Goal: Task Accomplishment & Management: Manage account settings

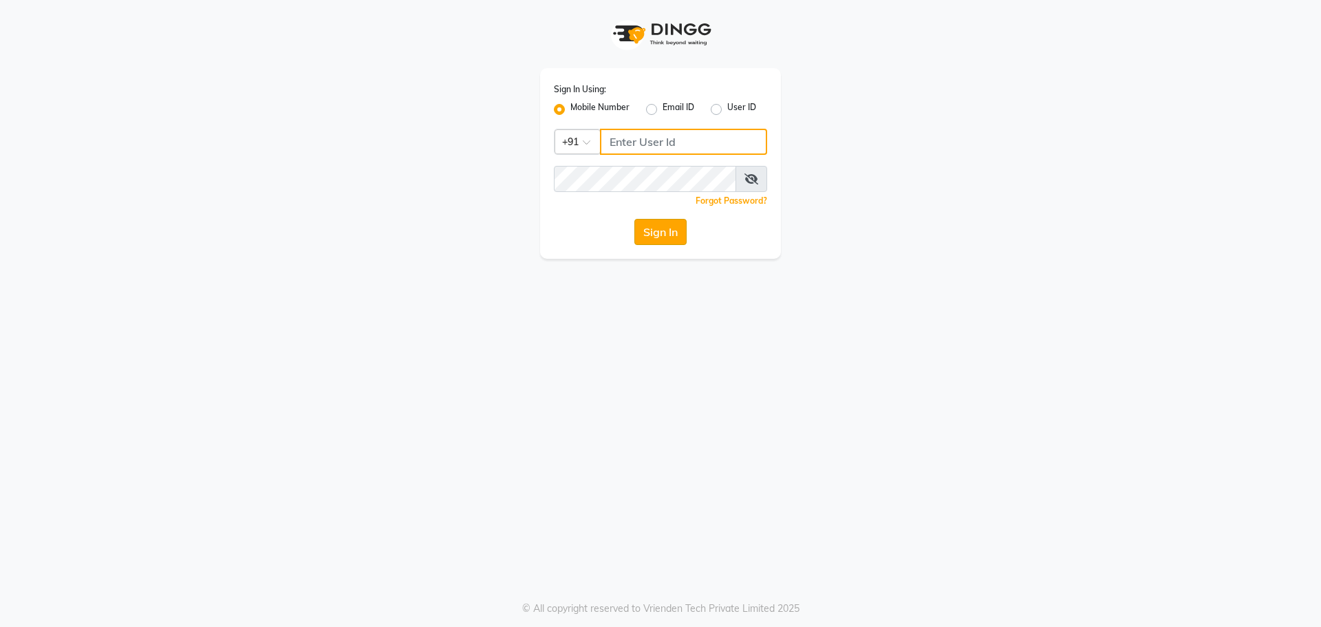
type input "9765887551"
click at [652, 229] on button "Sign In" at bounding box center [660, 232] width 52 height 26
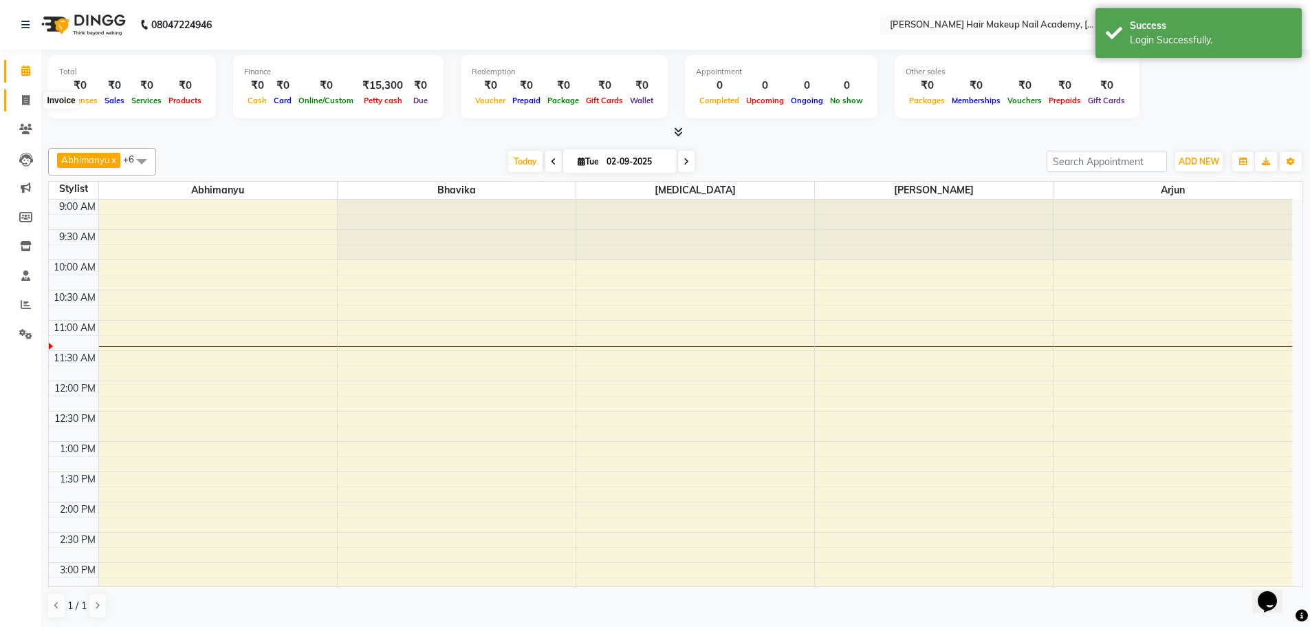
click at [23, 103] on icon at bounding box center [26, 100] width 8 height 10
select select "3468"
select select "service"
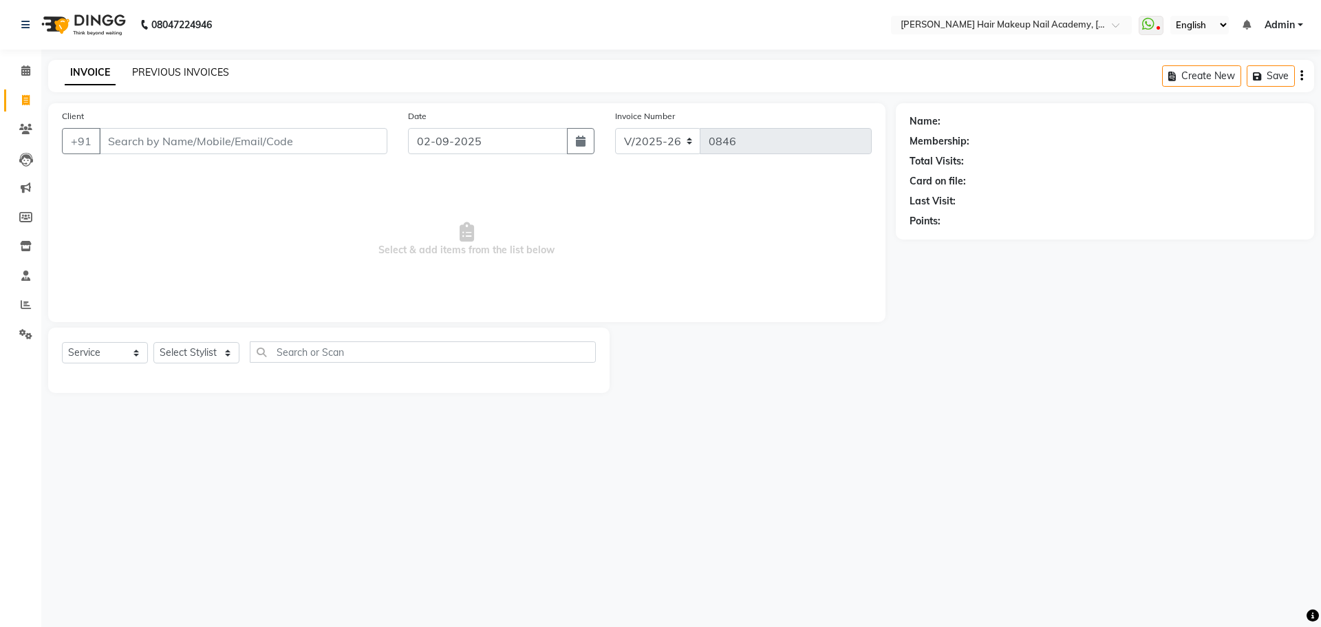
click at [207, 73] on link "PREVIOUS INVOICES" at bounding box center [180, 72] width 97 height 12
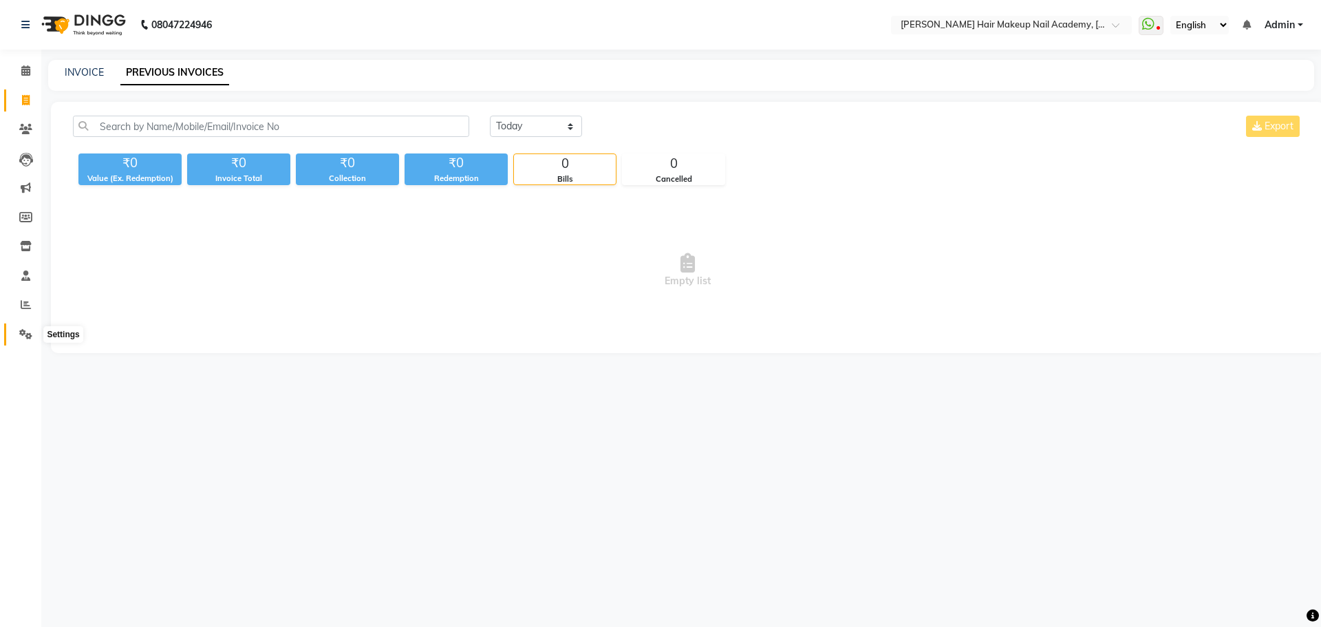
click at [23, 337] on icon at bounding box center [25, 334] width 13 height 10
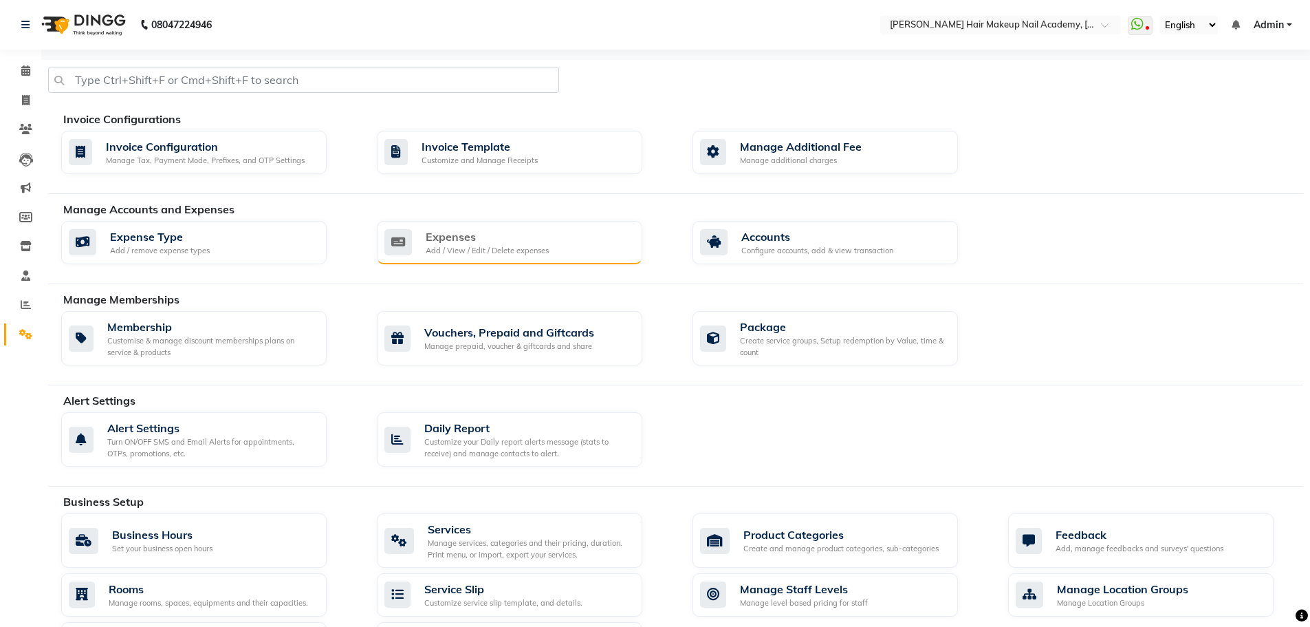
click at [502, 248] on div "Add / View / Edit / Delete expenses" at bounding box center [487, 251] width 123 height 12
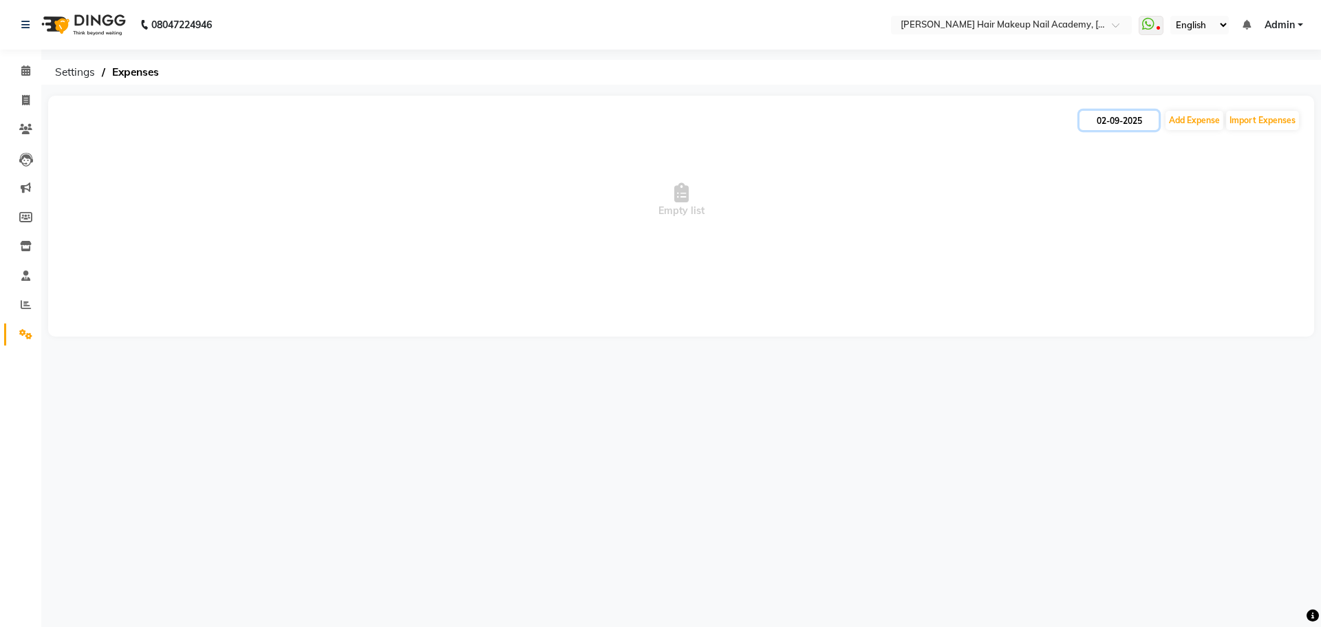
click at [1129, 121] on input "02-09-2025" at bounding box center [1118, 120] width 79 height 19
select select "9"
select select "2025"
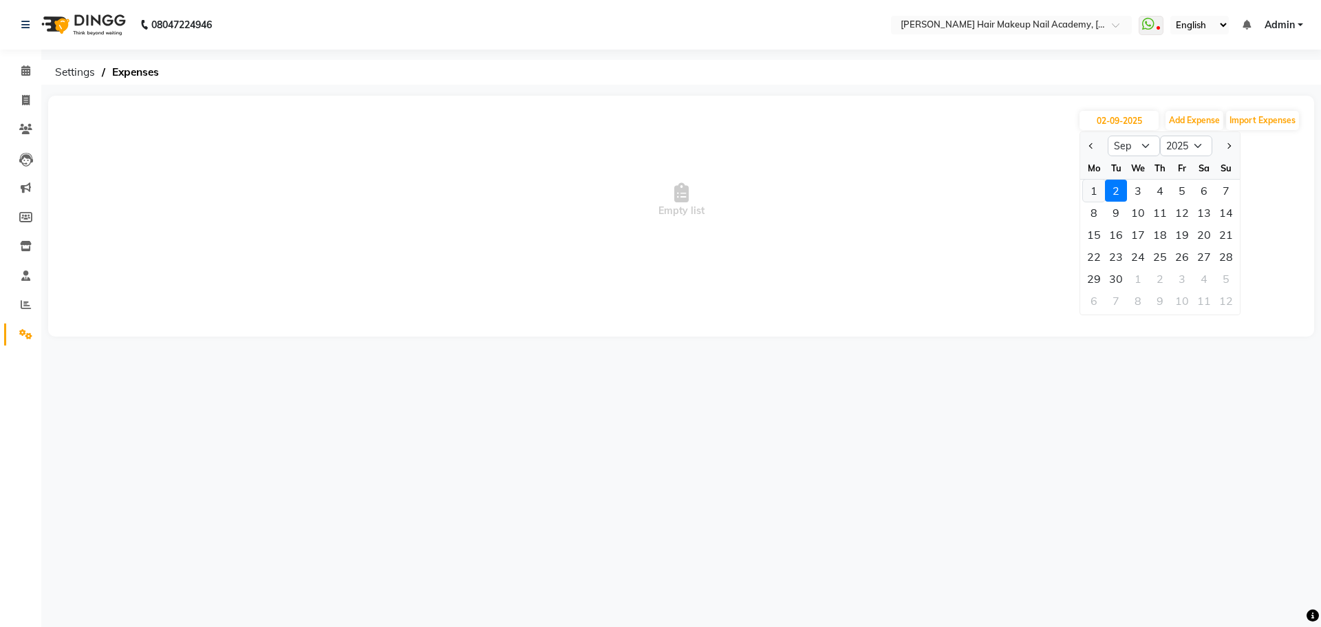
click at [1083, 193] on div "1" at bounding box center [1094, 191] width 22 height 22
type input "[DATE]"
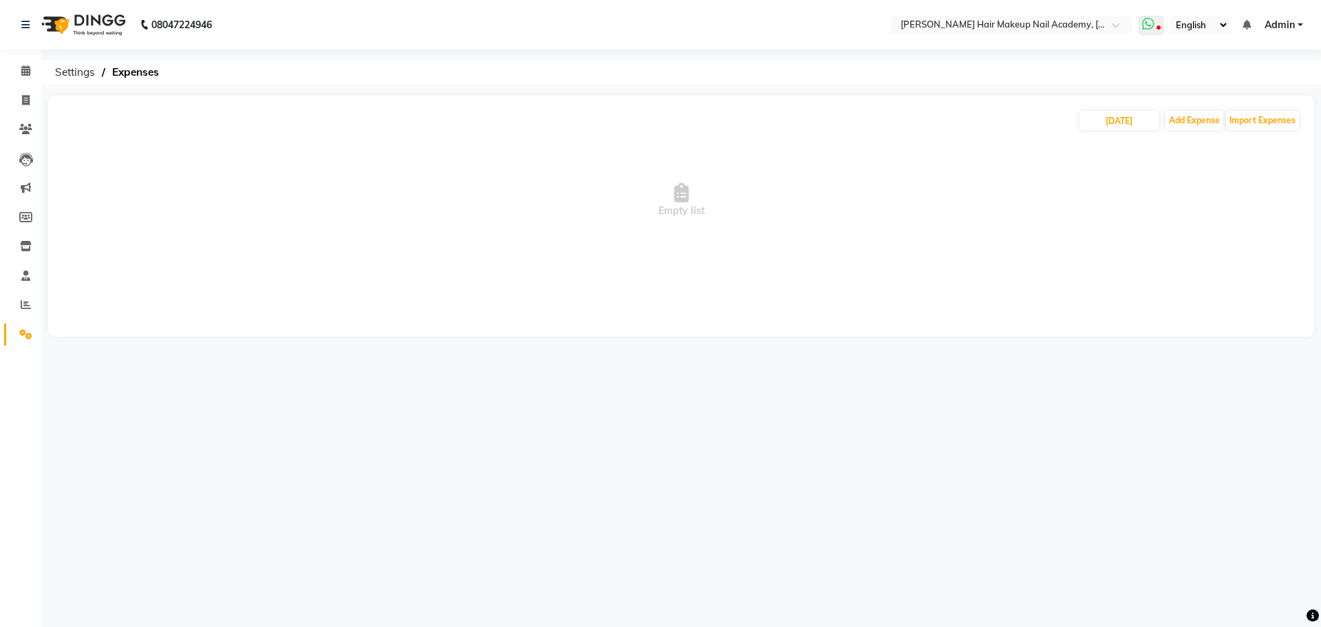
click at [1157, 32] on icon at bounding box center [1158, 28] width 4 height 7
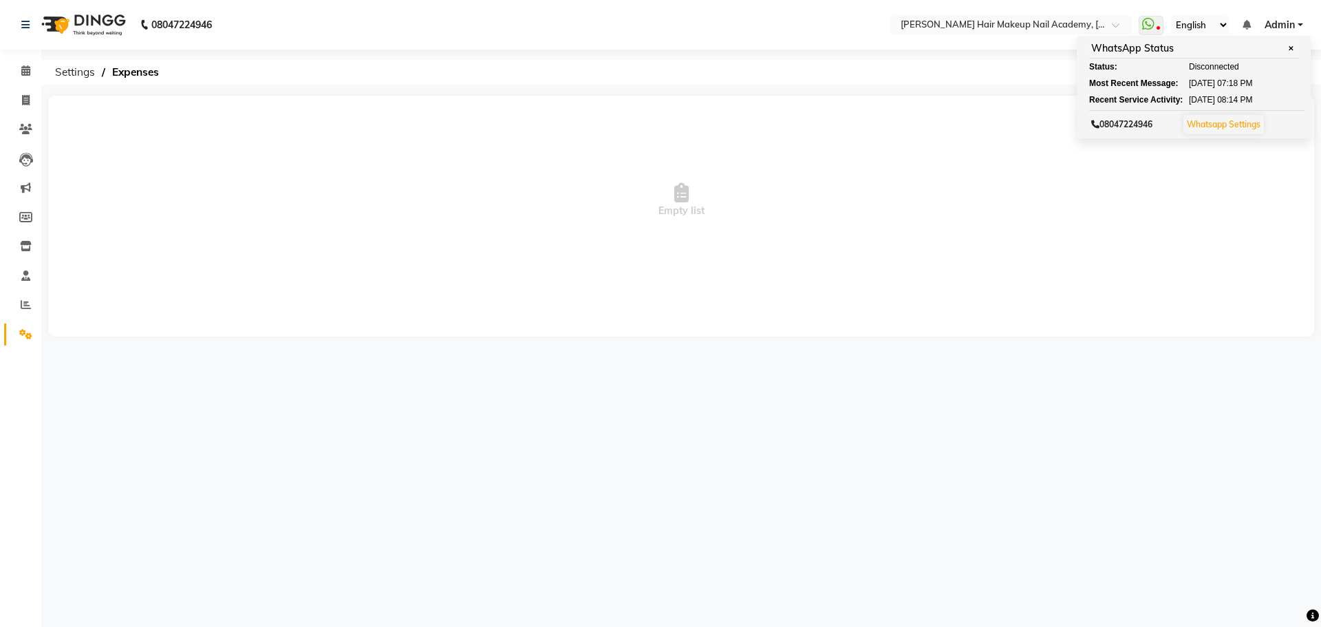
click at [1055, 291] on div "01-09-2025 Add Expense Import Expenses Empty list" at bounding box center [681, 216] width 1266 height 241
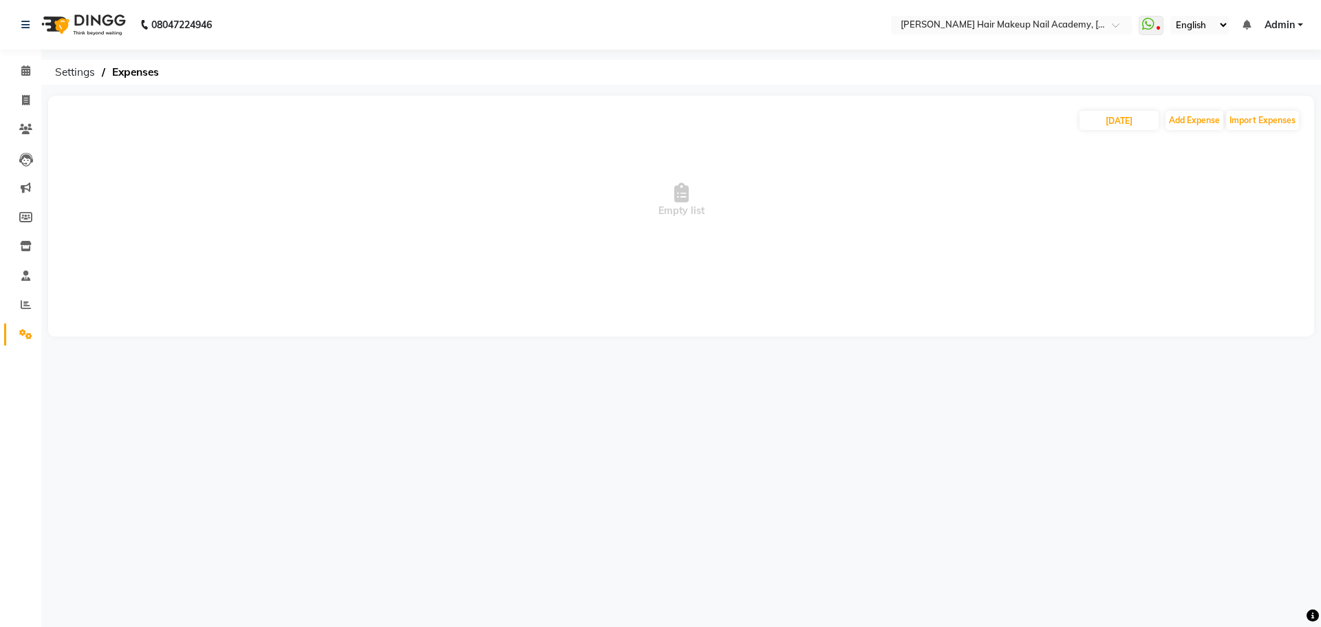
click at [1194, 109] on div "01-09-2025 Add Expense Import Expenses" at bounding box center [681, 120] width 1238 height 22
click at [1194, 115] on button "Add Expense" at bounding box center [1194, 120] width 58 height 19
select select "1"
select select "2349"
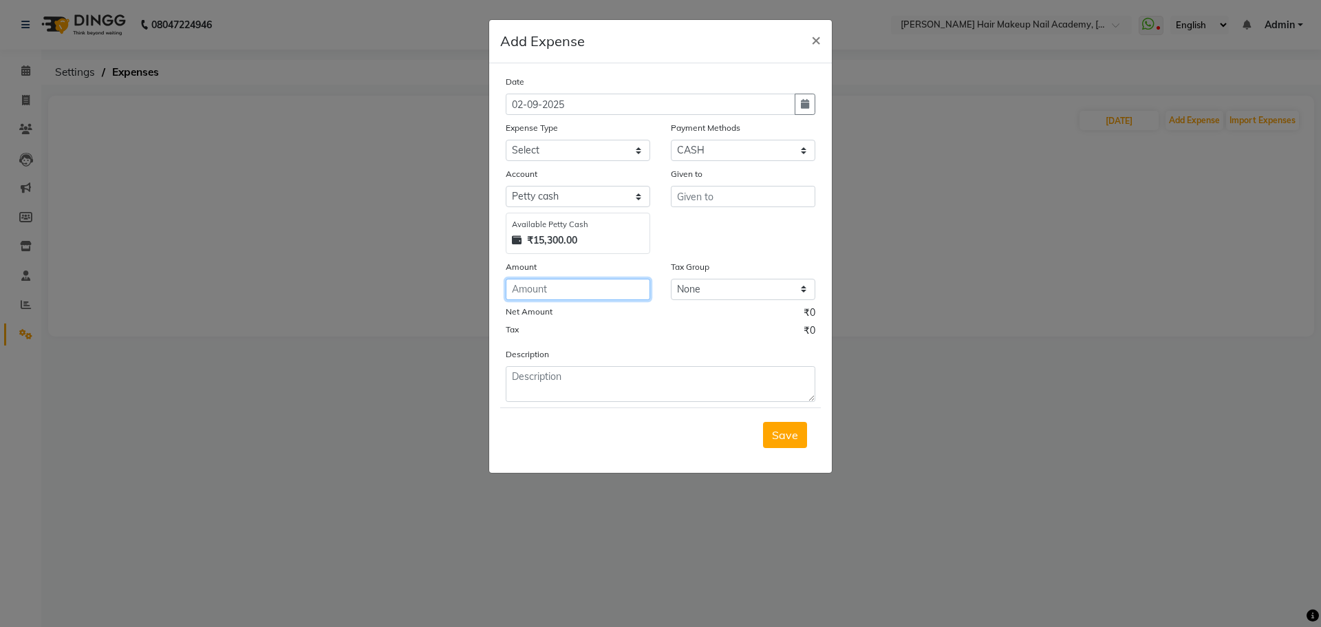
click at [576, 291] on input "number" at bounding box center [578, 289] width 144 height 21
type input "600"
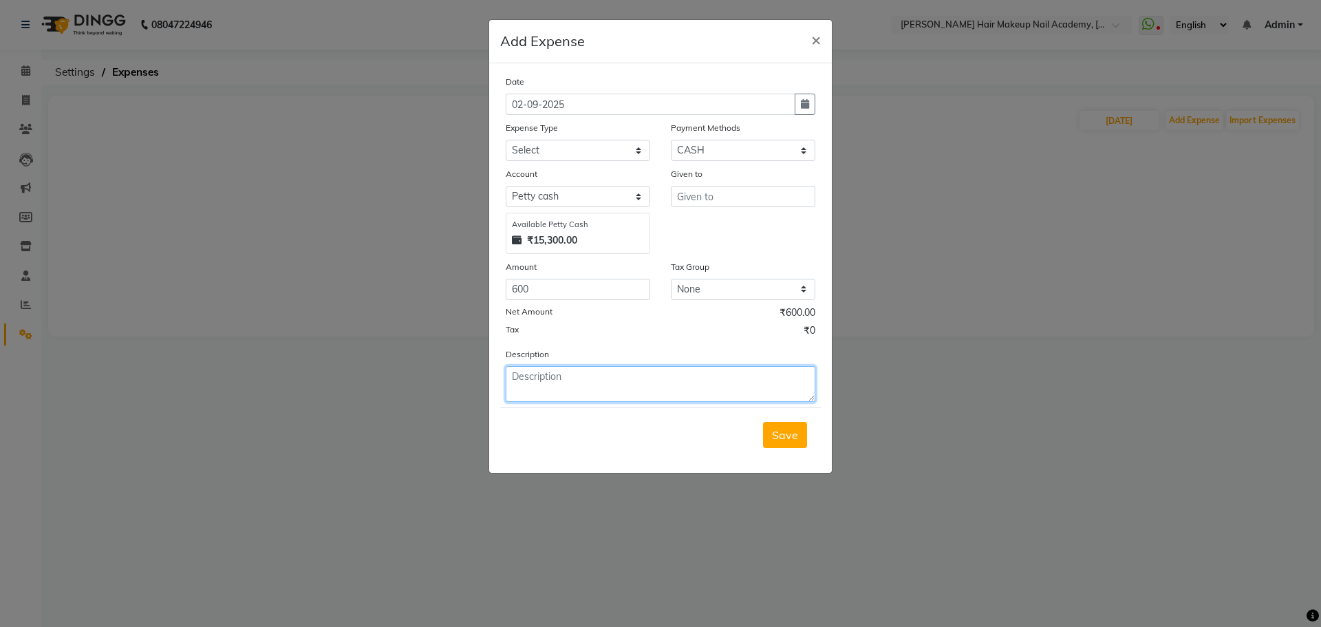
click at [599, 382] on textarea at bounding box center [661, 384] width 310 height 36
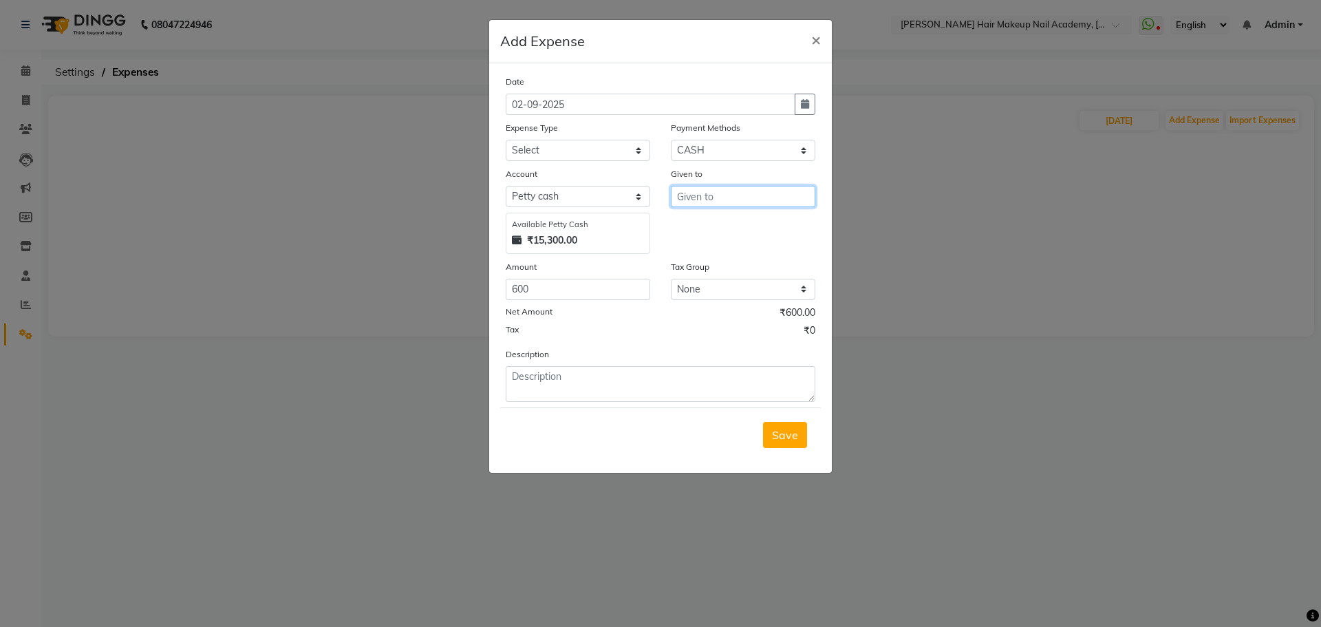
click at [698, 191] on input "text" at bounding box center [743, 196] width 144 height 21
type input "maali"
click at [595, 152] on select "Select Advance Salary Bank charges Car maintenance Cash handover to owner Cash …" at bounding box center [578, 150] width 144 height 21
select select "2717"
click at [506, 140] on select "Select Advance Salary Bank charges Car maintenance Cash handover to owner Cash …" at bounding box center [578, 150] width 144 height 21
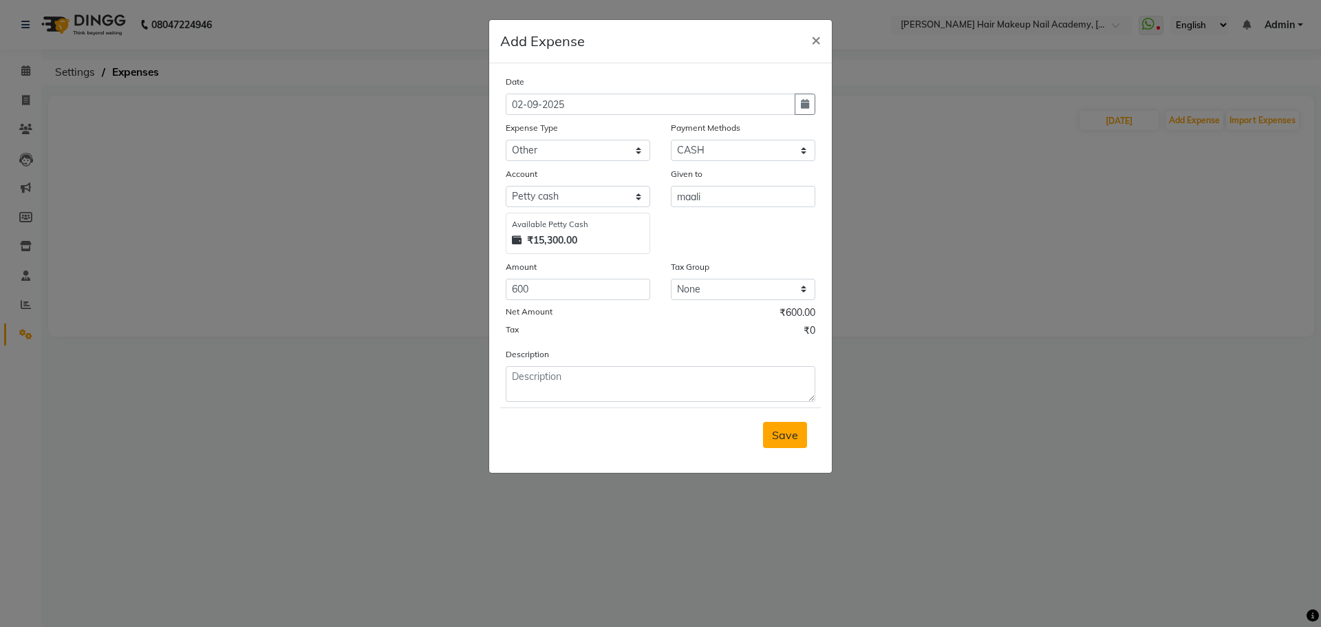
click at [794, 435] on span "Save" at bounding box center [785, 435] width 26 height 14
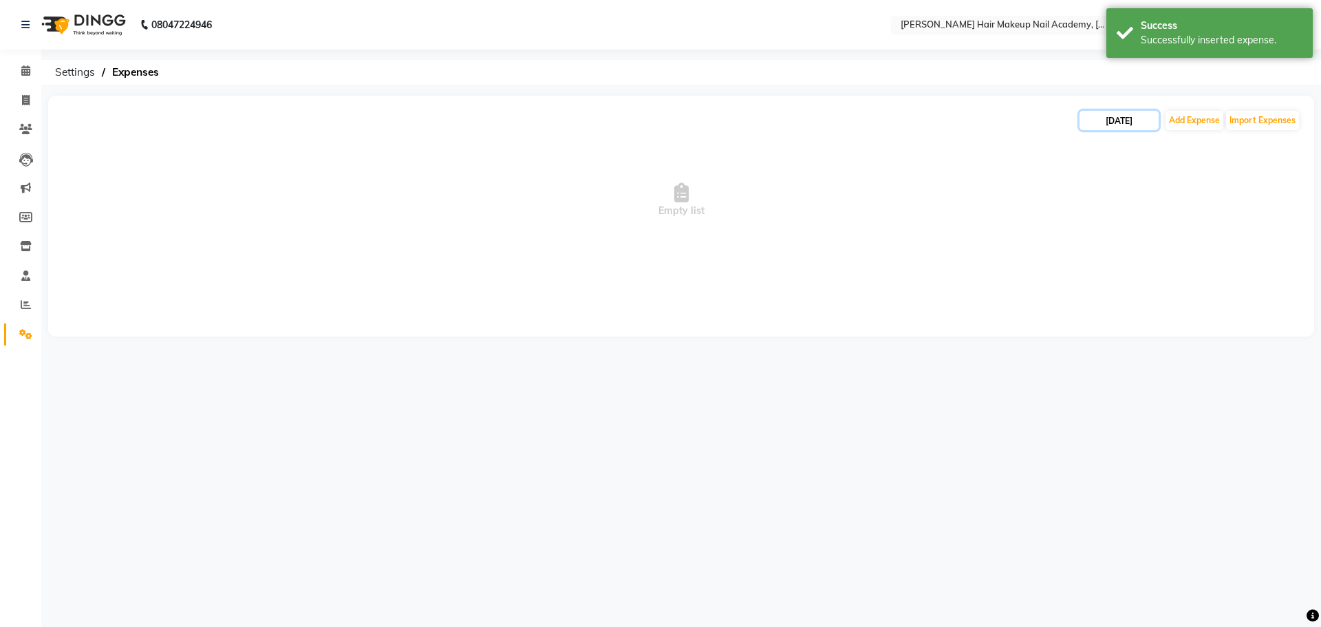
click at [1121, 122] on input "[DATE]" at bounding box center [1118, 120] width 79 height 19
select select "9"
select select "2025"
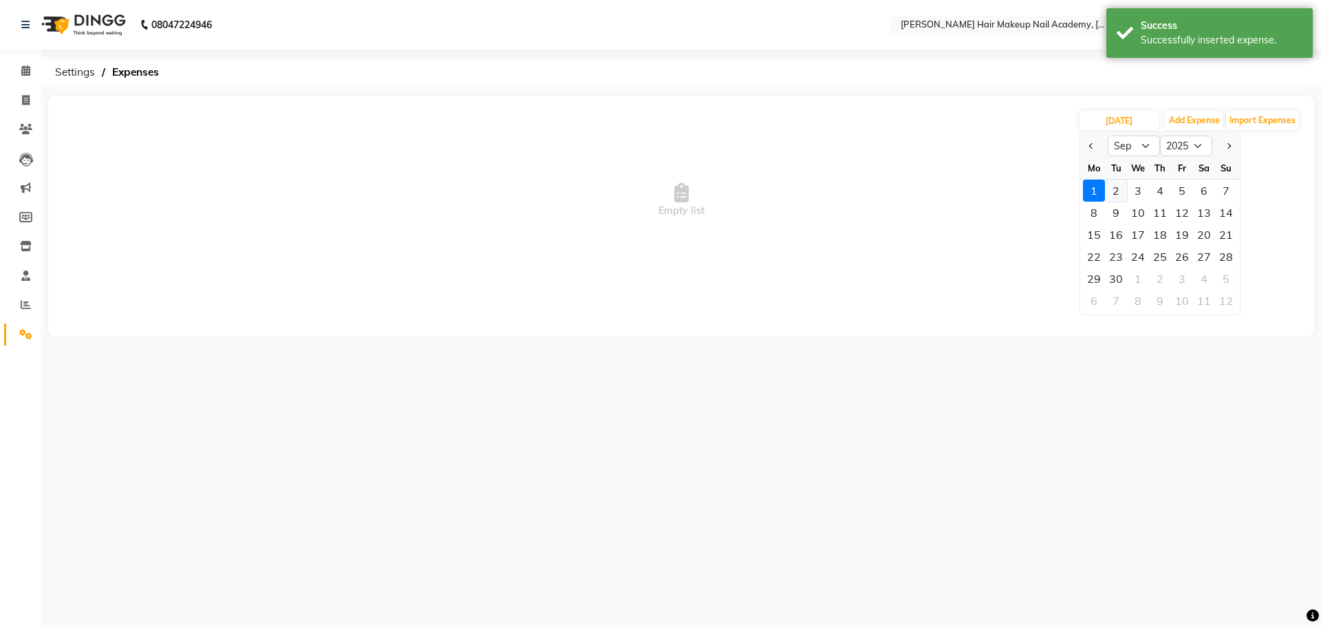
click at [1113, 188] on div "2" at bounding box center [1116, 191] width 22 height 22
type input "02-09-2025"
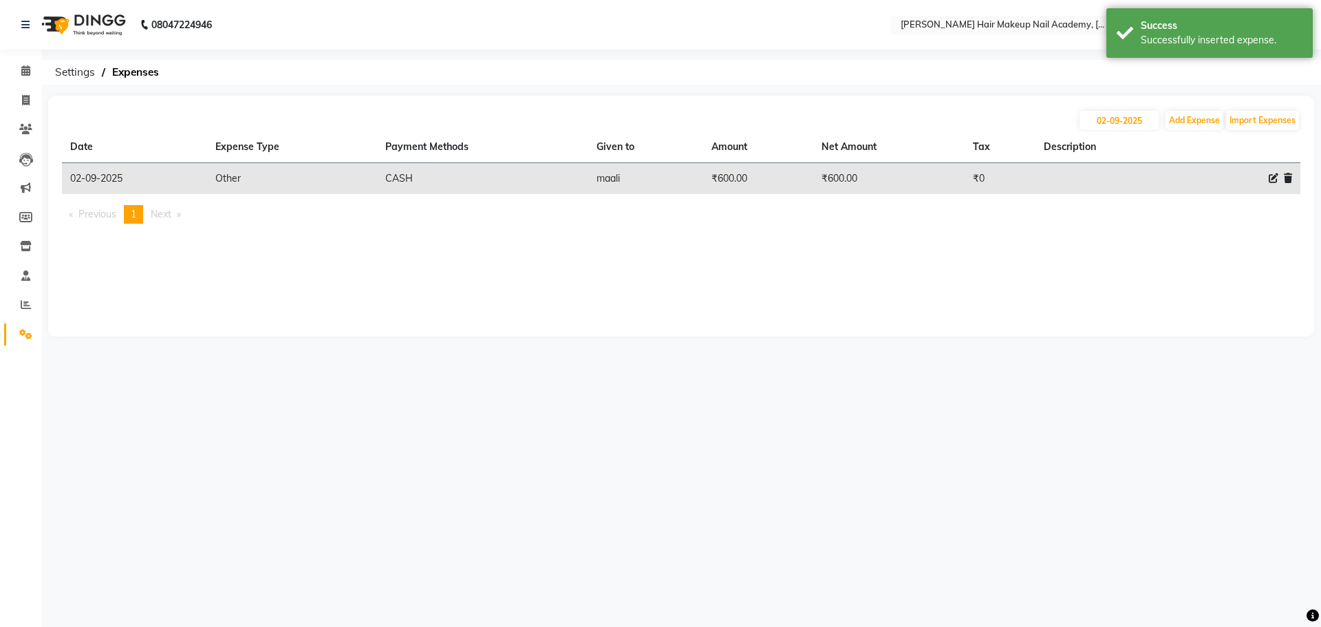
click at [1275, 177] on icon at bounding box center [1273, 178] width 10 height 10
select select "2717"
select select "1"
select select "2349"
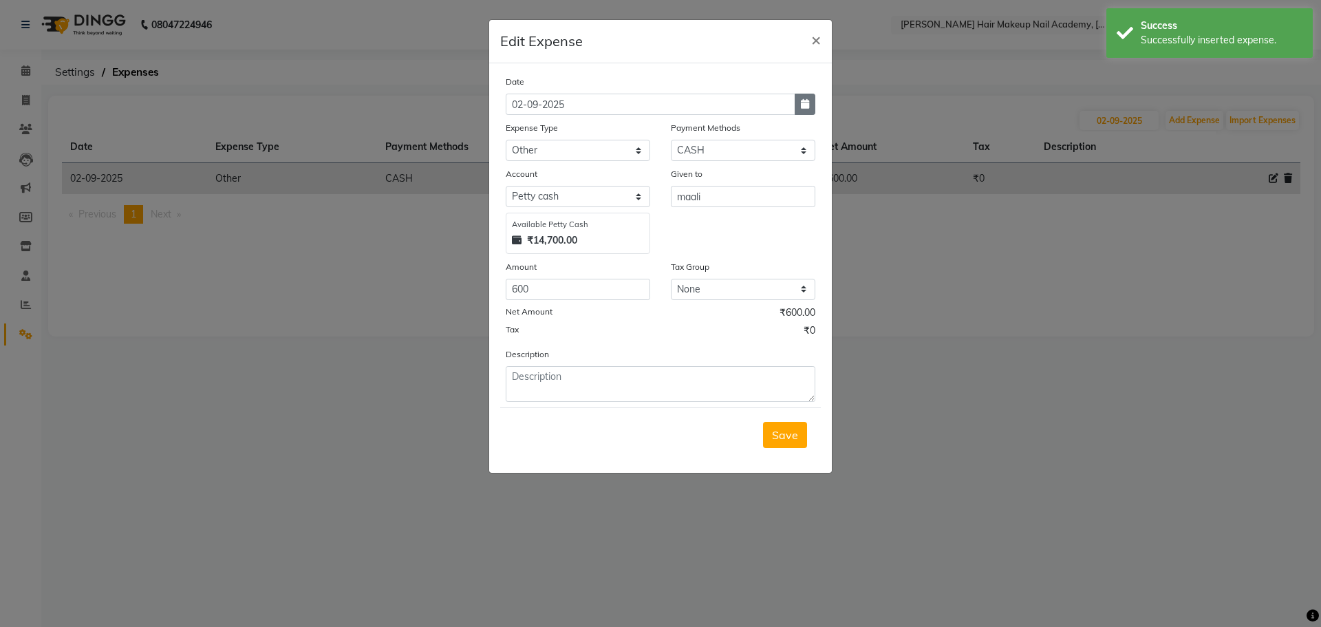
click at [812, 109] on button "button" at bounding box center [804, 104] width 21 height 21
select select "9"
select select "2025"
click at [517, 177] on div "1" at bounding box center [520, 175] width 22 height 22
type input "[DATE]"
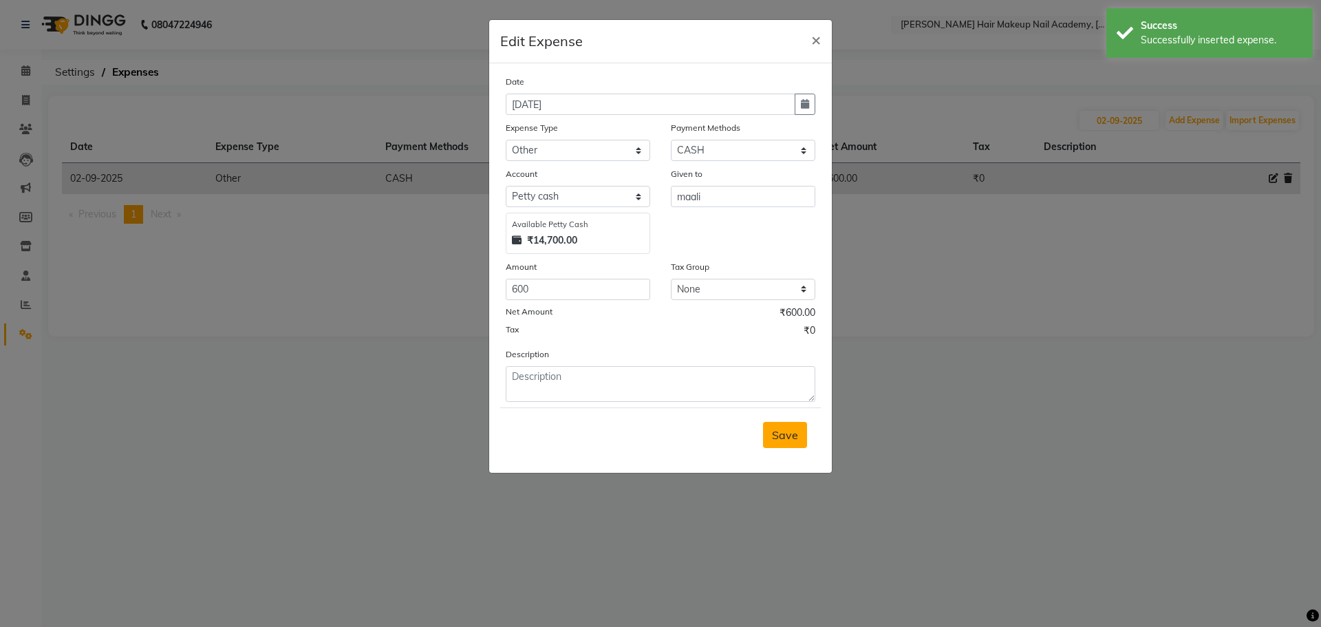
click at [797, 431] on span "Save" at bounding box center [785, 435] width 26 height 14
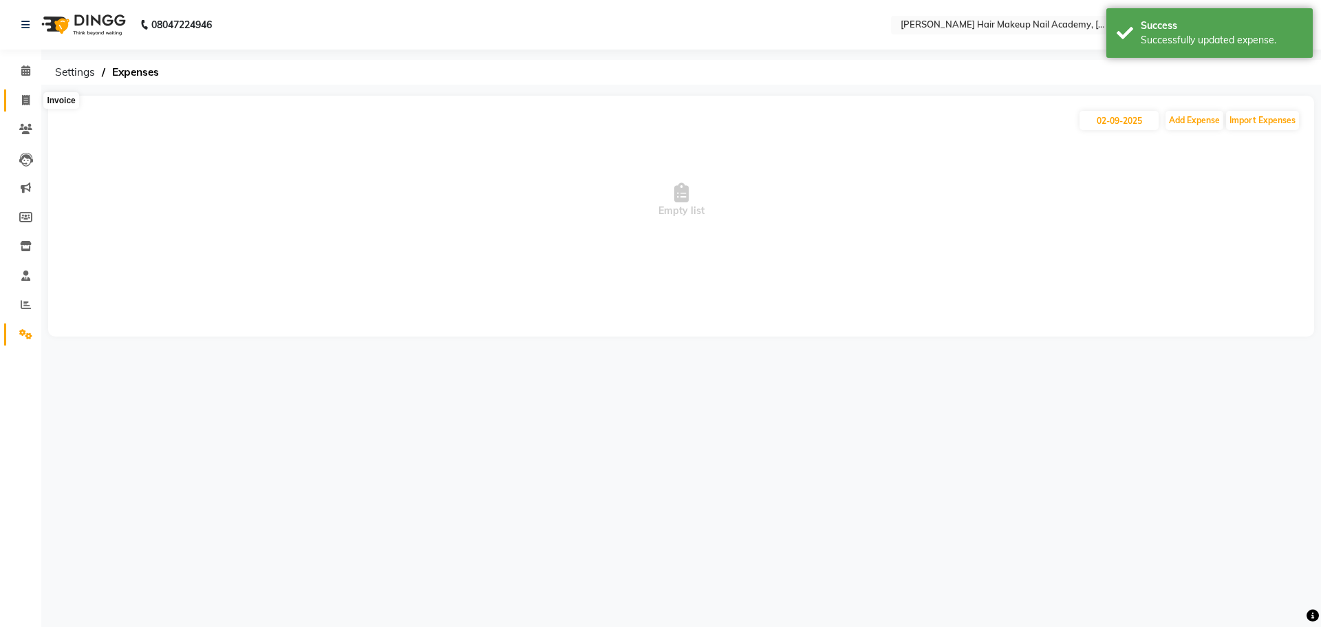
click at [24, 95] on icon at bounding box center [26, 100] width 8 height 10
select select "service"
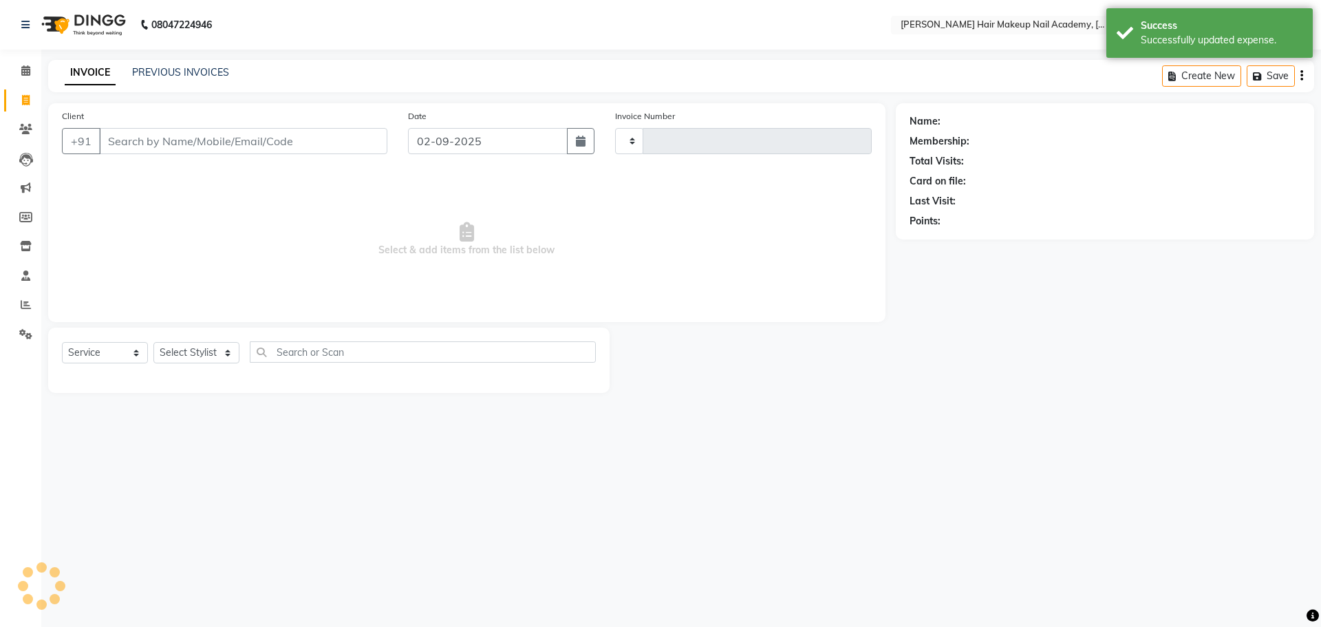
type input "0846"
select select "3468"
click at [30, 75] on icon at bounding box center [25, 70] width 9 height 10
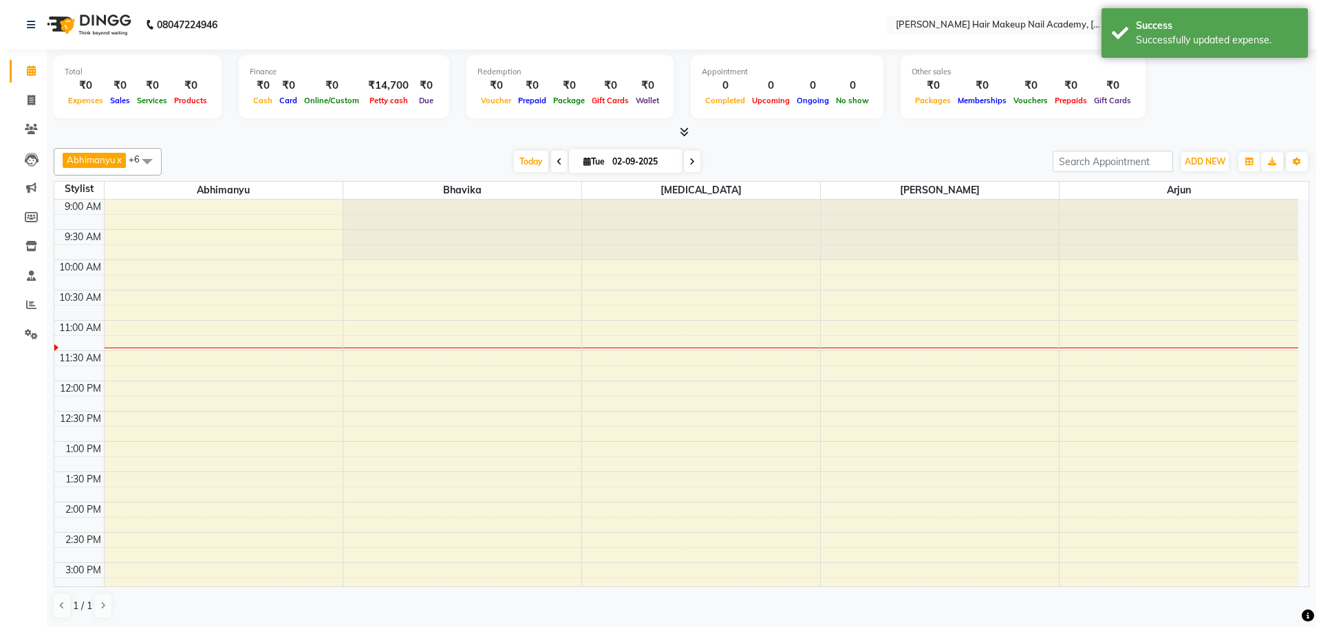
scroll to position [122, 0]
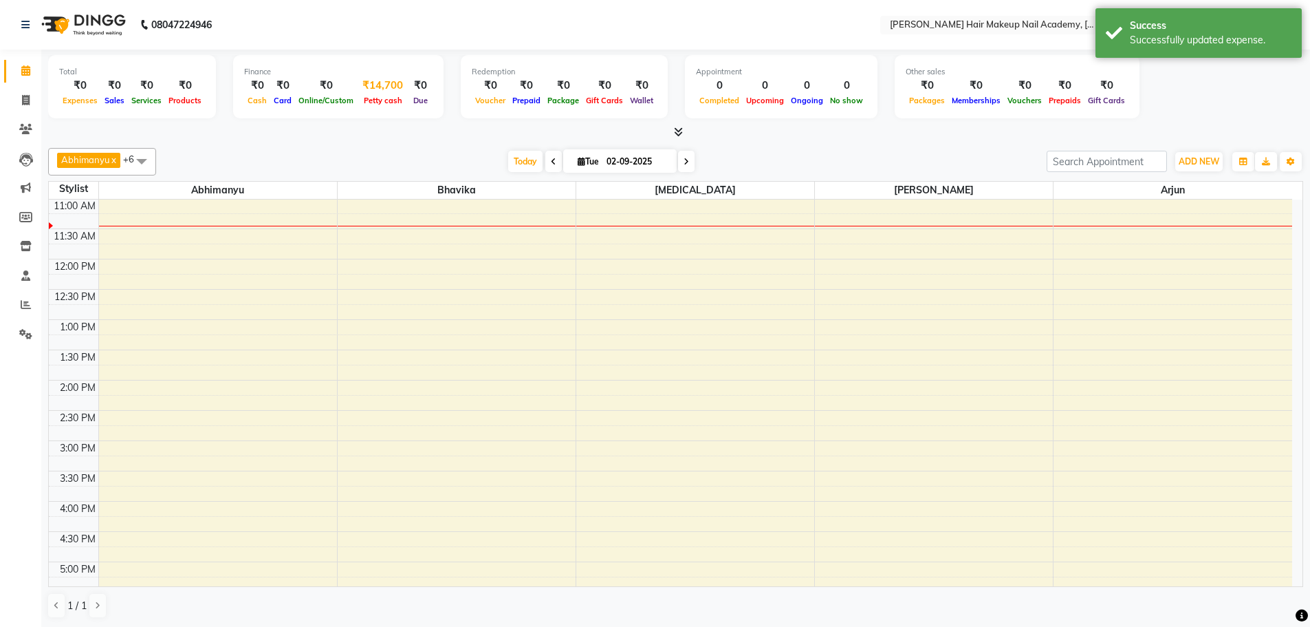
click at [396, 91] on div "₹14,700" at bounding box center [383, 86] width 52 height 16
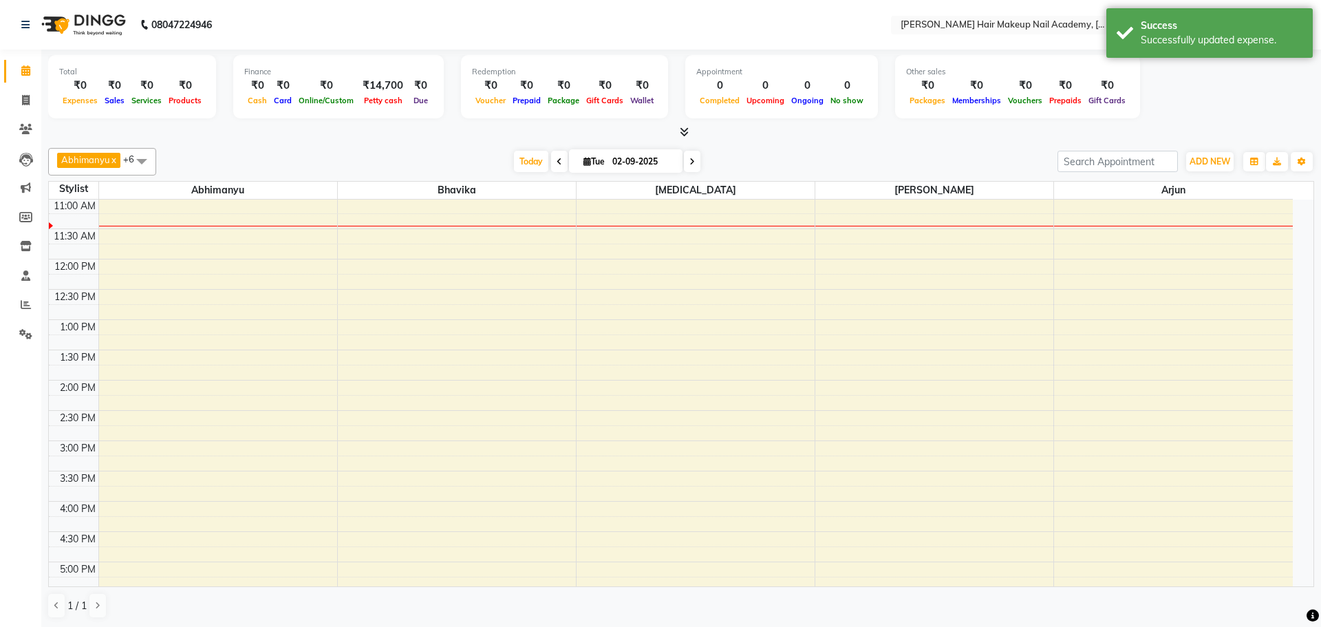
select select "2349"
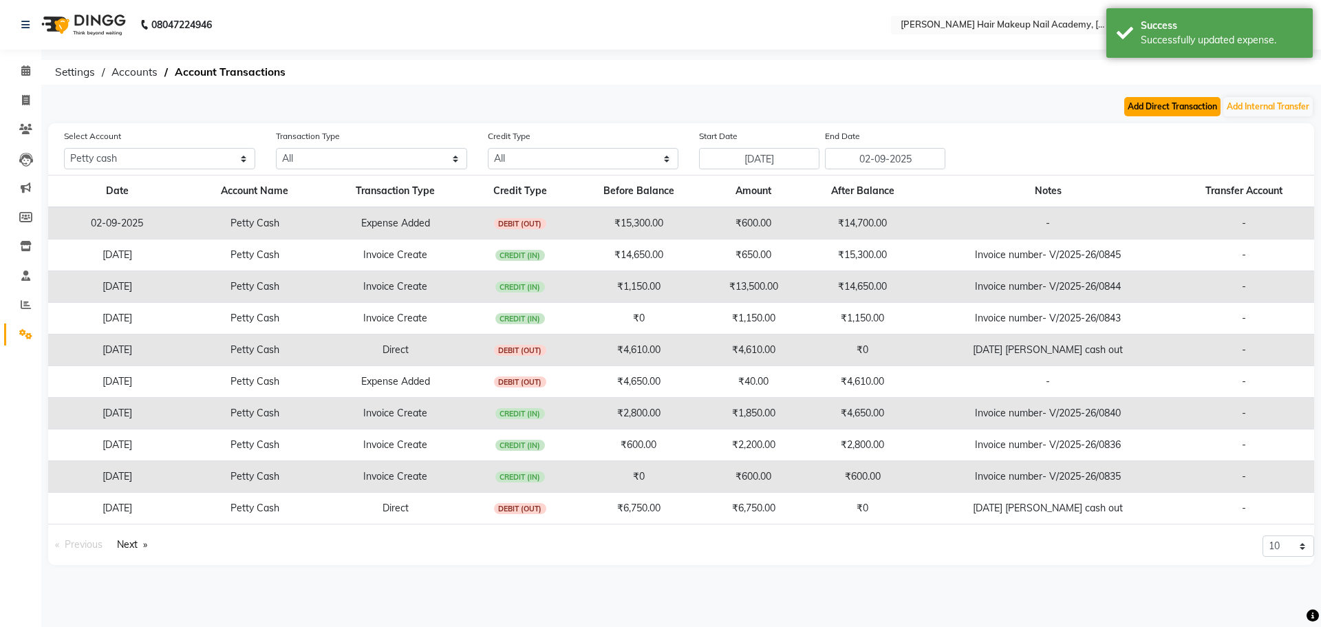
click at [1130, 105] on button "Add Direct Transaction" at bounding box center [1172, 106] width 96 height 19
select select "direct"
select select "2349"
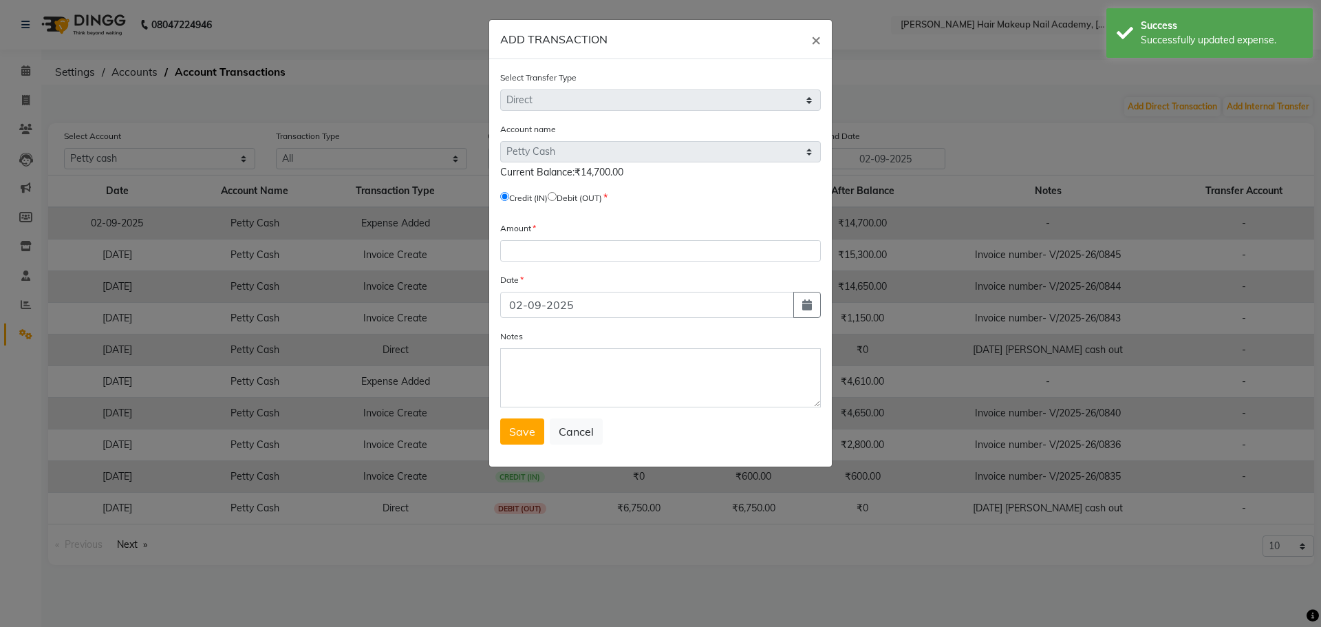
click at [556, 193] on input "radio" at bounding box center [552, 196] width 9 height 9
radio input "true"
click at [794, 299] on button "button" at bounding box center [807, 305] width 28 height 26
select select "9"
select select "2025"
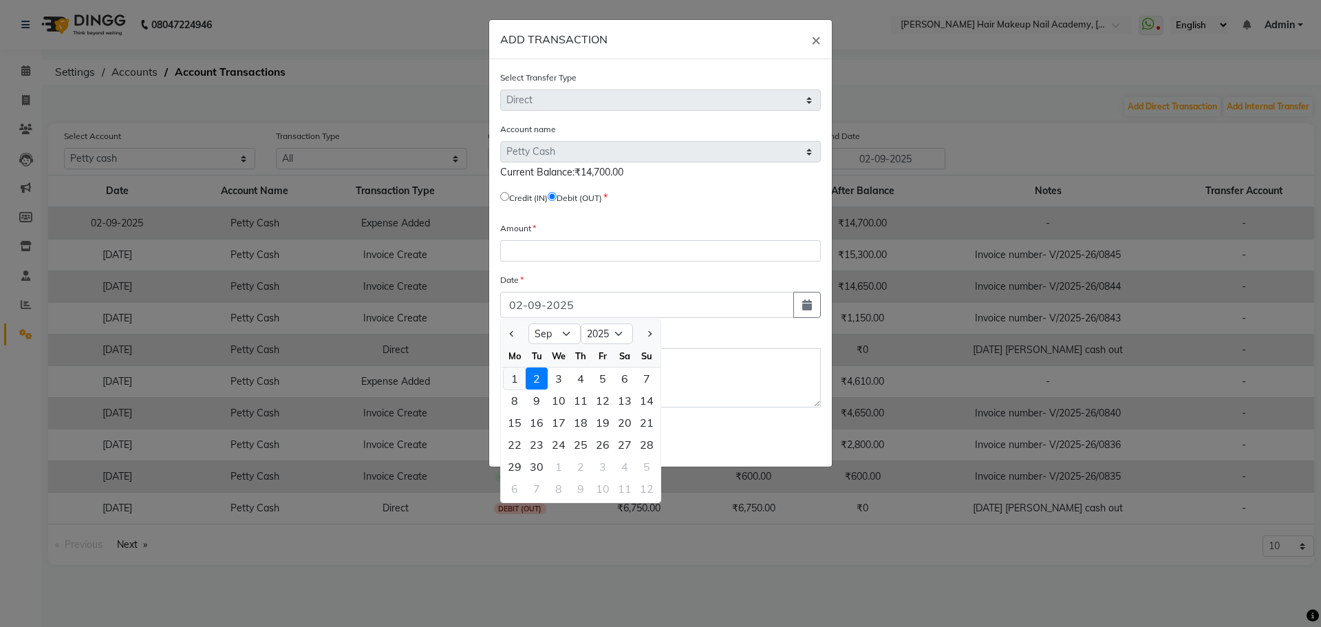
click at [506, 372] on div "1" at bounding box center [515, 378] width 22 height 22
type input "[DATE]"
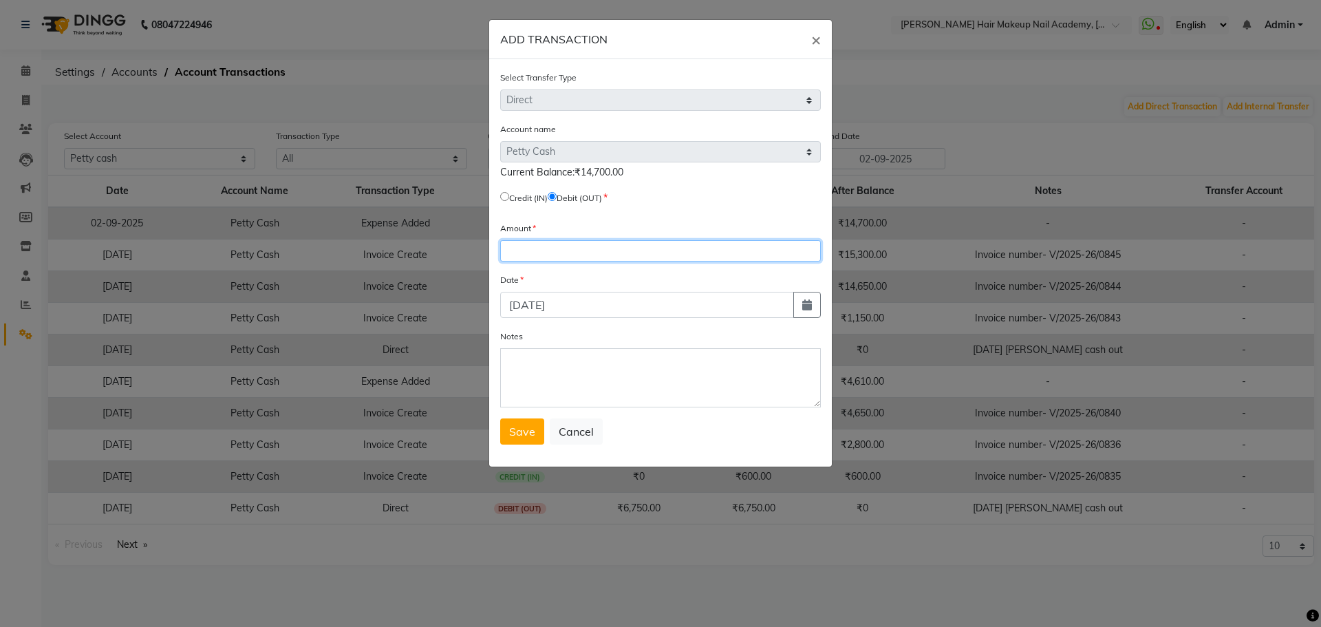
click at [556, 253] on input "number" at bounding box center [660, 250] width 321 height 21
type input "14700"
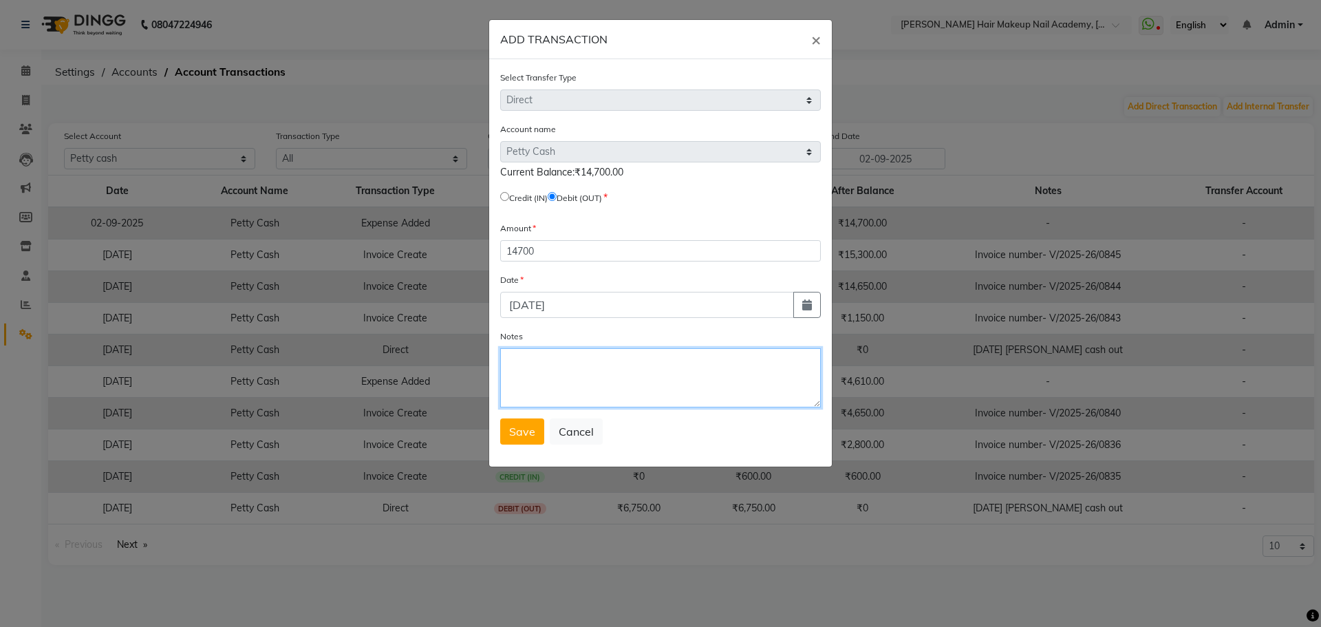
click at [601, 356] on textarea "Notes" at bounding box center [660, 377] width 321 height 59
type textarea "01/09/2025 petty cash out"
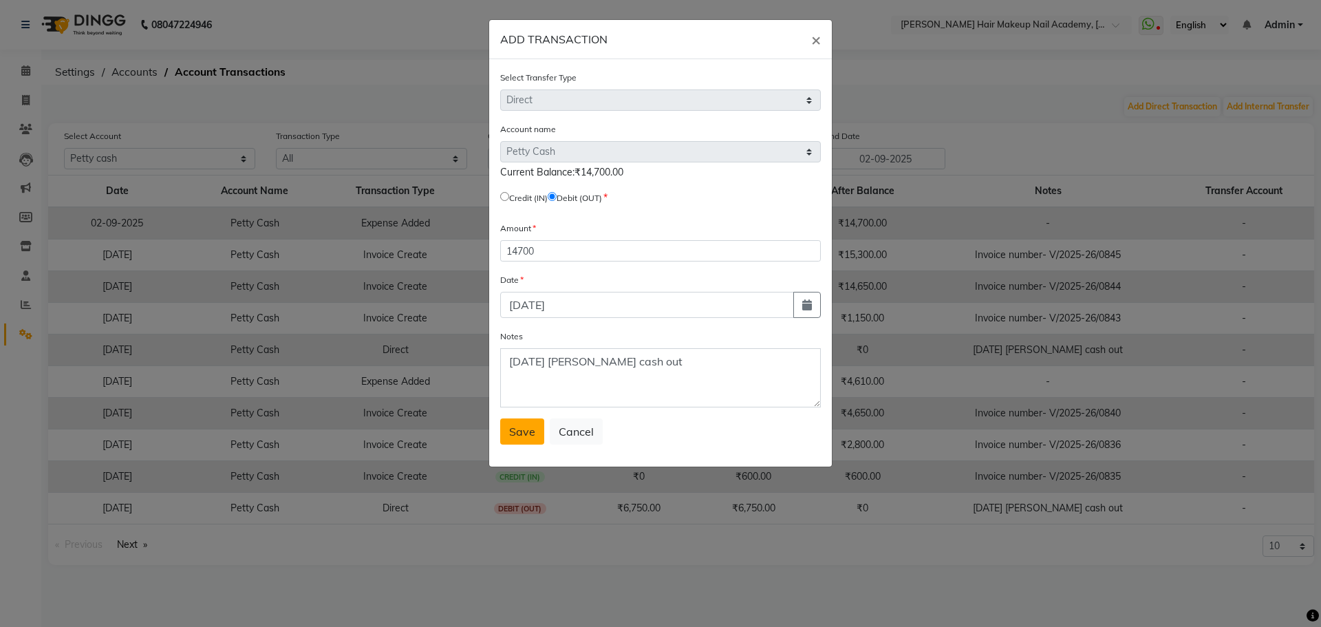
click at [519, 437] on span "Save" at bounding box center [522, 431] width 26 height 14
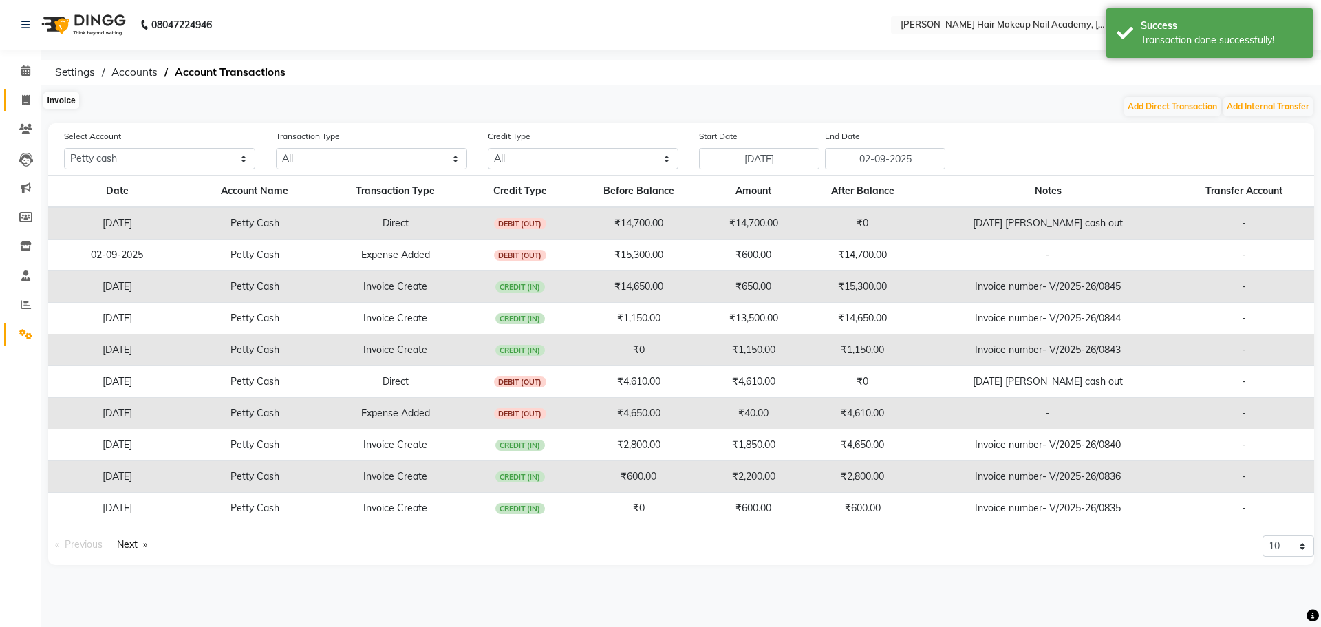
click at [24, 102] on icon at bounding box center [26, 100] width 8 height 10
select select "service"
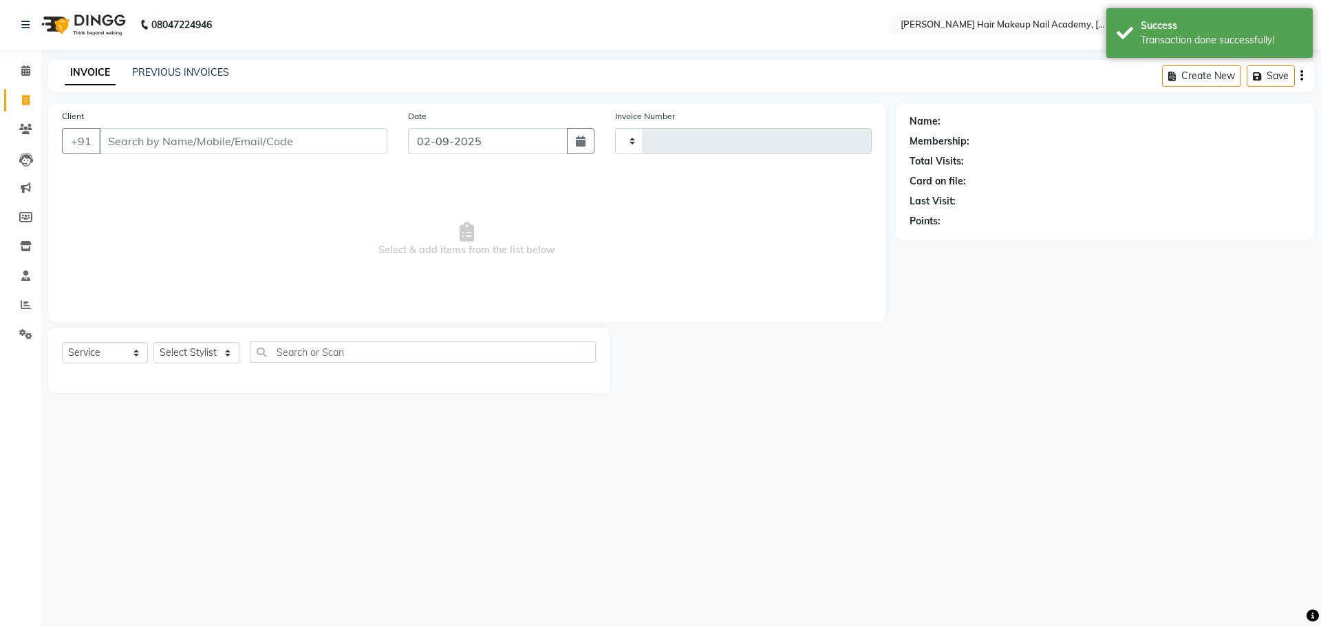
type input "0846"
select select "3468"
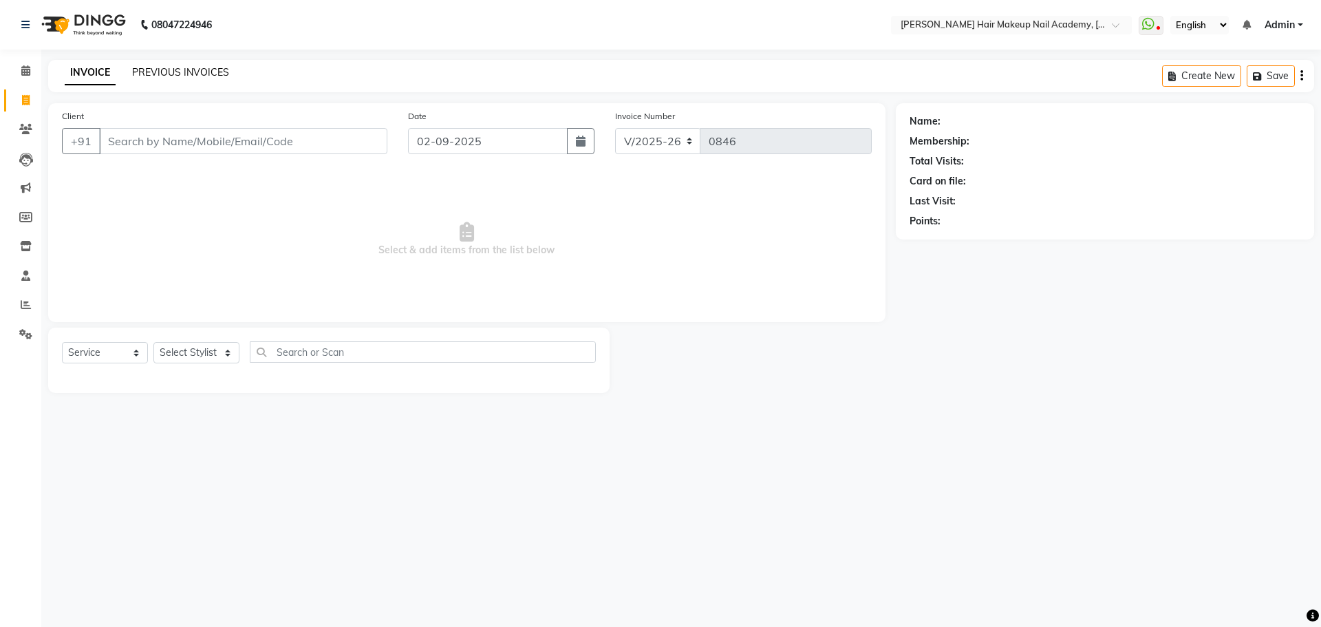
click at [211, 72] on link "PREVIOUS INVOICES" at bounding box center [180, 72] width 97 height 12
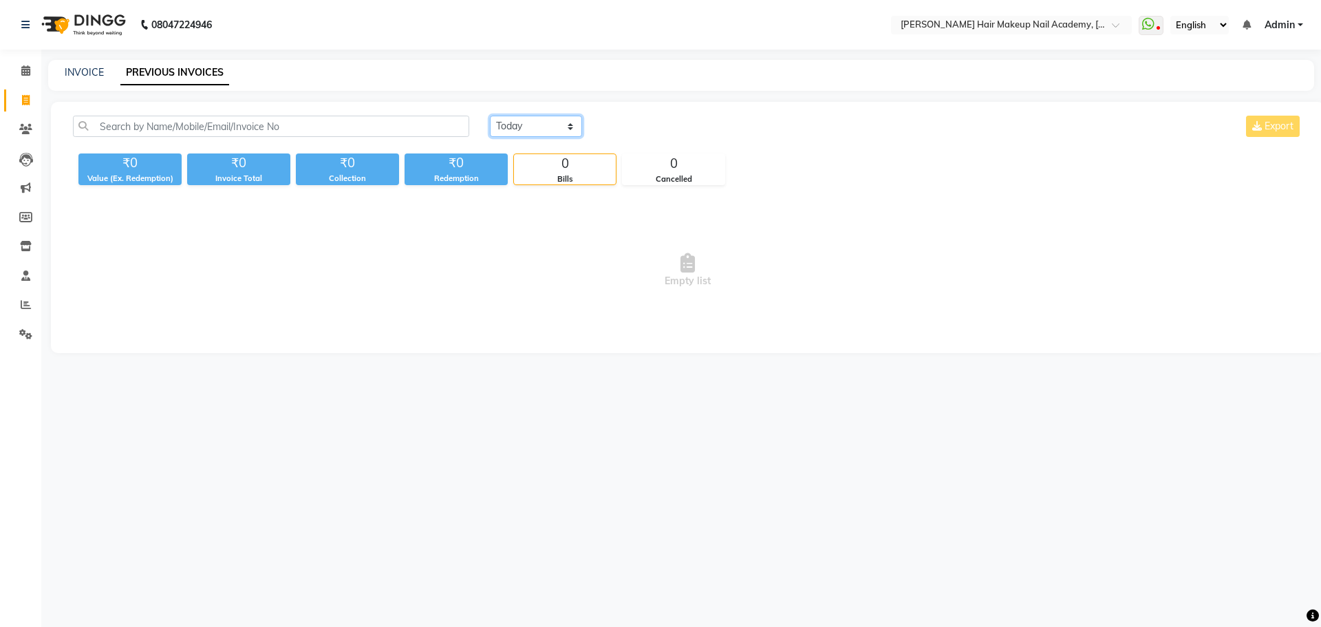
drag, startPoint x: 562, startPoint y: 126, endPoint x: 556, endPoint y: 136, distance: 11.4
click at [562, 126] on select "Today Yesterday Custom Range" at bounding box center [536, 126] width 92 height 21
select select "yesterday"
click at [490, 116] on select "Today Yesterday Custom Range" at bounding box center [536, 126] width 92 height 21
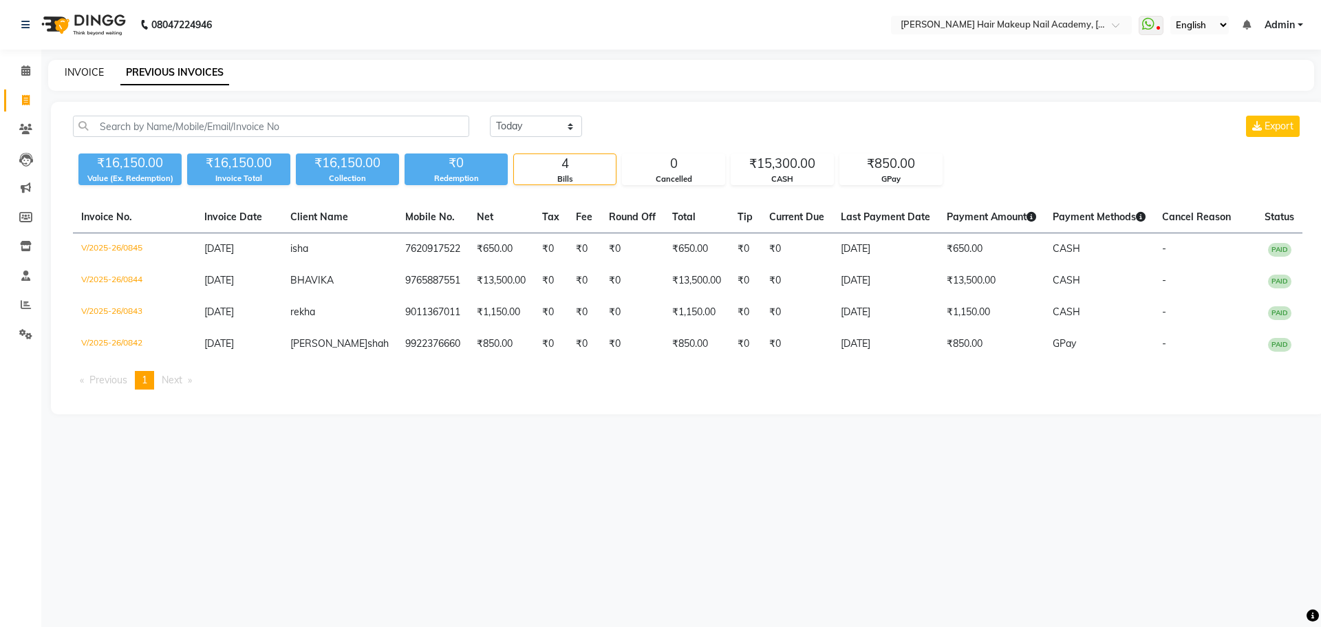
click at [82, 71] on link "INVOICE" at bounding box center [84, 72] width 39 height 12
select select "3468"
select select "service"
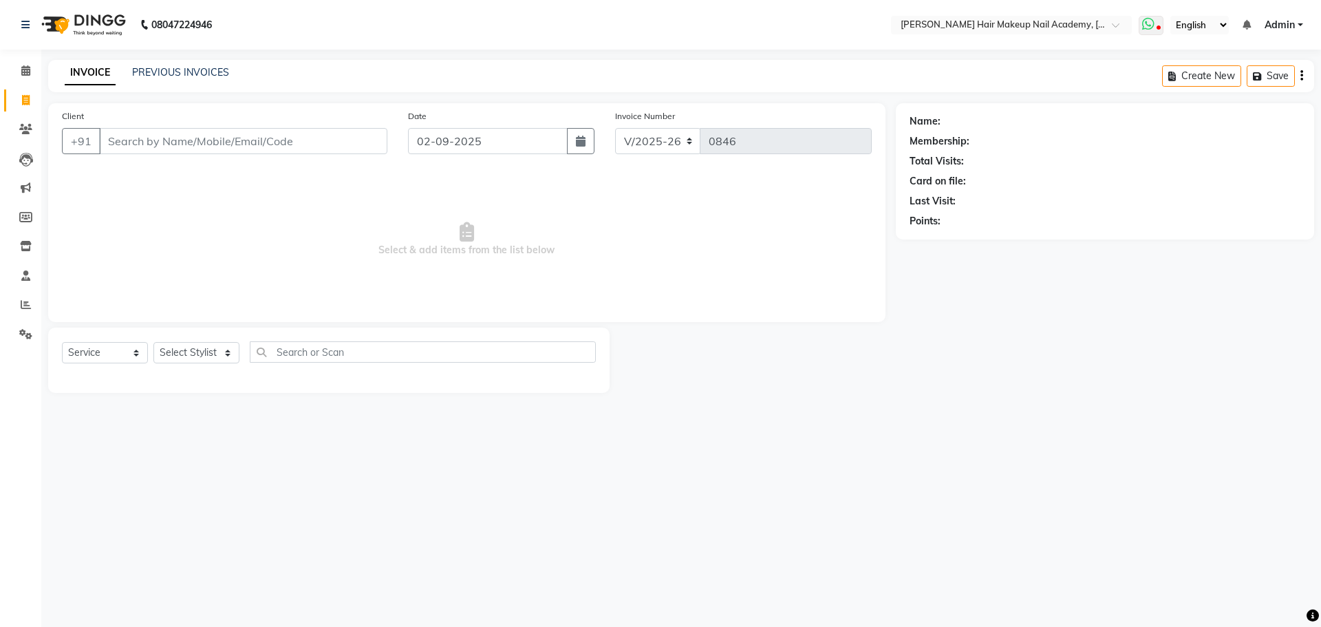
click at [1157, 18] on span at bounding box center [1150, 25] width 25 height 19
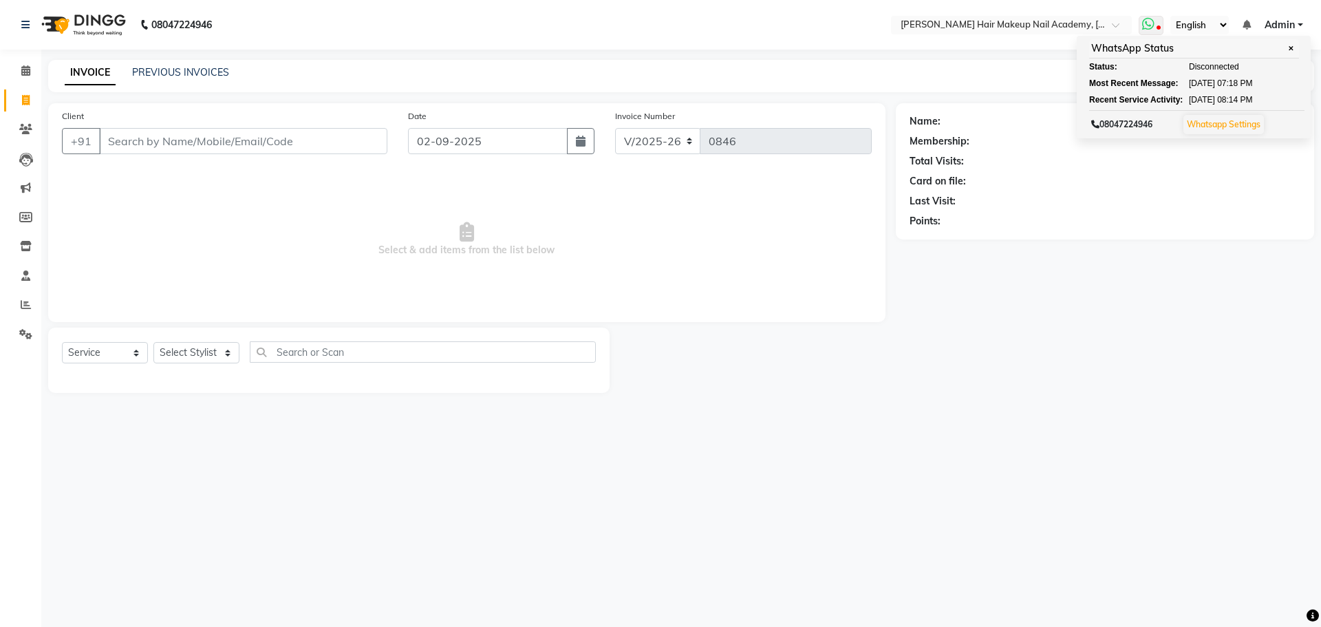
click at [1158, 23] on span at bounding box center [1150, 25] width 25 height 19
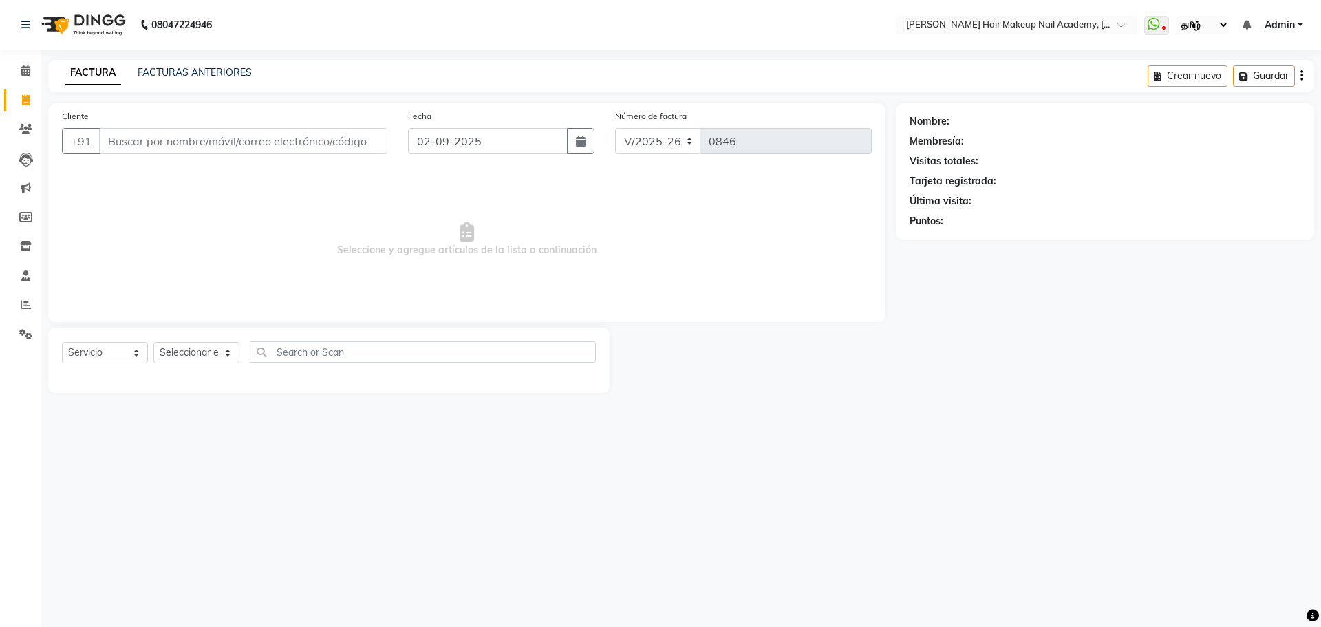
select select "zh"
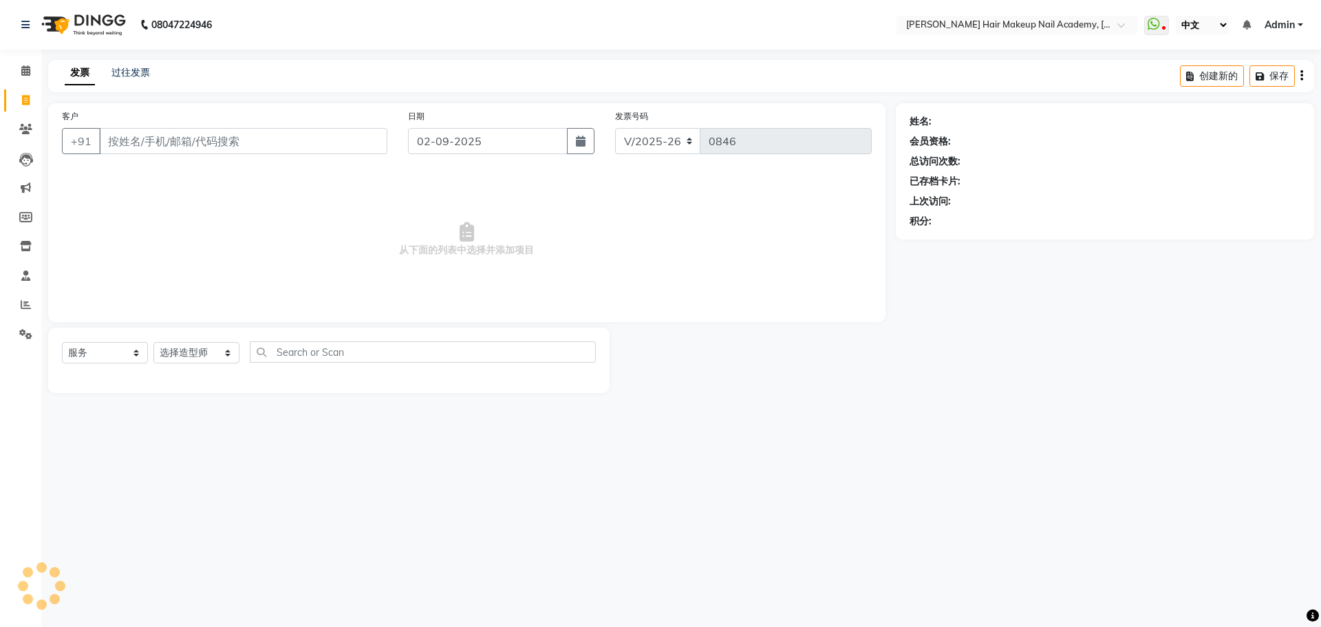
select select "zh"
select select "3468"
select select "service"
click at [221, 355] on select "选择造型师 Abhimanyu Ankita Arjun Bhavika Kiran Naziya nikita" at bounding box center [196, 352] width 86 height 21
select select "15692"
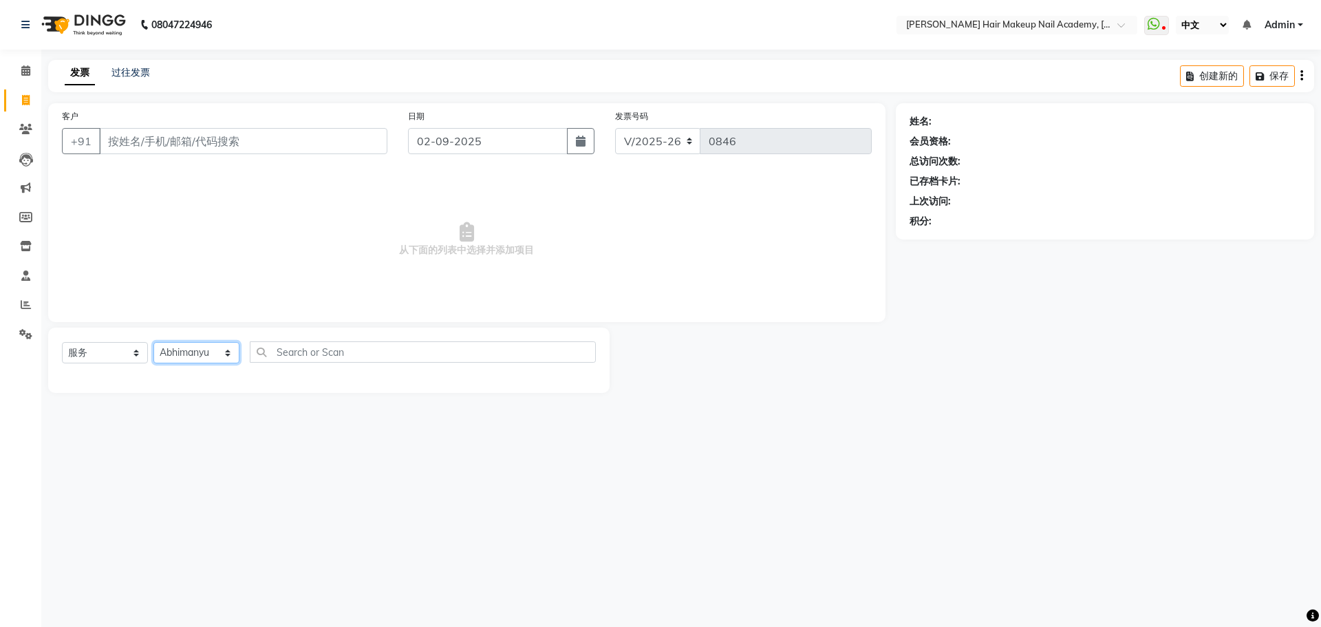
click at [153, 342] on select "选择造型师 Abhimanyu Ankita Arjun Bhavika Kiran Naziya nikita" at bounding box center [196, 352] width 86 height 21
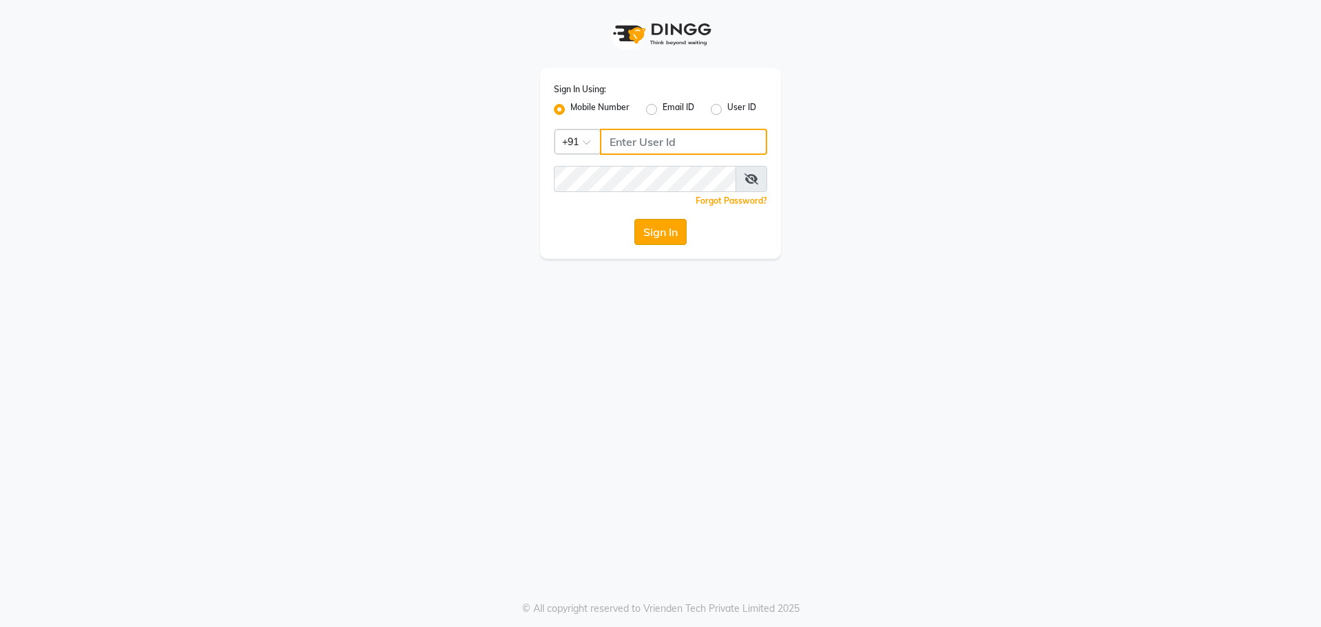
type input "9765887551"
click at [643, 234] on button "Sign In" at bounding box center [660, 232] width 52 height 26
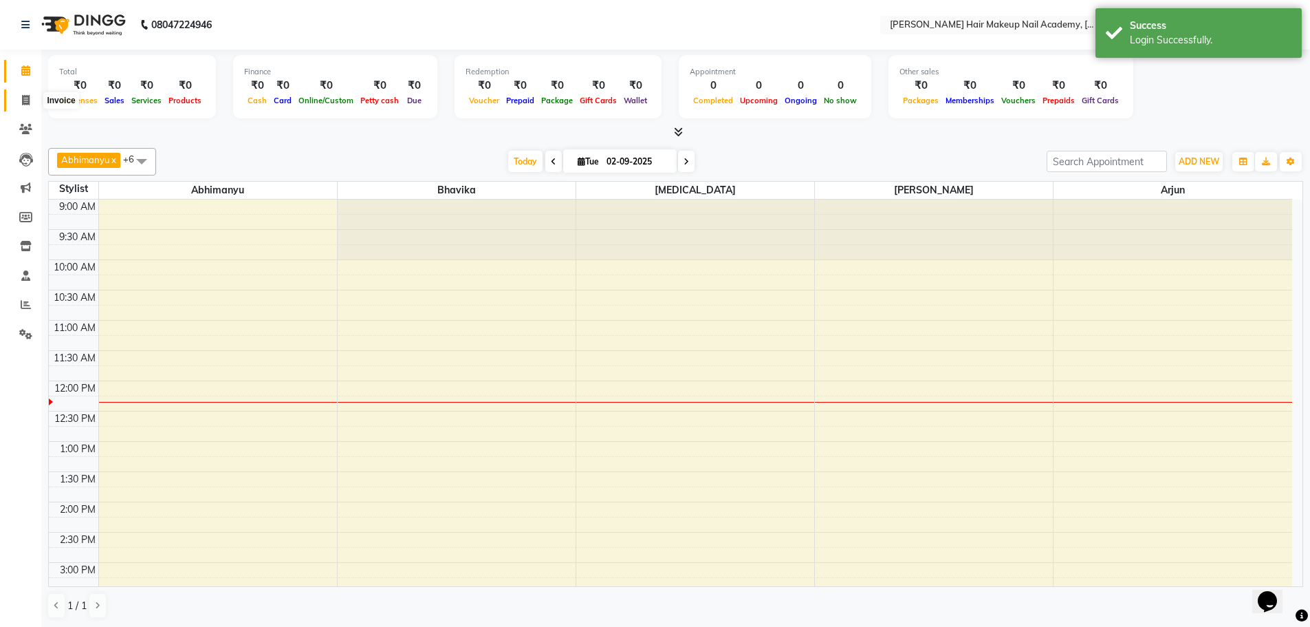
click at [30, 100] on span at bounding box center [26, 101] width 24 height 16
select select "3468"
select select "service"
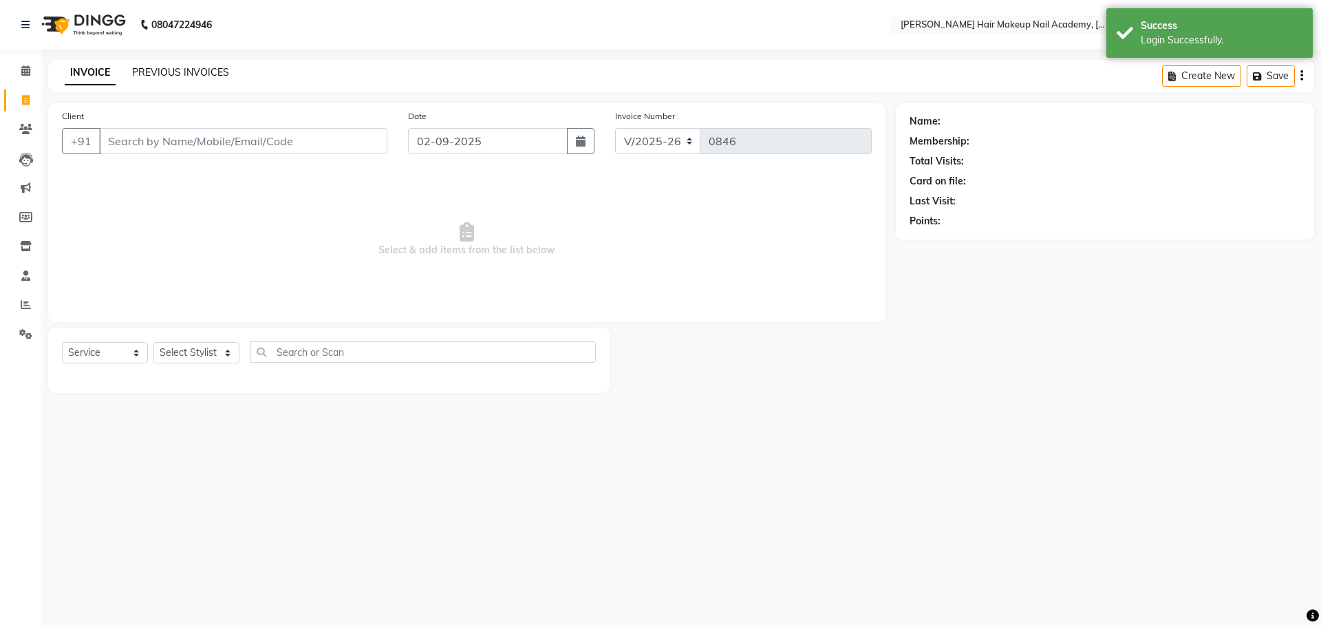
click at [219, 72] on link "PREVIOUS INVOICES" at bounding box center [180, 72] width 97 height 12
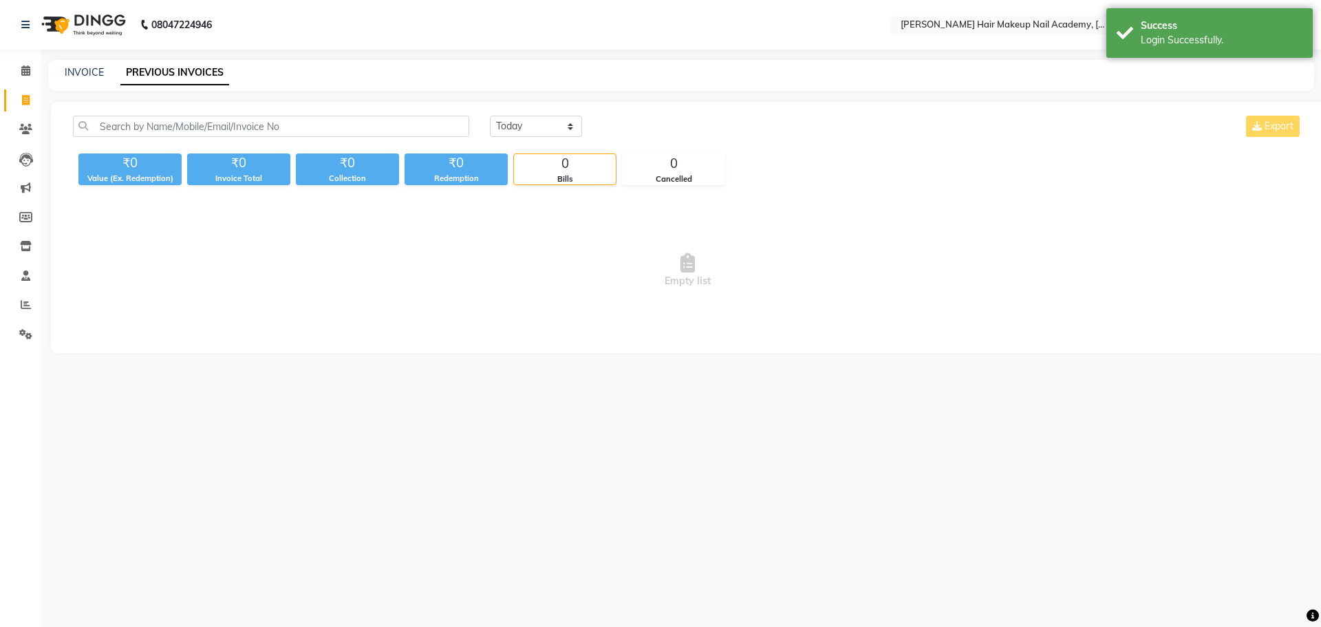
click at [76, 63] on div "INVOICE PREVIOUS INVOICES" at bounding box center [681, 75] width 1266 height 31
click at [76, 68] on link "INVOICE" at bounding box center [84, 72] width 39 height 12
select select "3468"
select select "service"
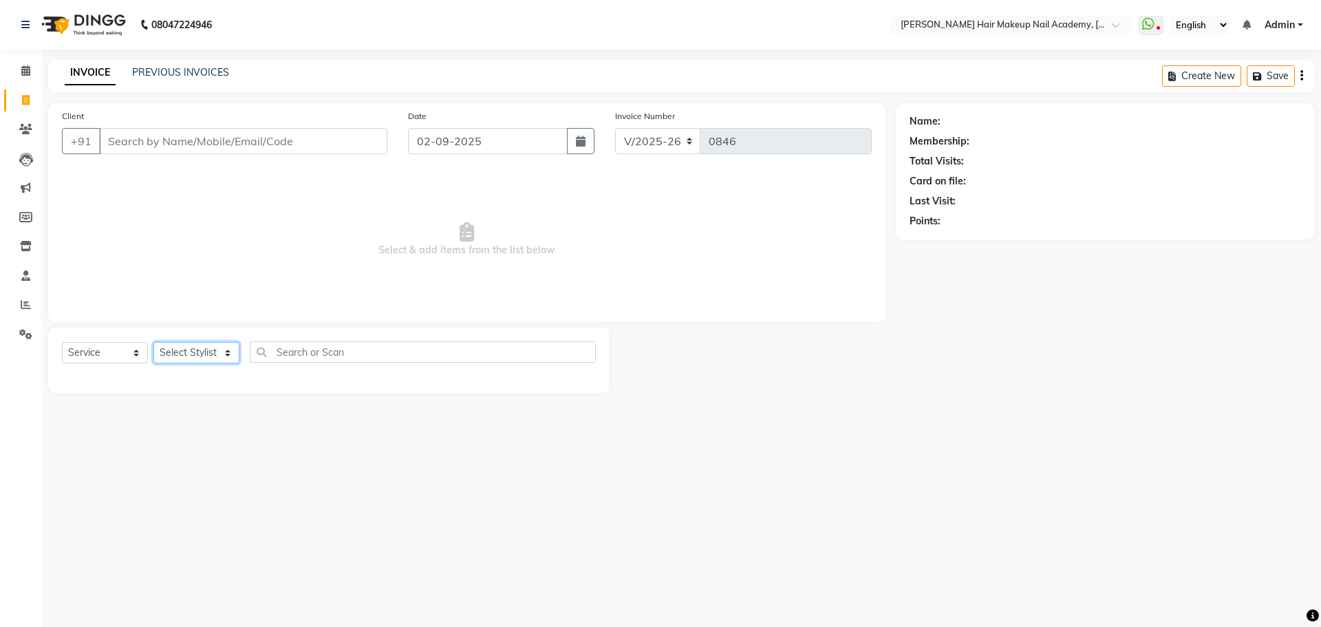
click at [226, 356] on select "Select Stylist Abhimanyu Ankita Arjun Bhavika Kiran Naziya nikita" at bounding box center [196, 352] width 86 height 21
click at [237, 469] on div "08047224946 Select Location × Bhavika Gundesha Hair Makeup Nail Academy, Market…" at bounding box center [660, 313] width 1321 height 627
click at [1152, 22] on icon at bounding box center [1148, 24] width 12 height 14
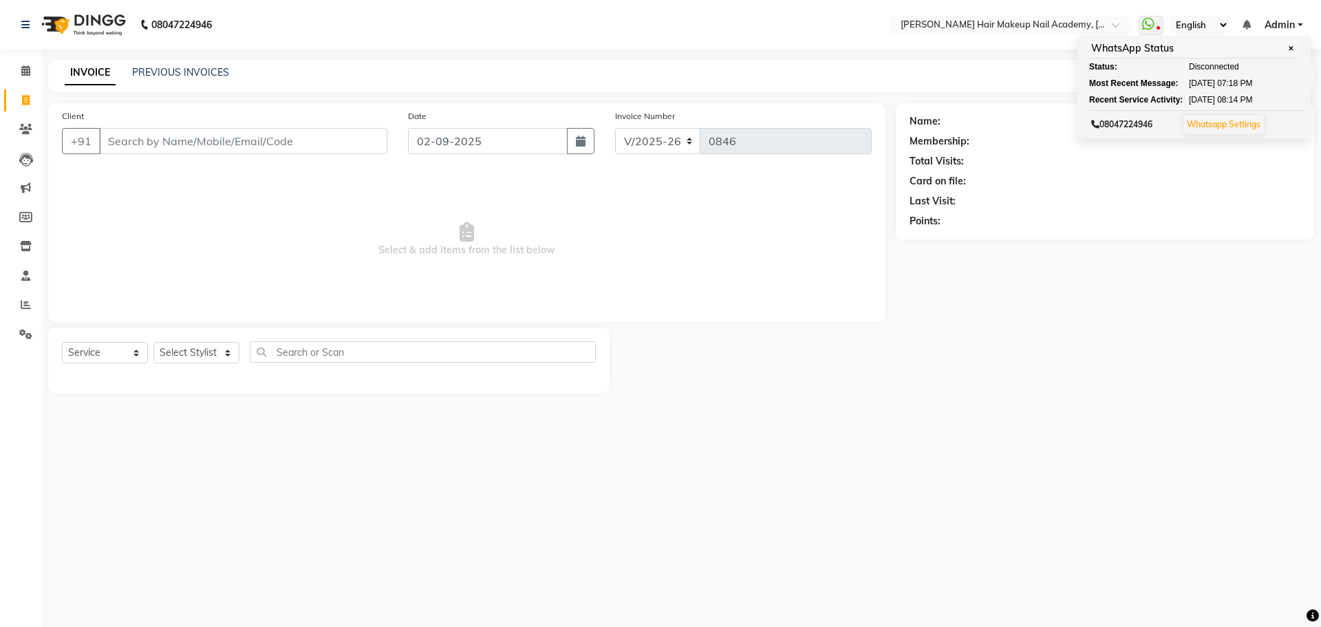
click at [1134, 182] on div "Card on file:" at bounding box center [1104, 181] width 391 height 14
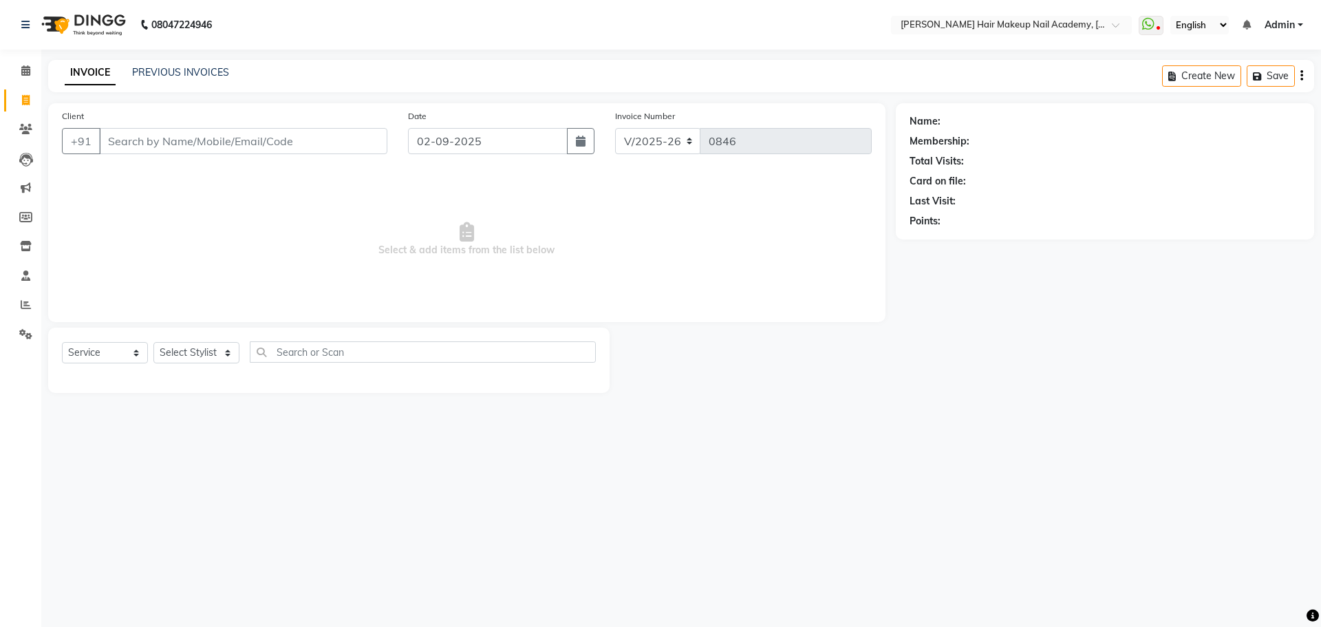
click at [180, 65] on div "INVOICE PREVIOUS INVOICES Create New Save" at bounding box center [681, 76] width 1266 height 32
click at [180, 67] on link "PREVIOUS INVOICES" at bounding box center [180, 72] width 97 height 12
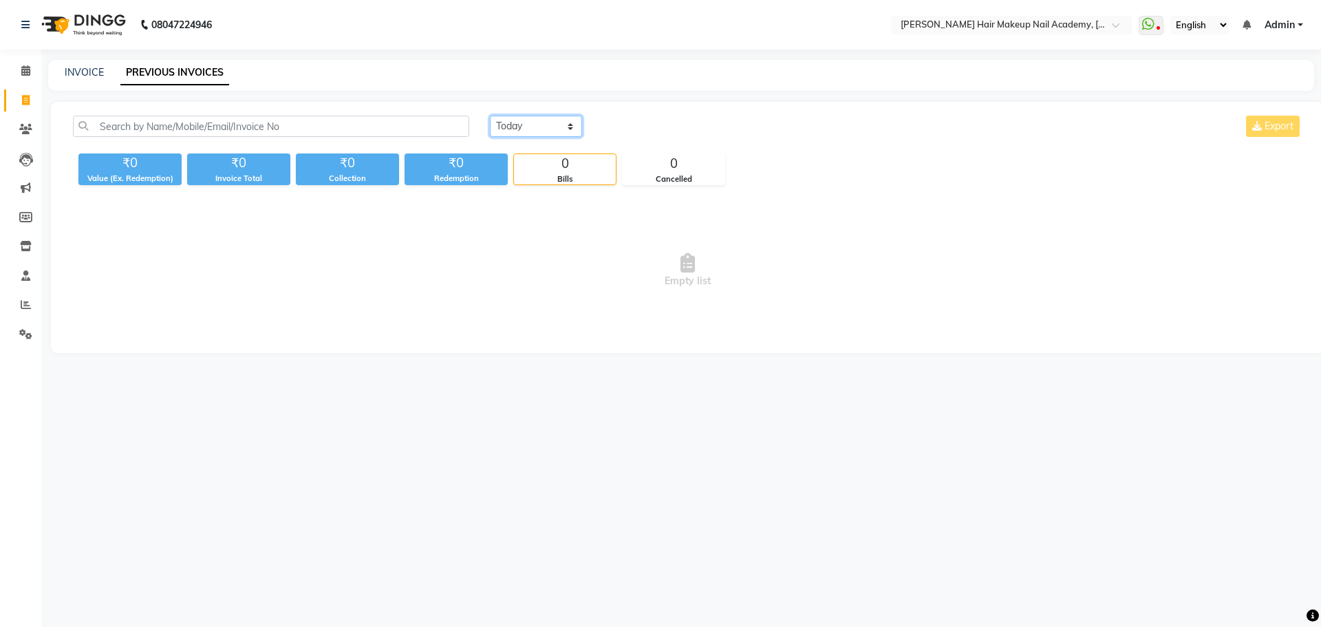
click at [523, 131] on select "Today Yesterday Custom Range" at bounding box center [536, 126] width 92 height 21
select select "yesterday"
click at [490, 116] on select "Today Yesterday Custom Range" at bounding box center [536, 126] width 92 height 21
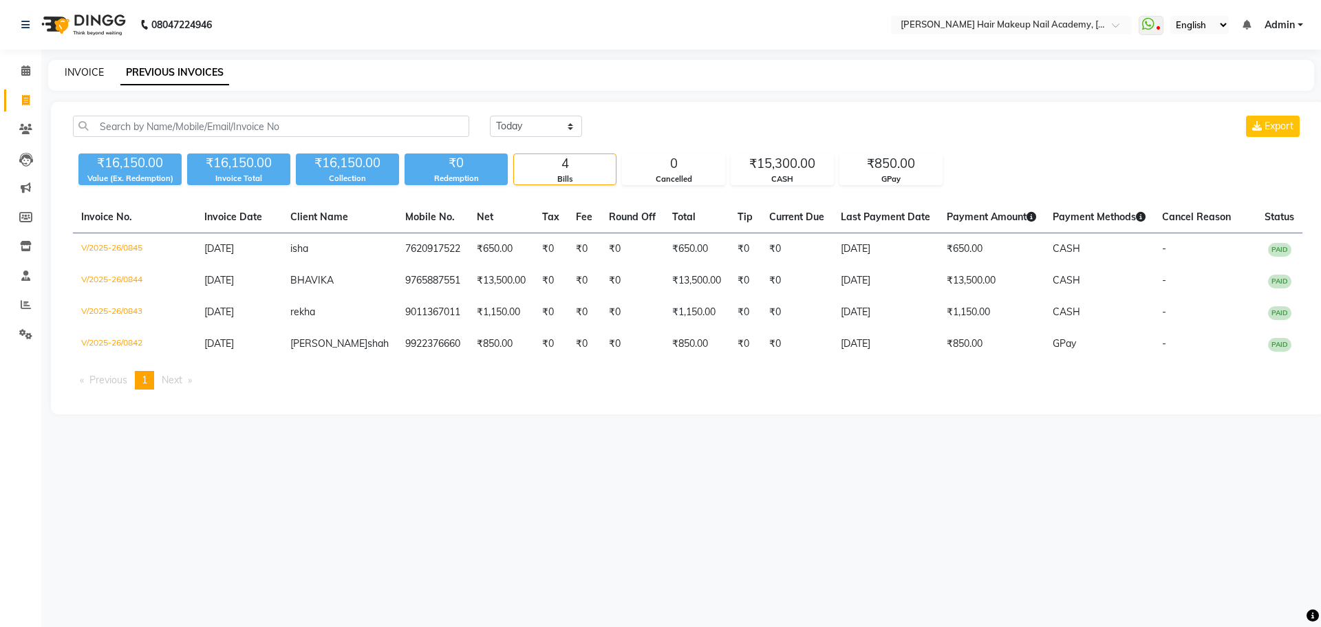
click at [97, 77] on link "INVOICE" at bounding box center [84, 72] width 39 height 12
select select "service"
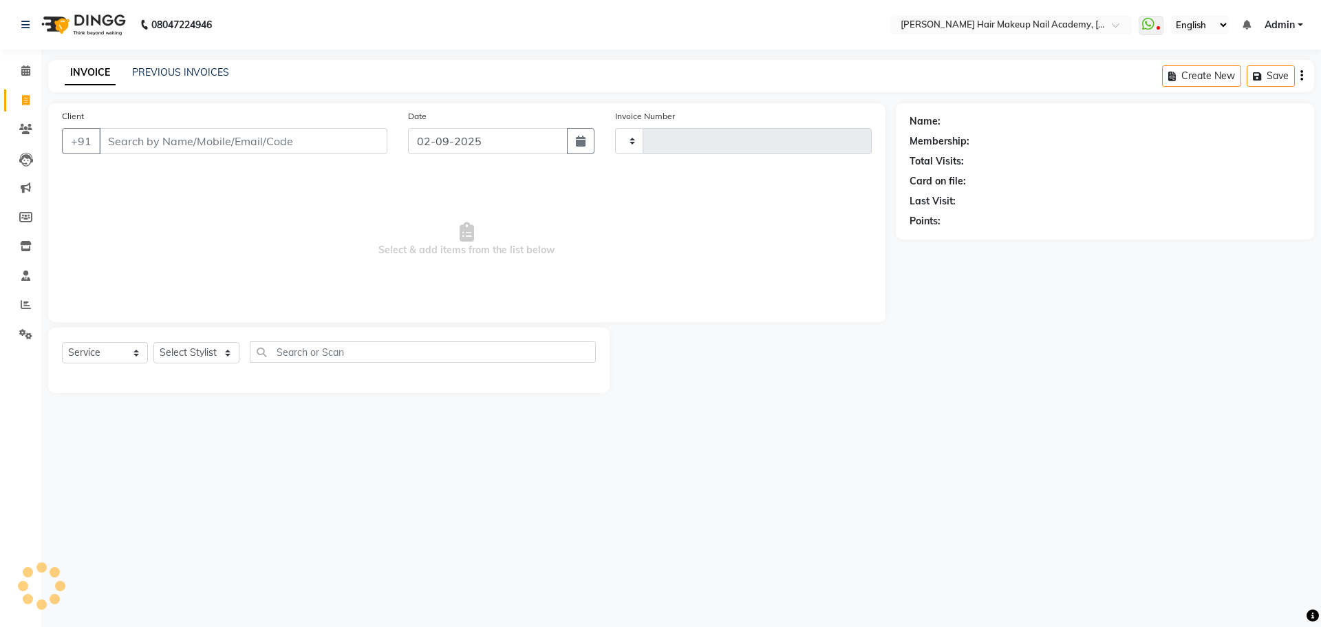
type input "0846"
select select "3468"
click at [15, 72] on span at bounding box center [26, 71] width 24 height 16
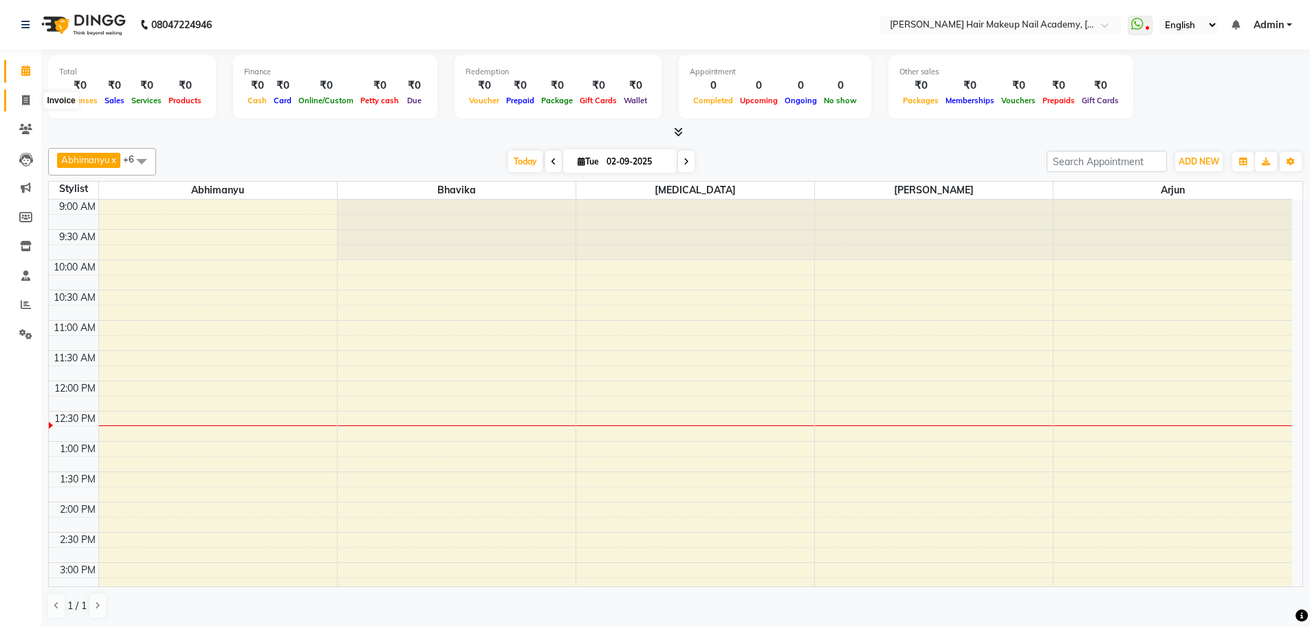
click at [34, 99] on span at bounding box center [26, 101] width 24 height 16
select select "3468"
select select "service"
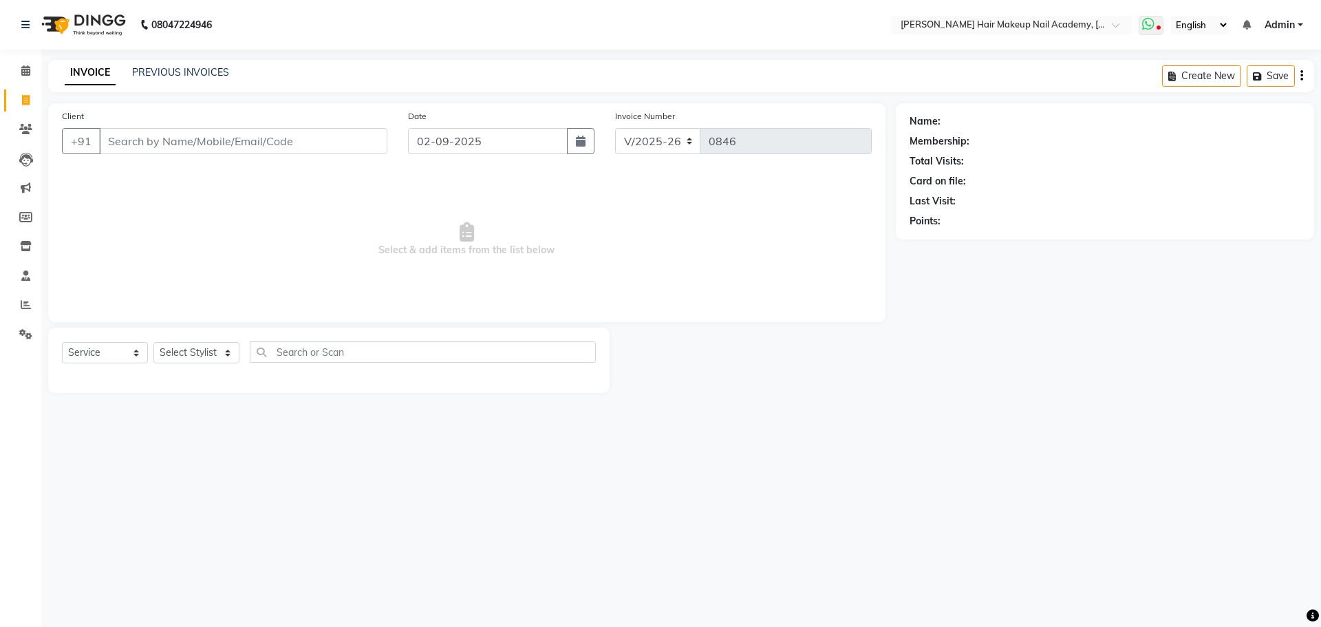
click at [1144, 30] on icon at bounding box center [1148, 24] width 12 height 14
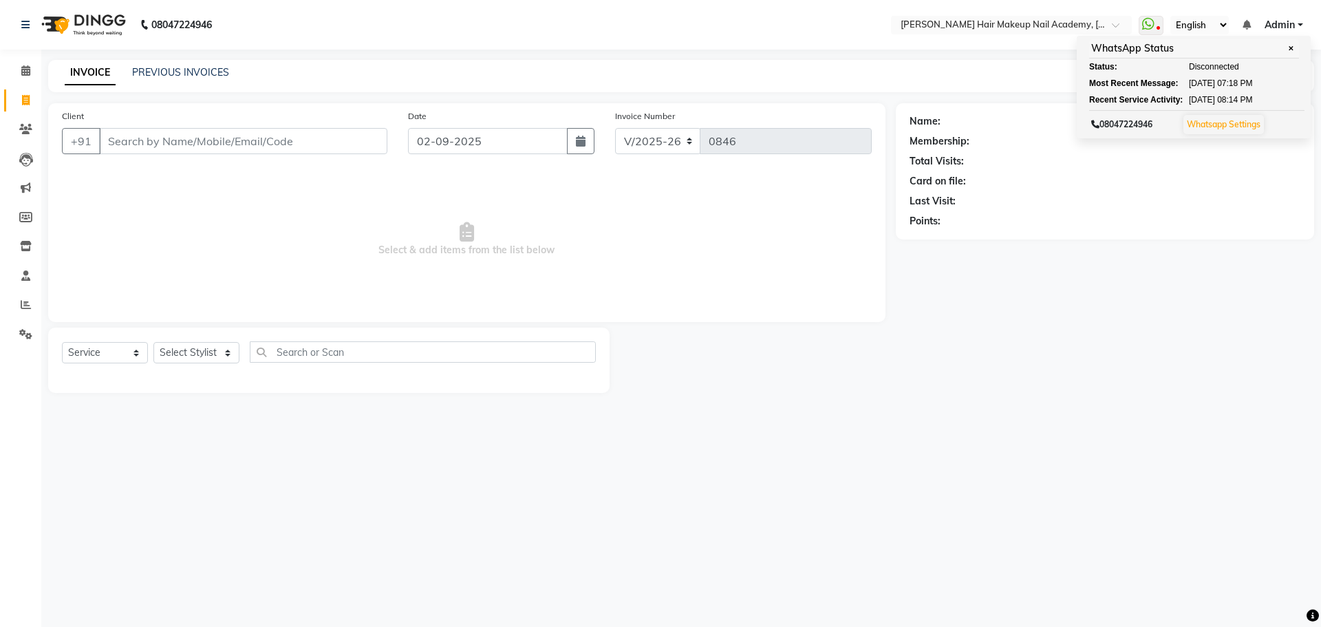
click at [1147, 299] on div "Name: Membership: Total Visits: Card on file: Last Visit: Points:" at bounding box center [1110, 248] width 429 height 290
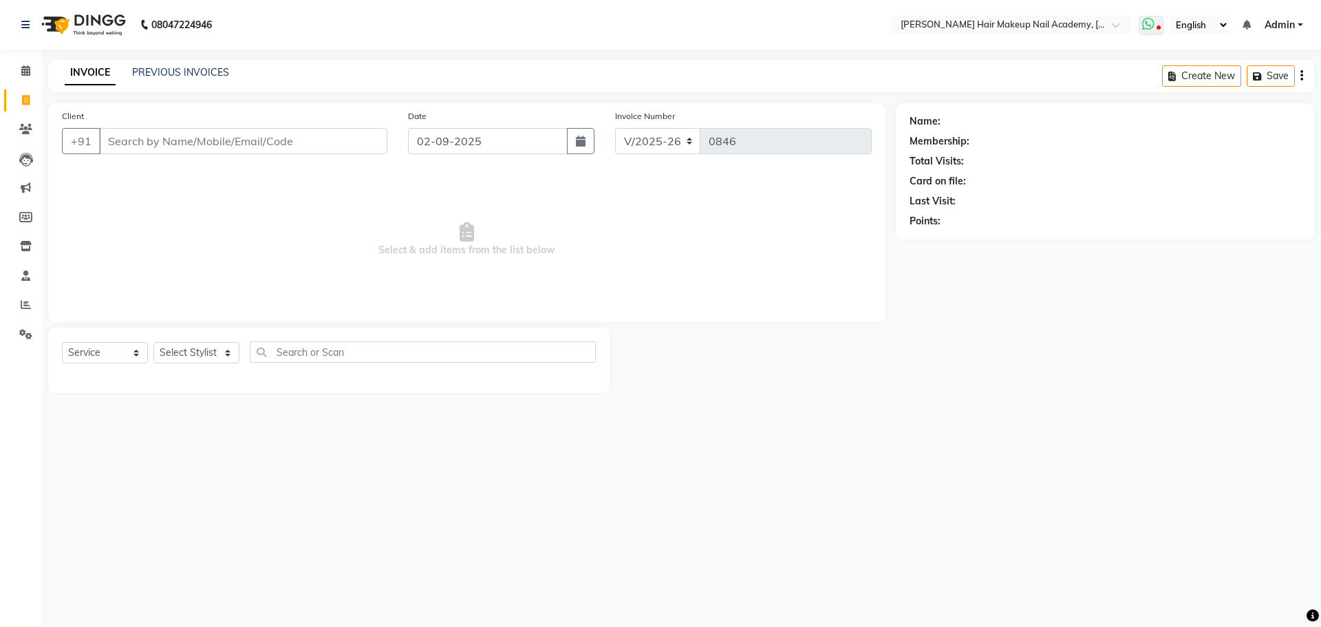
click at [1161, 28] on span at bounding box center [1150, 25] width 25 height 19
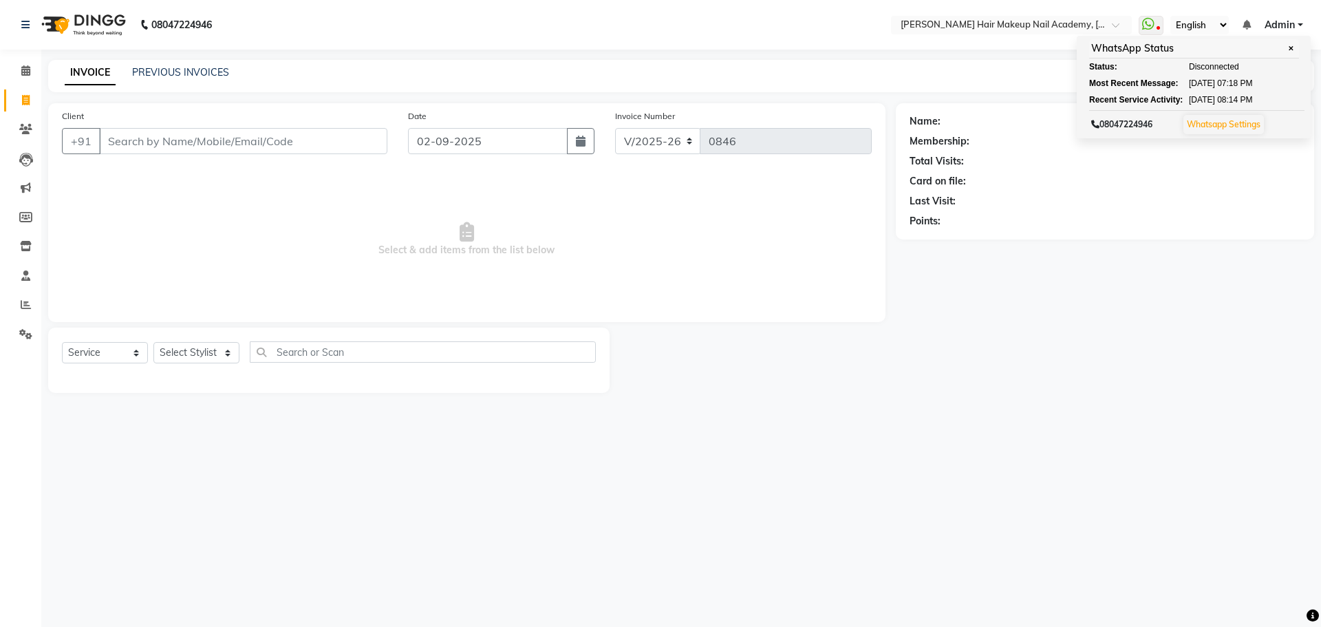
click at [1150, 246] on div "Name: Membership: Total Visits: Card on file: Last Visit: Points:" at bounding box center [1110, 248] width 429 height 290
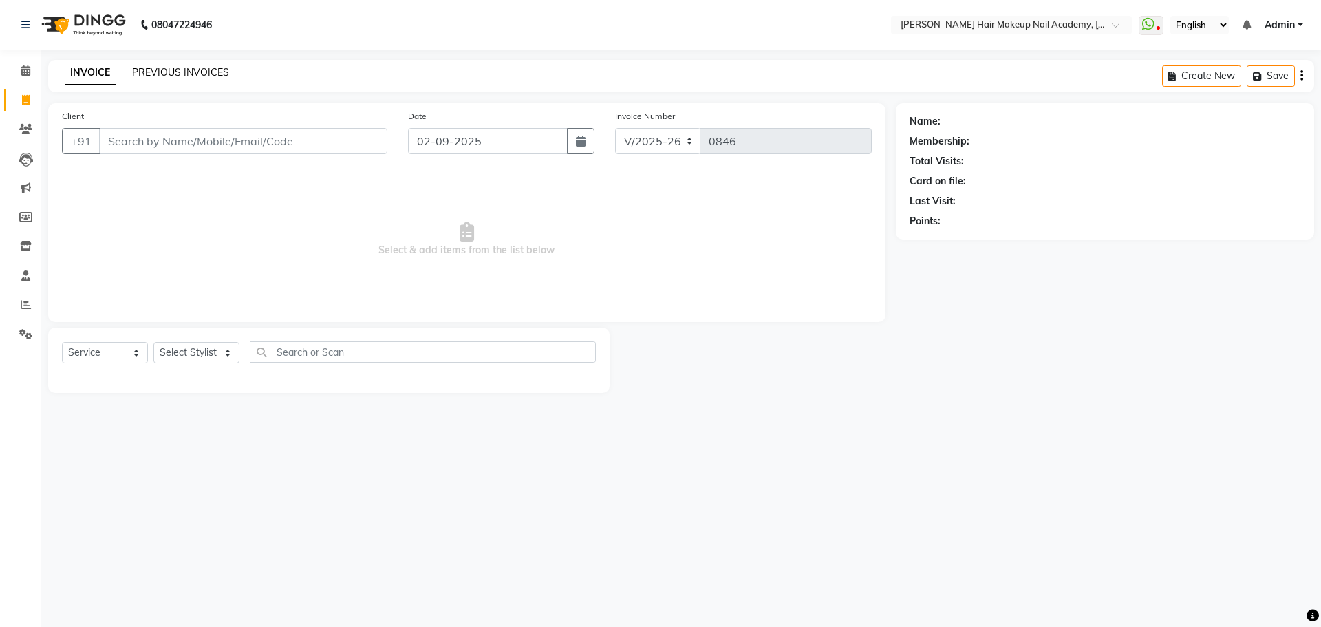
click at [220, 74] on link "PREVIOUS INVOICES" at bounding box center [180, 72] width 97 height 12
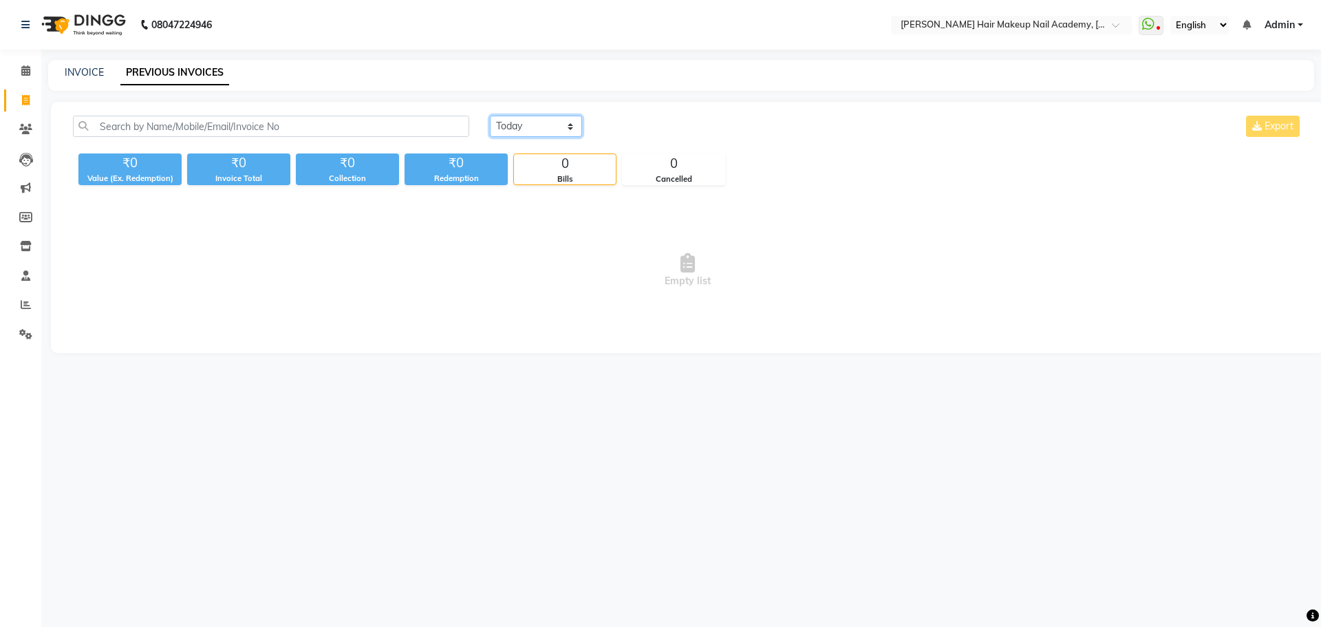
click at [565, 129] on select "Today Yesterday Custom Range" at bounding box center [536, 126] width 92 height 21
select select "yesterday"
click at [490, 116] on select "Today Yesterday Custom Range" at bounding box center [536, 126] width 92 height 21
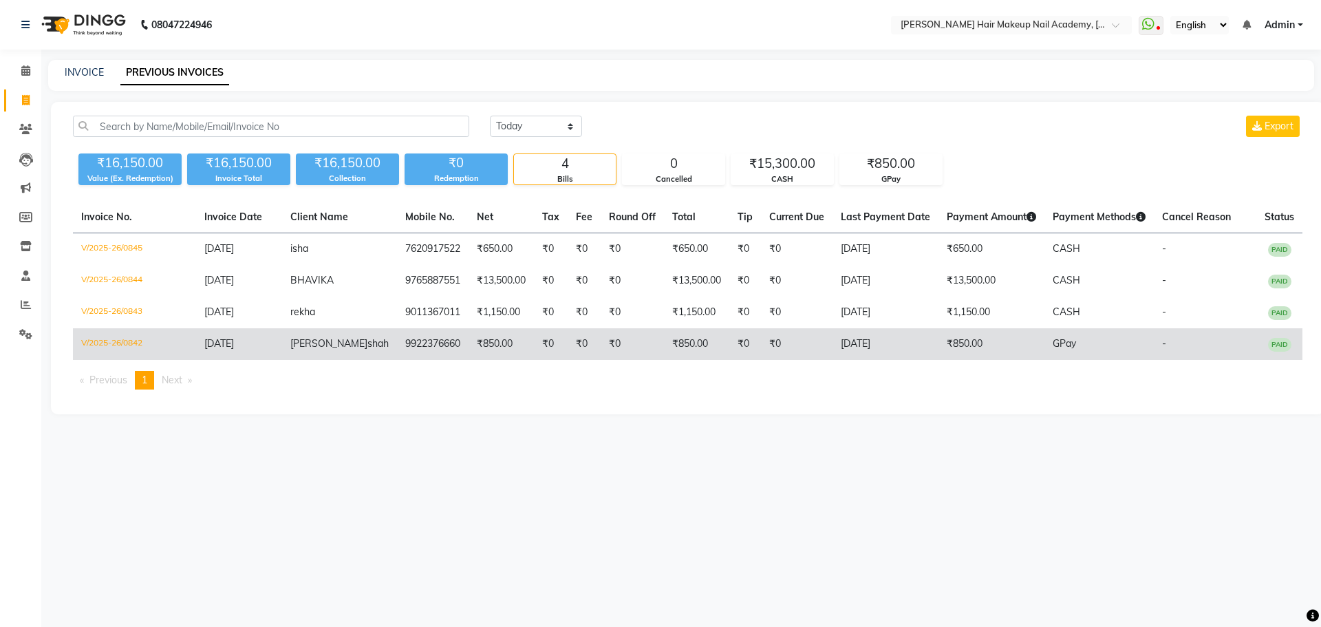
click at [761, 349] on td "₹0" at bounding box center [797, 344] width 72 height 32
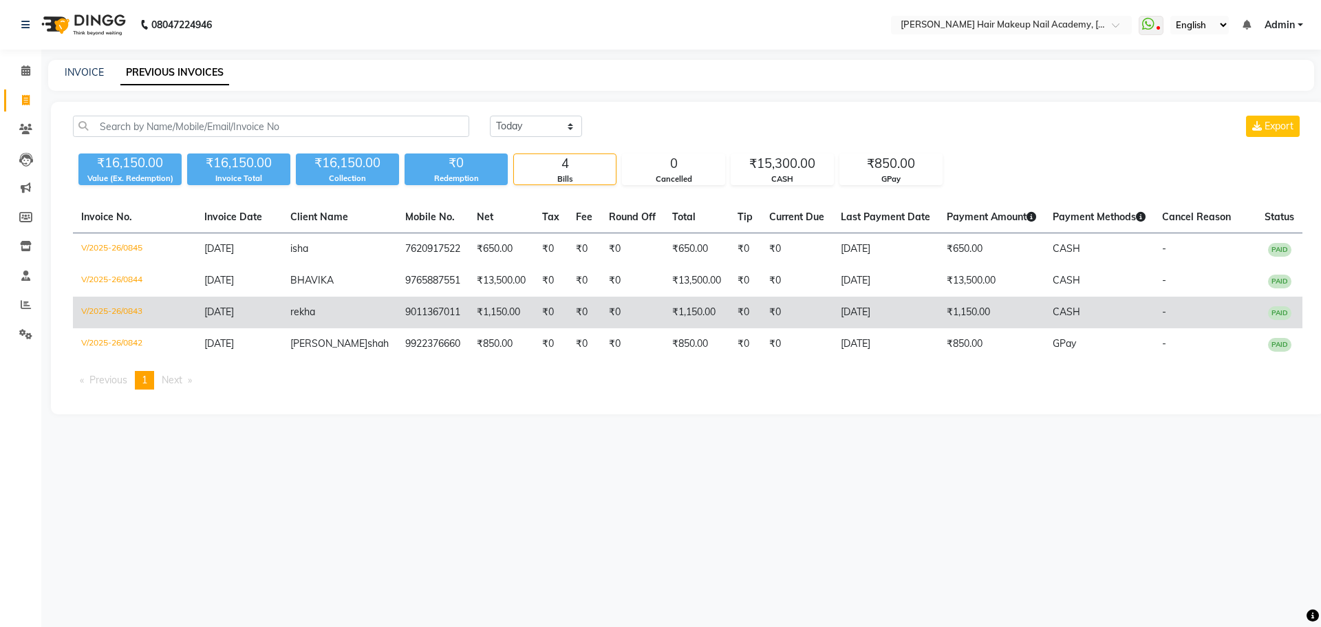
click at [435, 299] on td "9011367011" at bounding box center [433, 312] width 72 height 32
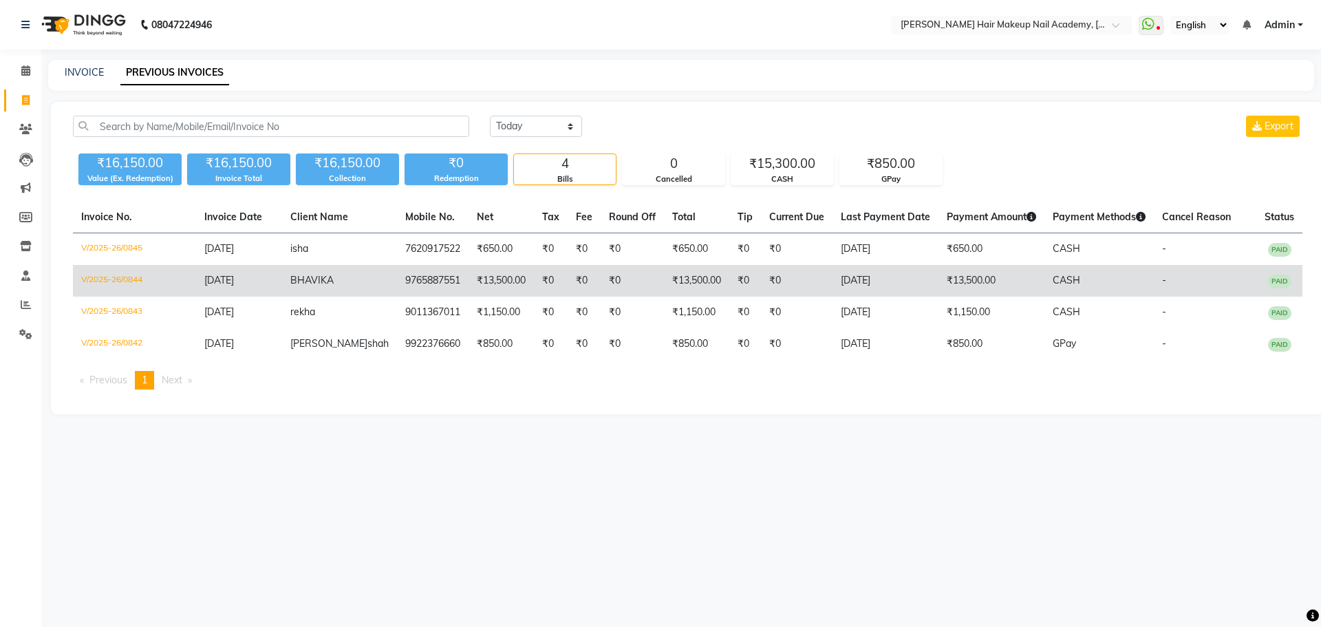
click at [468, 275] on td "₹13,500.00" at bounding box center [500, 281] width 65 height 32
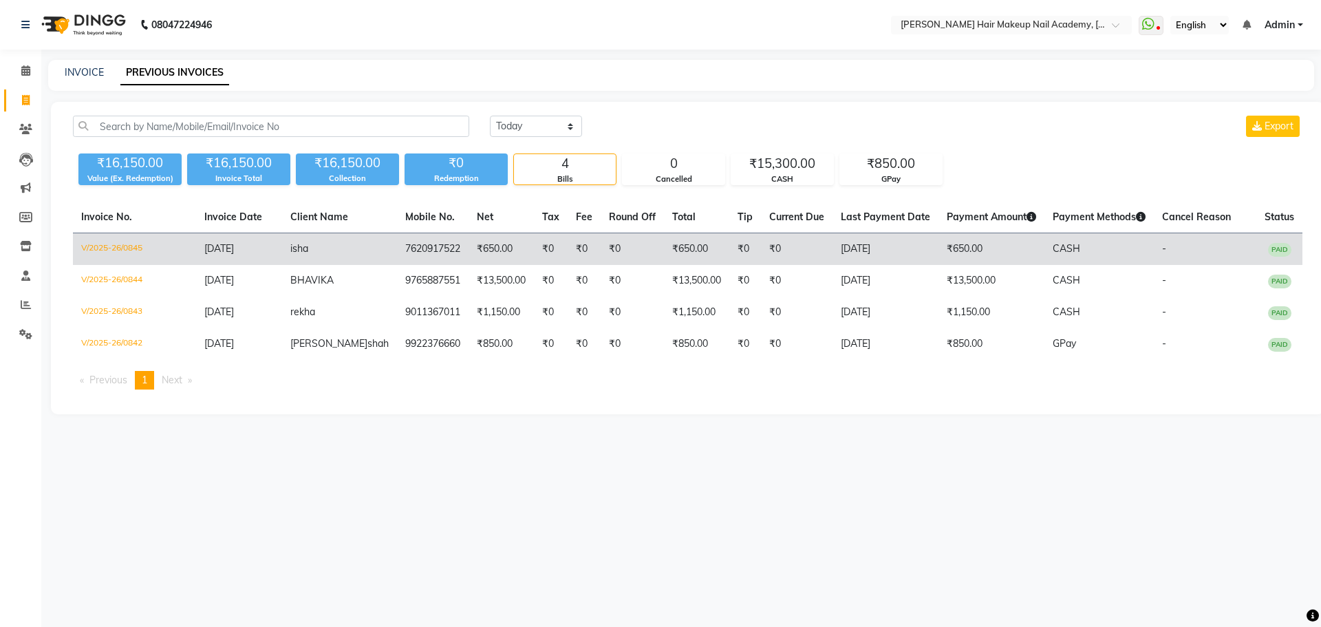
click at [340, 250] on td "isha" at bounding box center [339, 249] width 115 height 32
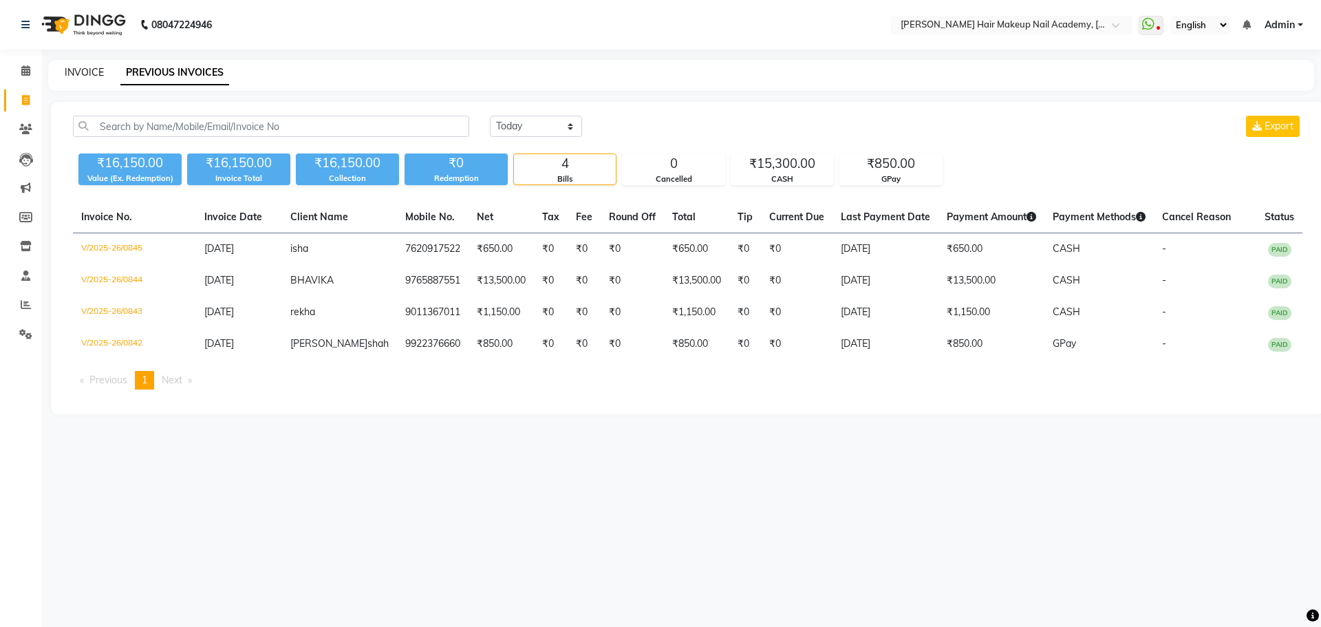
click at [77, 67] on link "INVOICE" at bounding box center [84, 72] width 39 height 12
select select "3468"
select select "service"
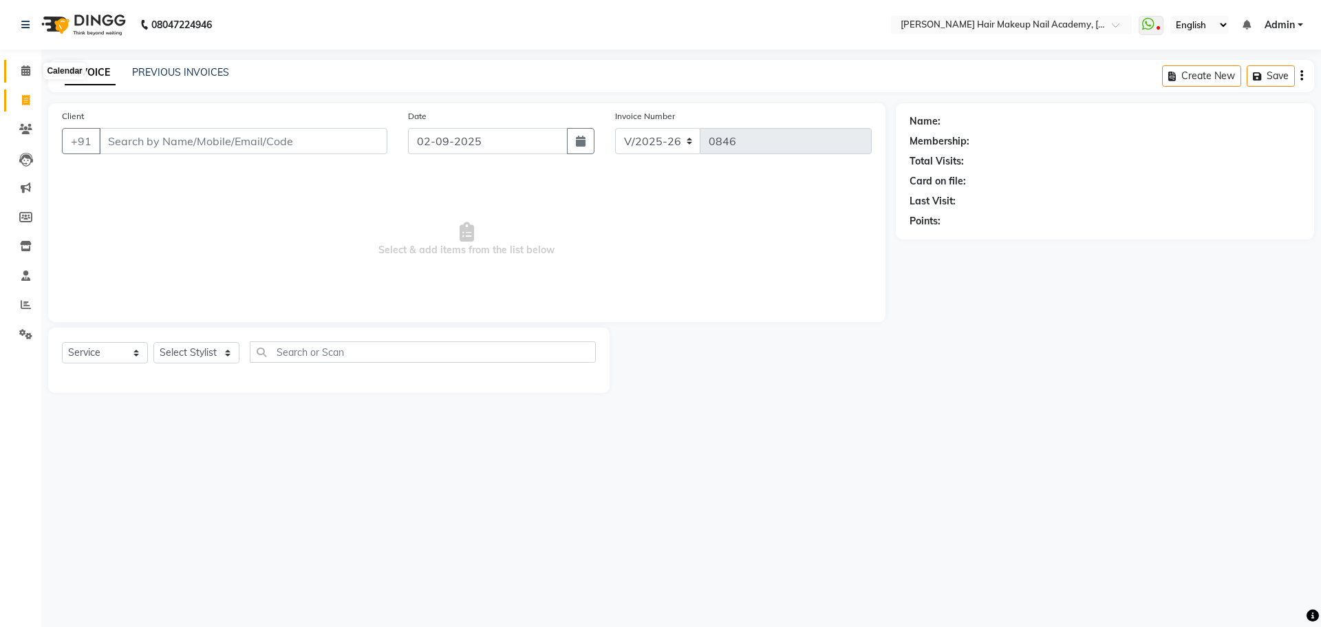
click at [16, 71] on span at bounding box center [26, 71] width 24 height 16
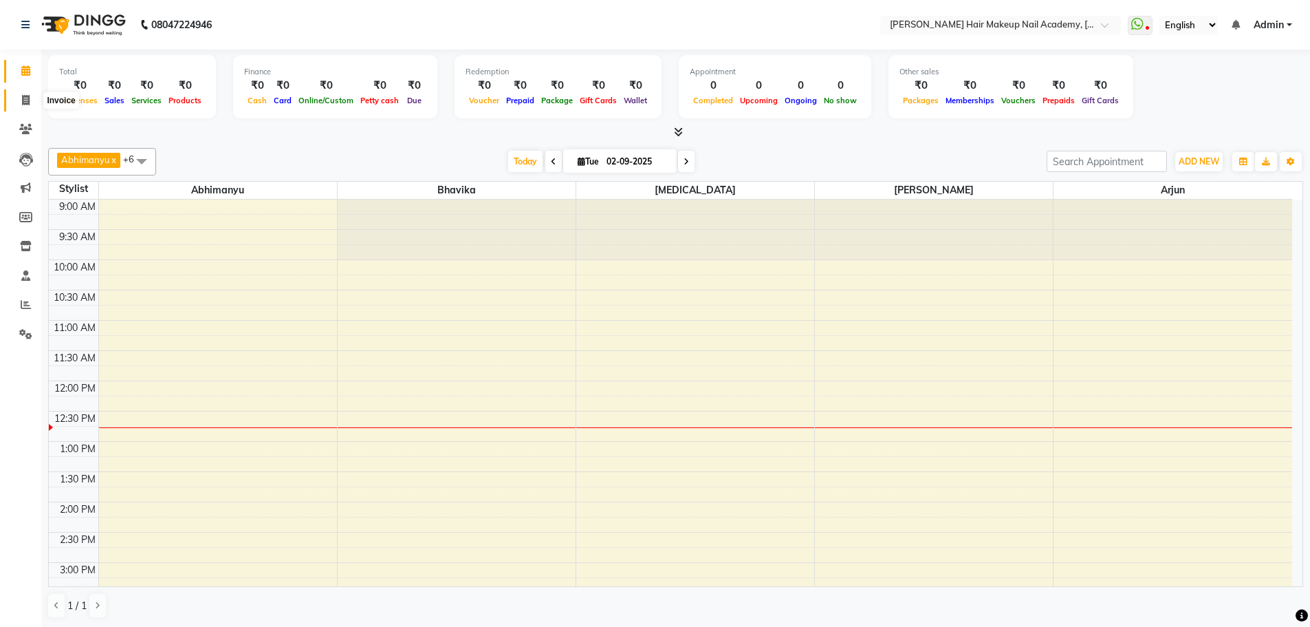
click at [23, 99] on icon at bounding box center [26, 100] width 8 height 10
select select "3468"
select select "service"
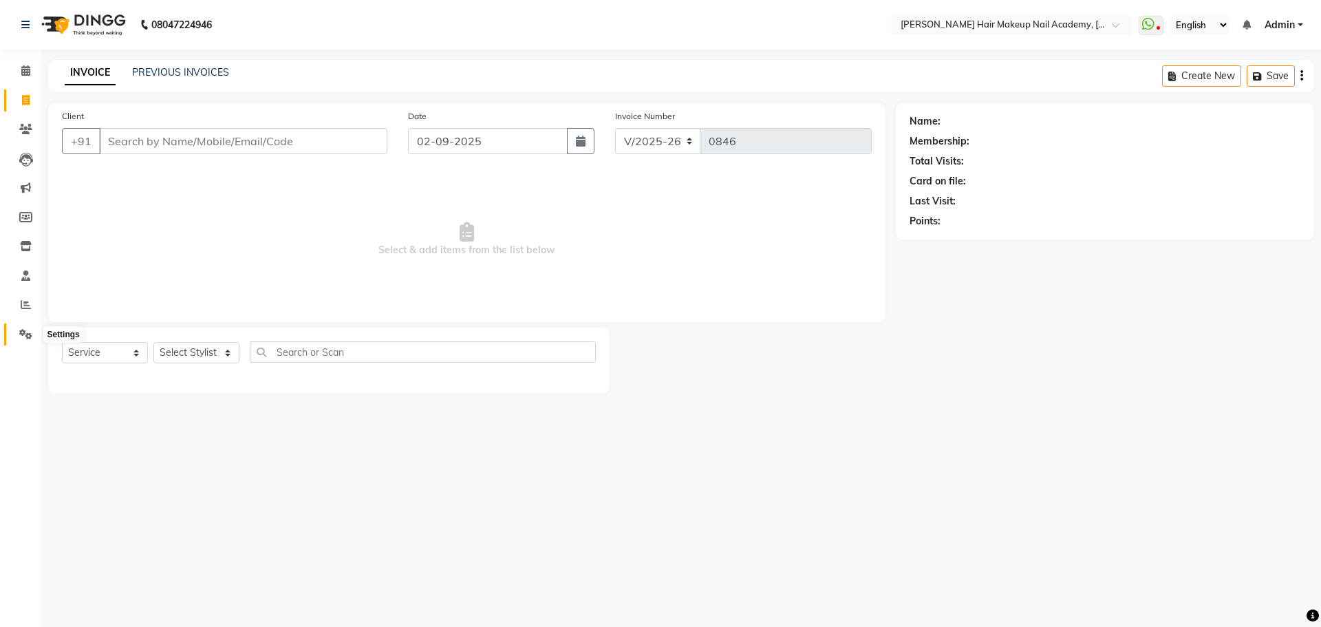
click at [22, 335] on icon at bounding box center [25, 334] width 13 height 10
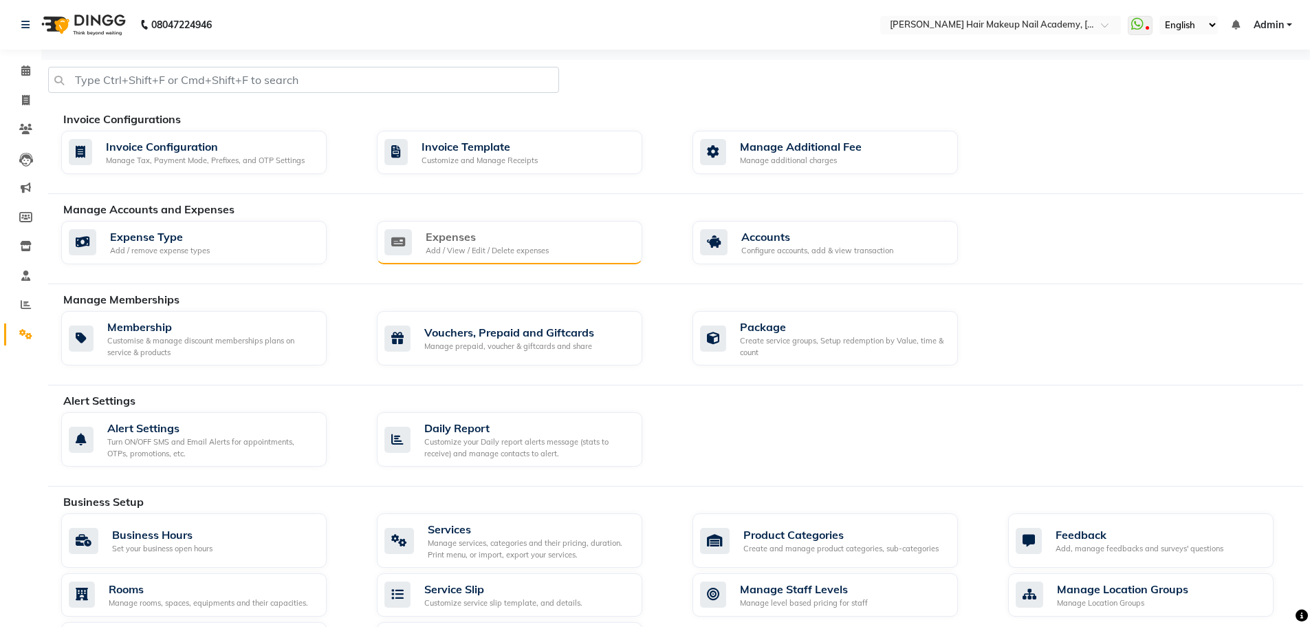
drag, startPoint x: 532, startPoint y: 263, endPoint x: 537, endPoint y: 257, distance: 7.8
click at [532, 263] on div "Expense Type Add / remove expense types Expenses Add / View / Edit / Delete exp…" at bounding box center [682, 246] width 1263 height 50
click at [541, 250] on div "Add / View / Edit / Delete expenses" at bounding box center [487, 251] width 123 height 12
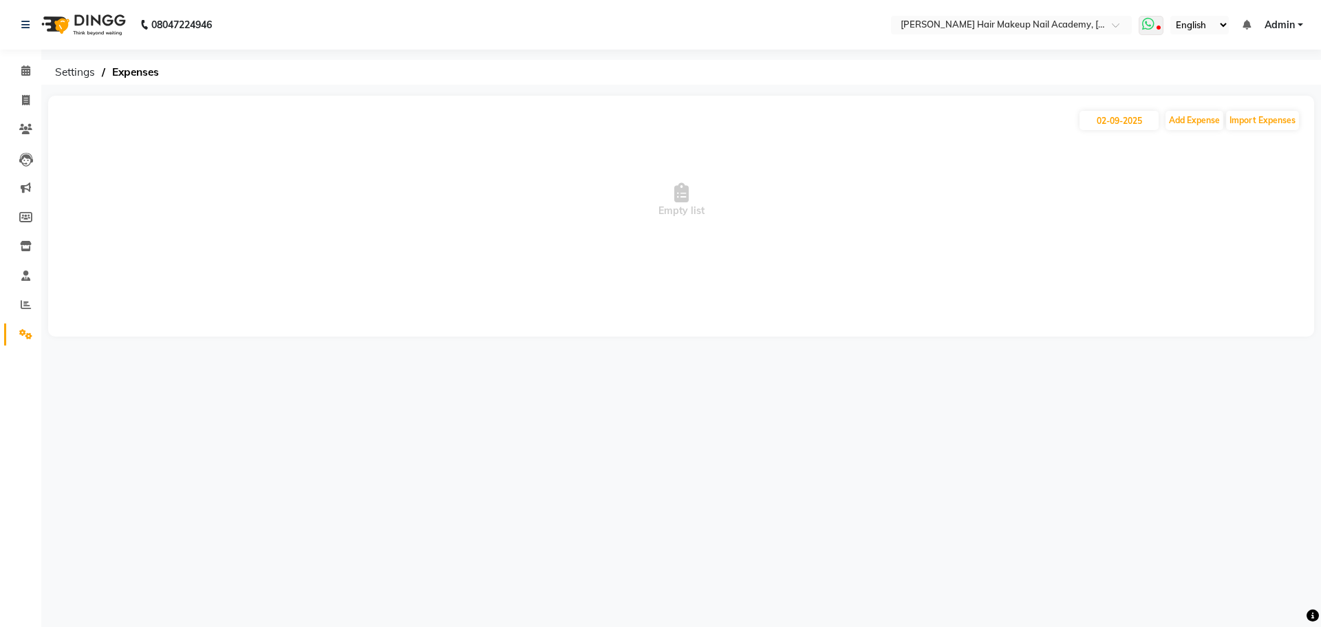
click at [1154, 30] on icon at bounding box center [1148, 24] width 12 height 14
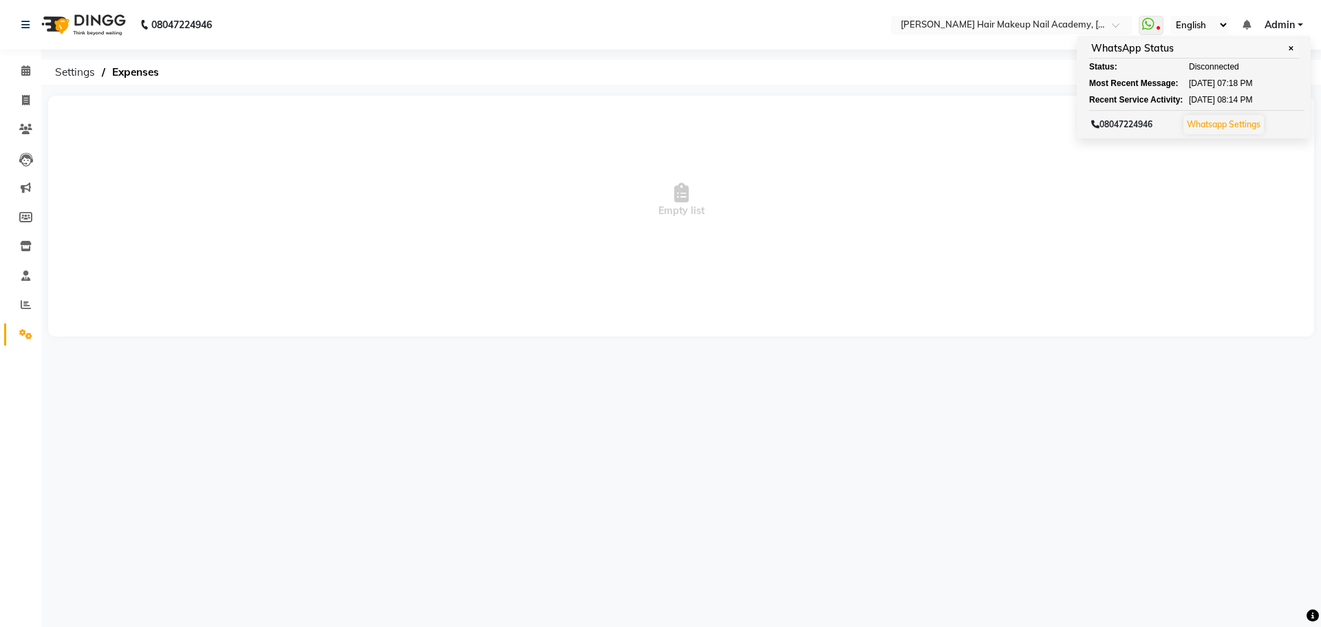
click at [1101, 315] on div "02-09-2025 Add Expense Import Expenses Empty list" at bounding box center [681, 216] width 1266 height 241
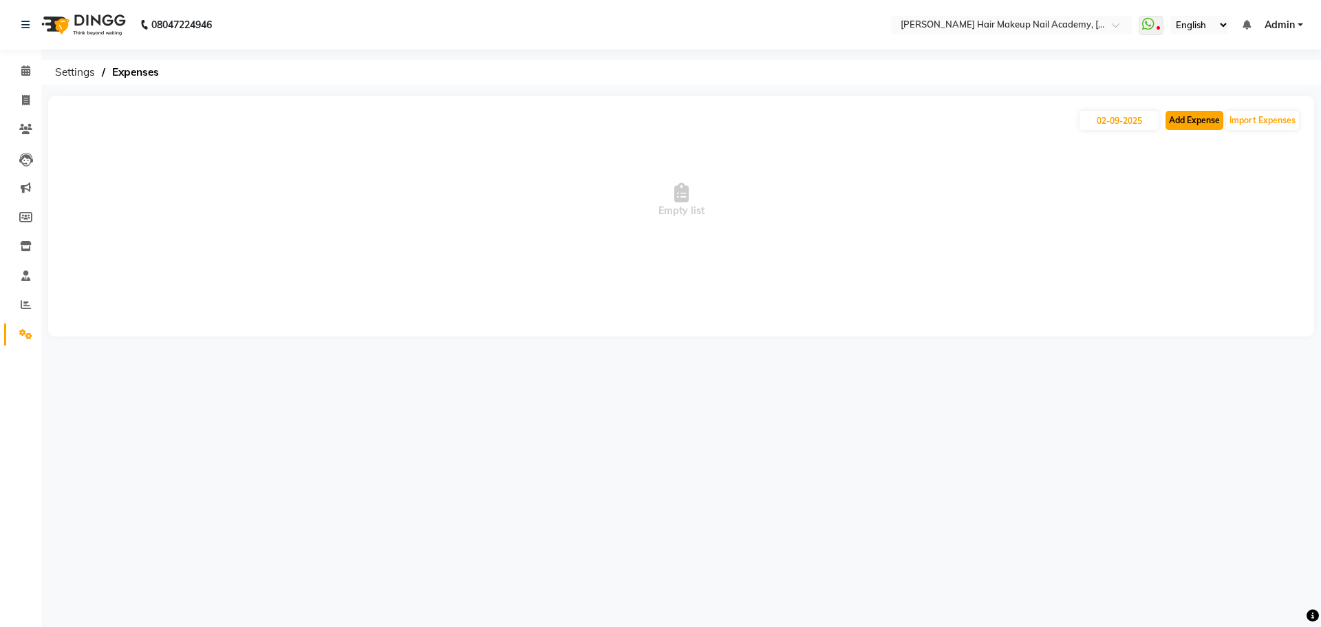
click at [1196, 113] on button "Add Expense" at bounding box center [1194, 120] width 58 height 19
select select "1"
select select "2349"
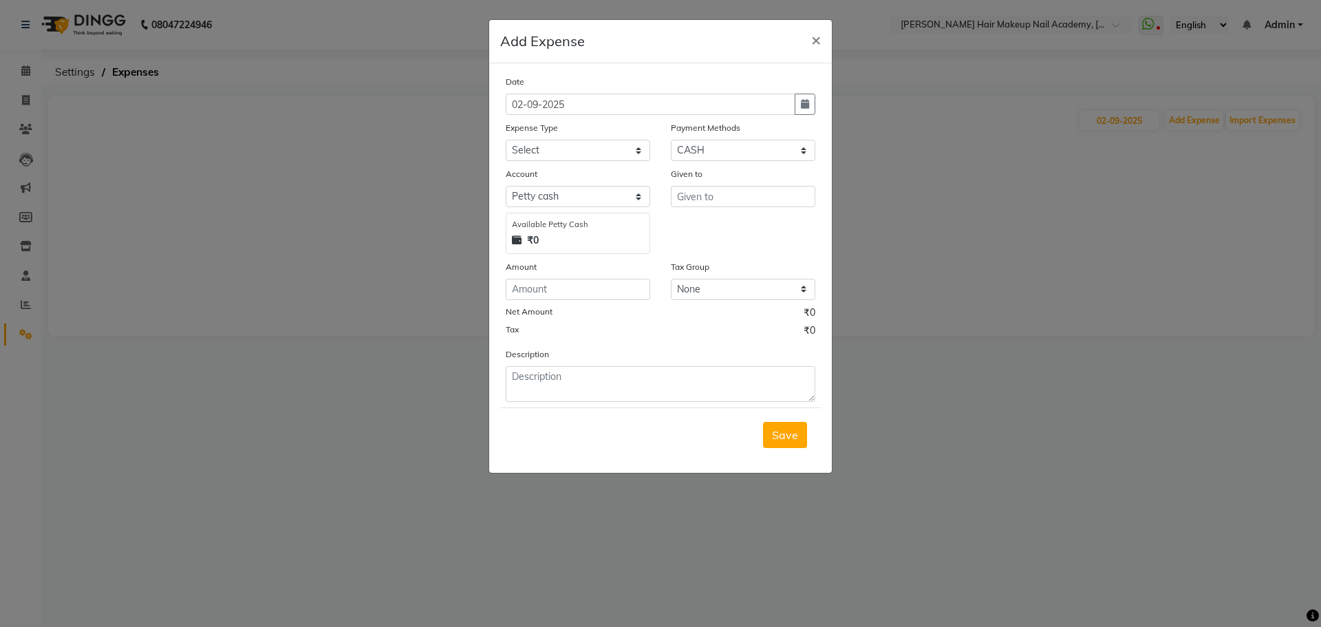
click at [1177, 153] on ngb-modal-window "Add Expense × Date 02-09-2025 Expense Type Select Advance Salary Bank charges C…" at bounding box center [660, 313] width 1321 height 627
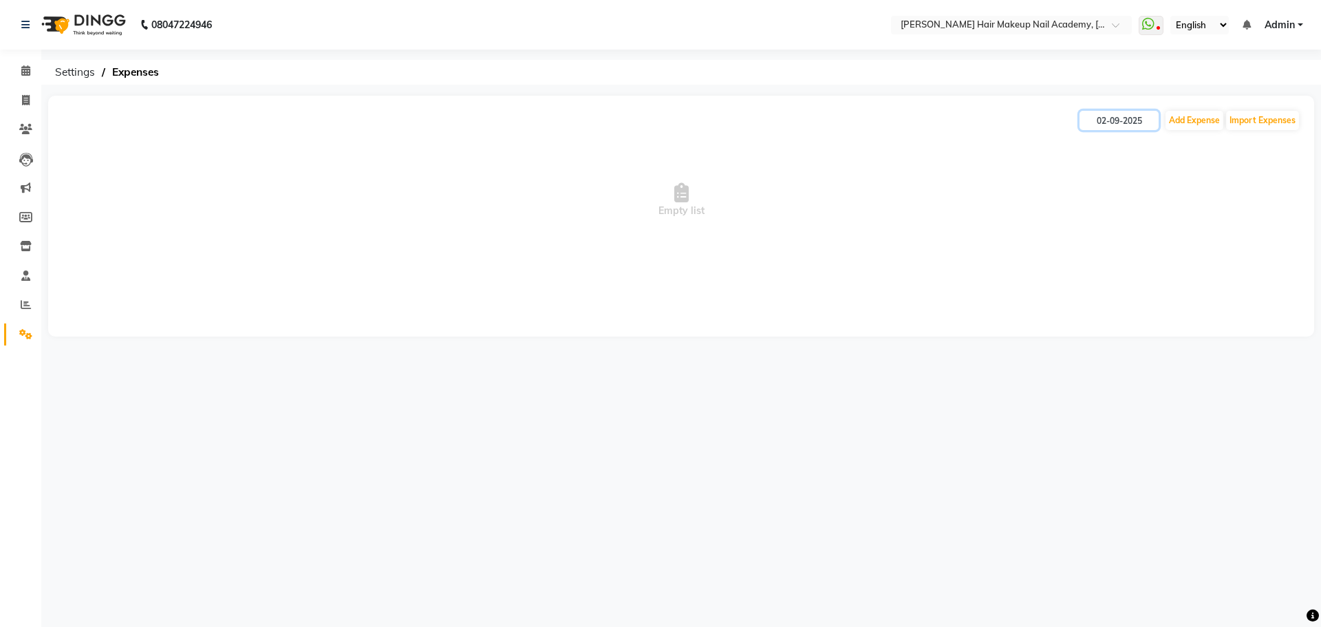
click at [1128, 114] on input "02-09-2025" at bounding box center [1118, 120] width 79 height 19
select select "9"
select select "2025"
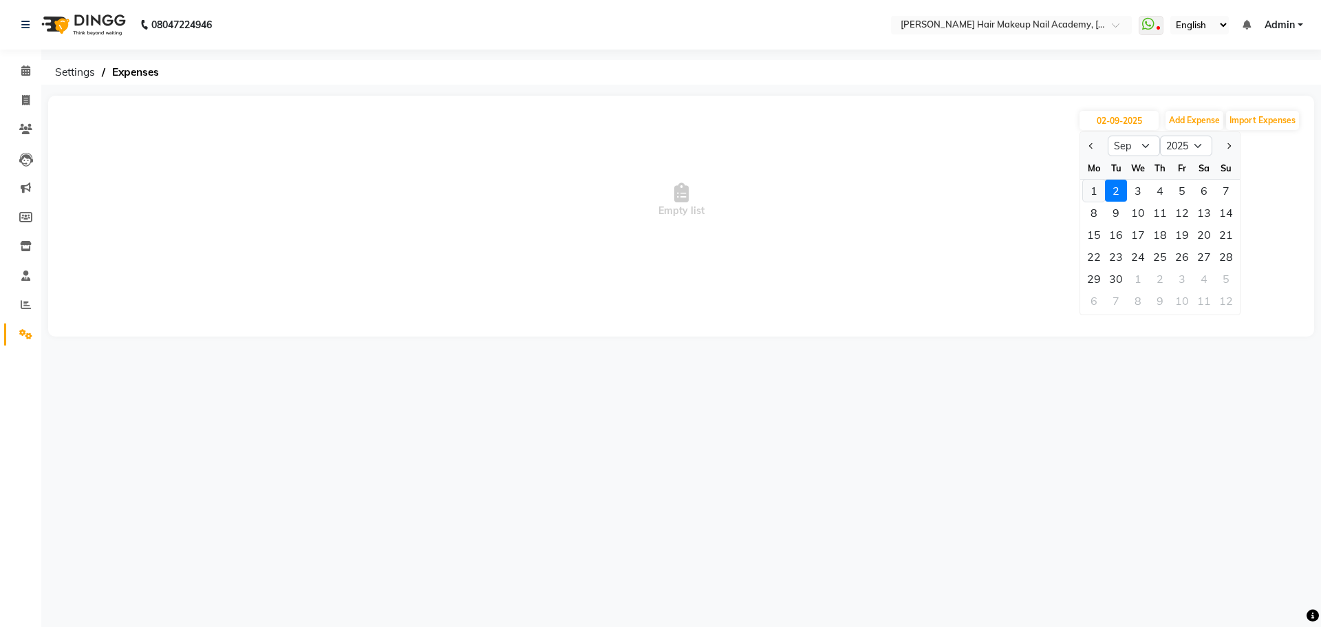
click at [1089, 186] on div "1" at bounding box center [1094, 191] width 22 height 22
type input "[DATE]"
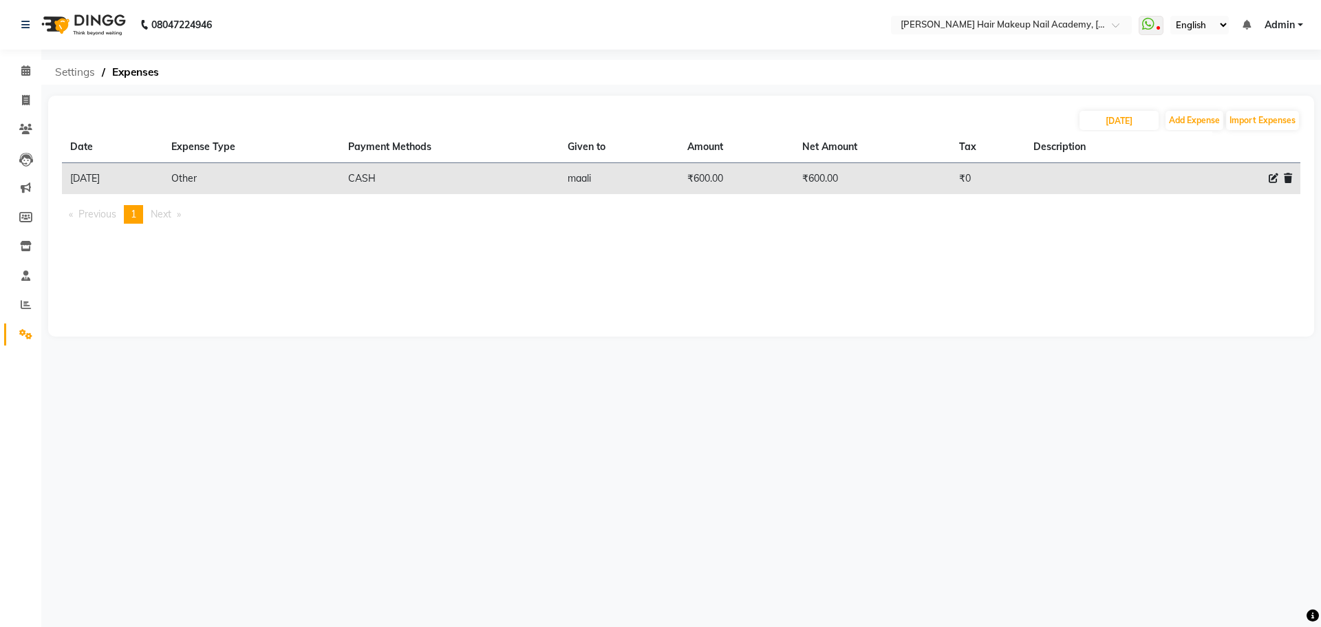
click at [85, 74] on span "Settings" at bounding box center [75, 72] width 54 height 25
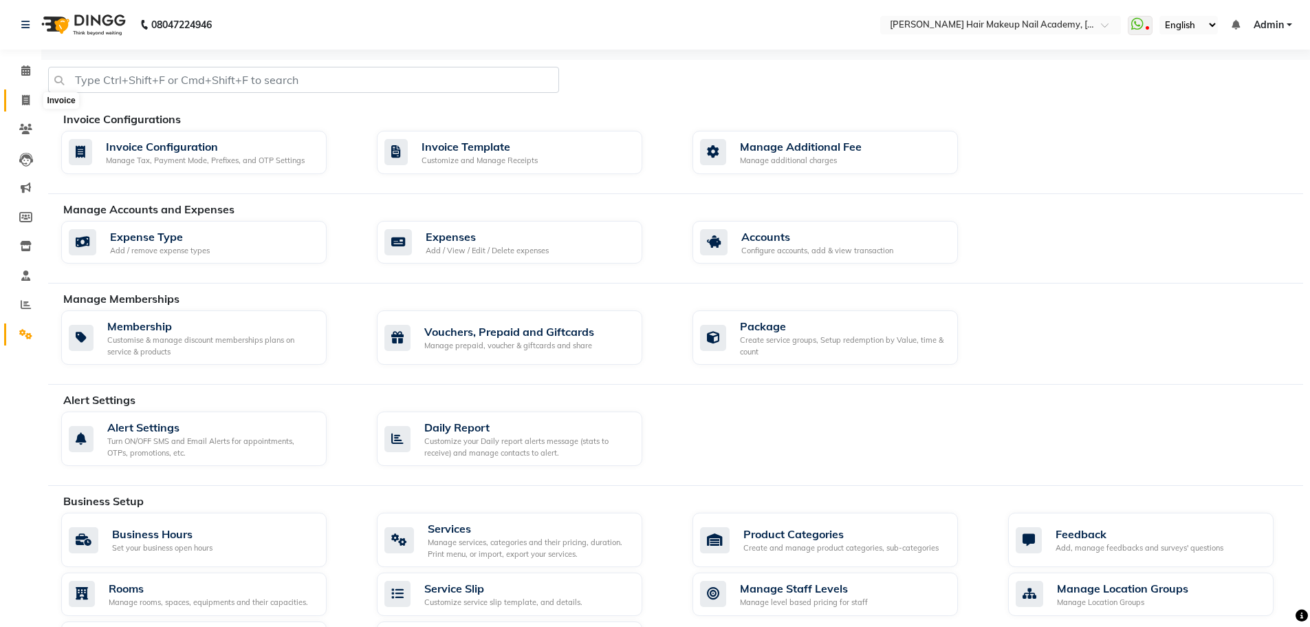
click at [22, 100] on icon at bounding box center [26, 100] width 8 height 10
select select "3468"
select select "service"
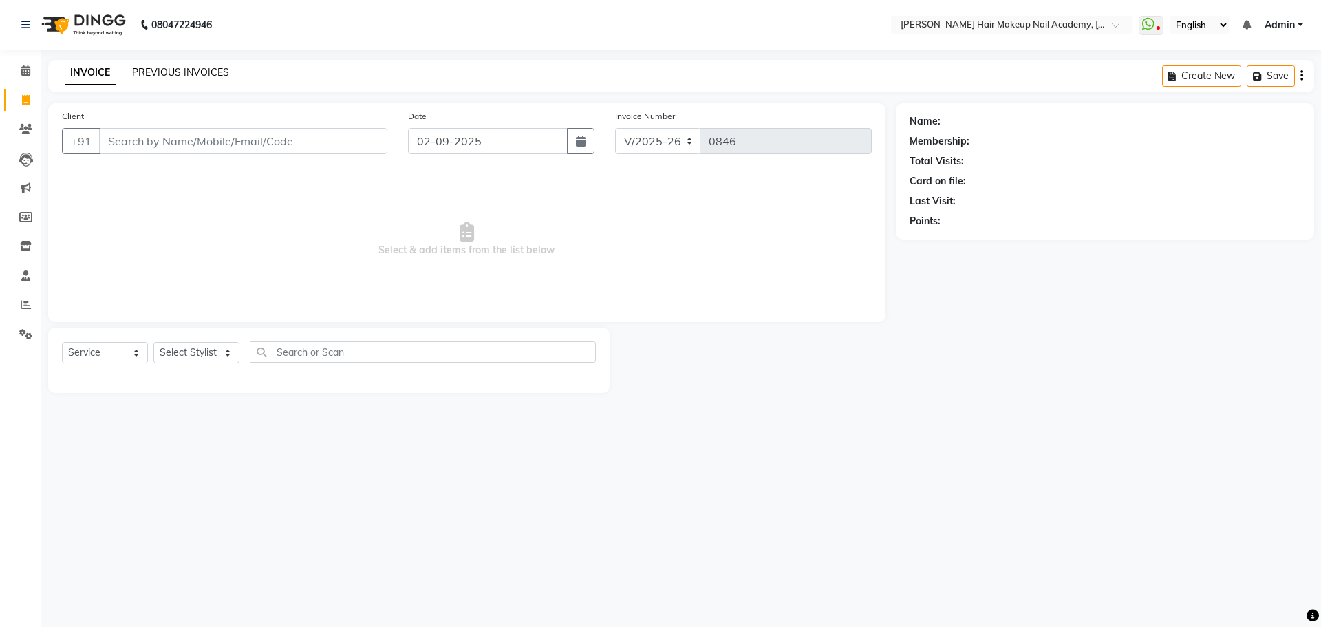
click at [192, 66] on link "PREVIOUS INVOICES" at bounding box center [180, 72] width 97 height 12
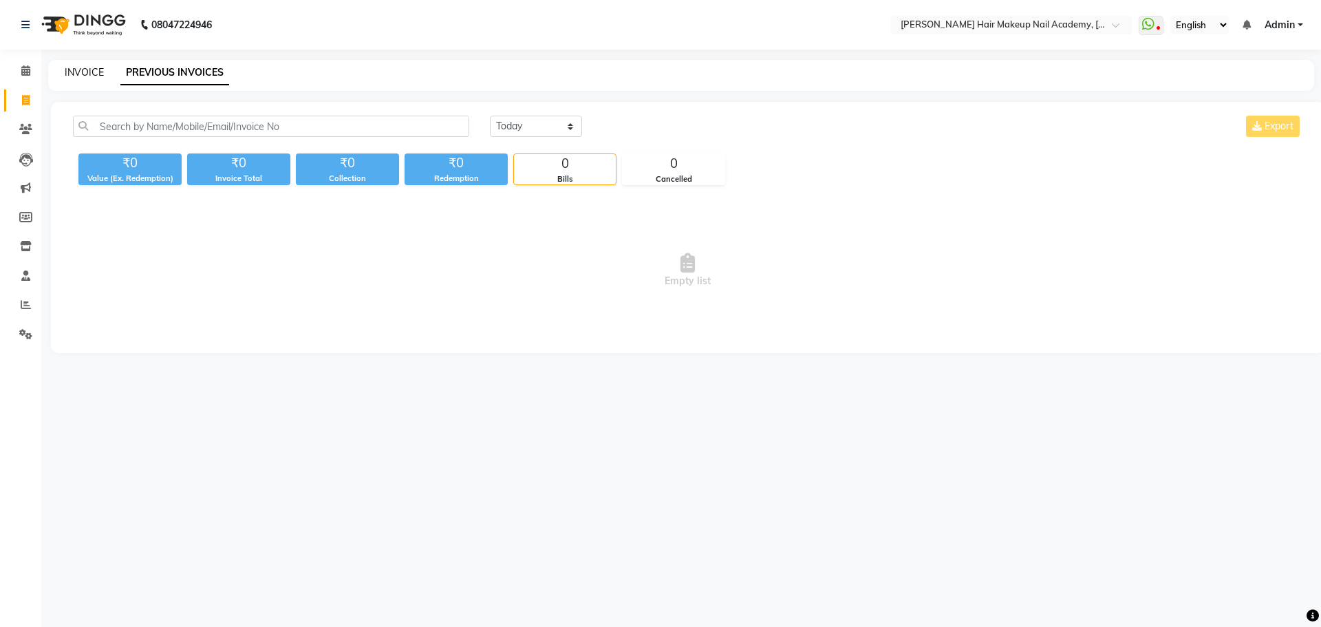
click at [89, 73] on link "INVOICE" at bounding box center [84, 72] width 39 height 12
select select "3468"
select select "service"
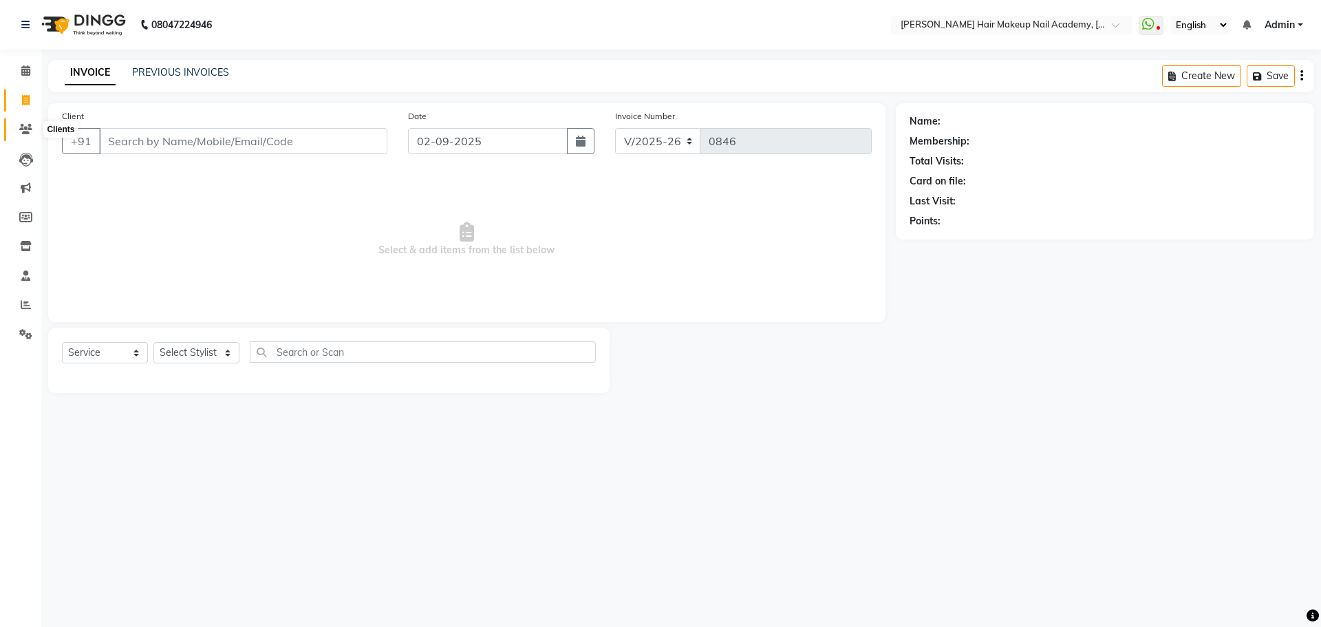
click at [36, 129] on span at bounding box center [26, 130] width 24 height 16
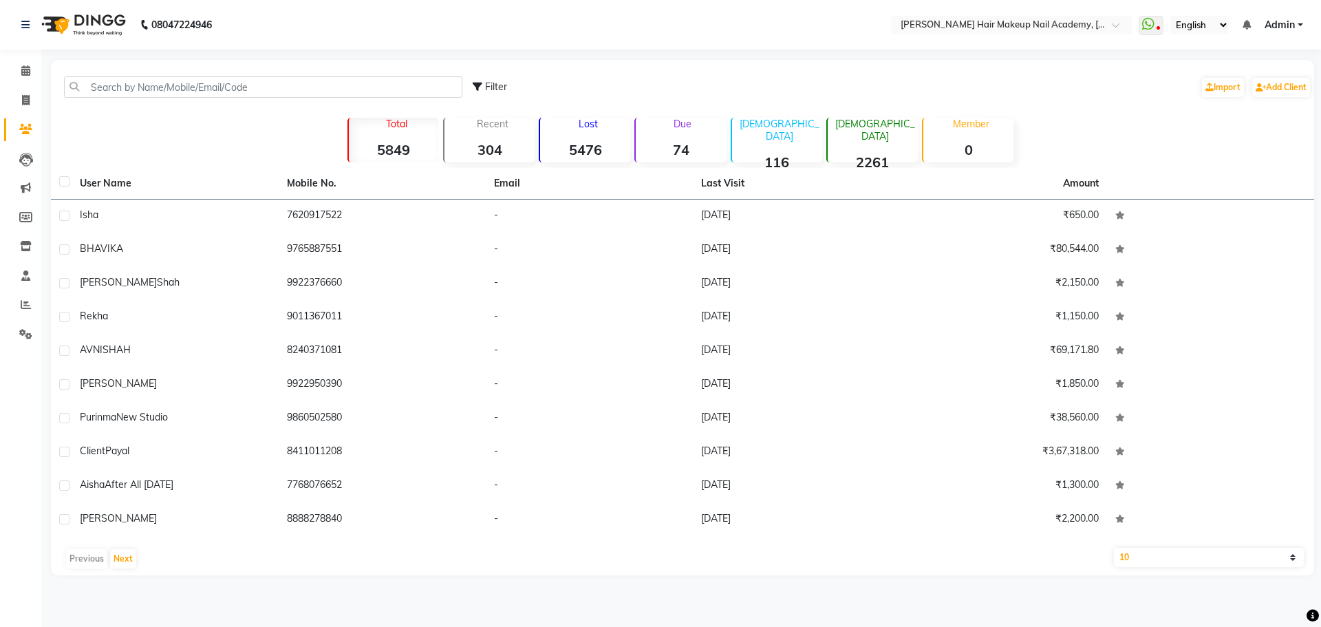
click at [690, 148] on strong "74" at bounding box center [681, 149] width 90 height 17
click at [19, 100] on span at bounding box center [26, 101] width 24 height 16
select select "3468"
select select "service"
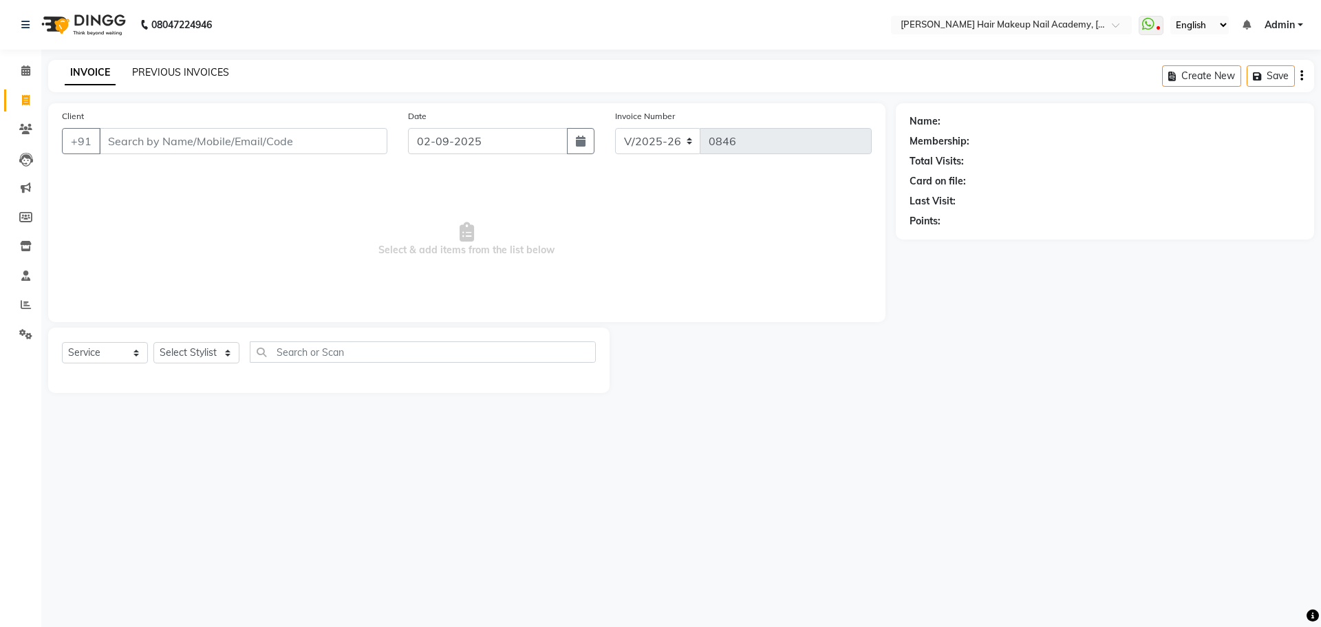
click at [169, 71] on link "PREVIOUS INVOICES" at bounding box center [180, 72] width 97 height 12
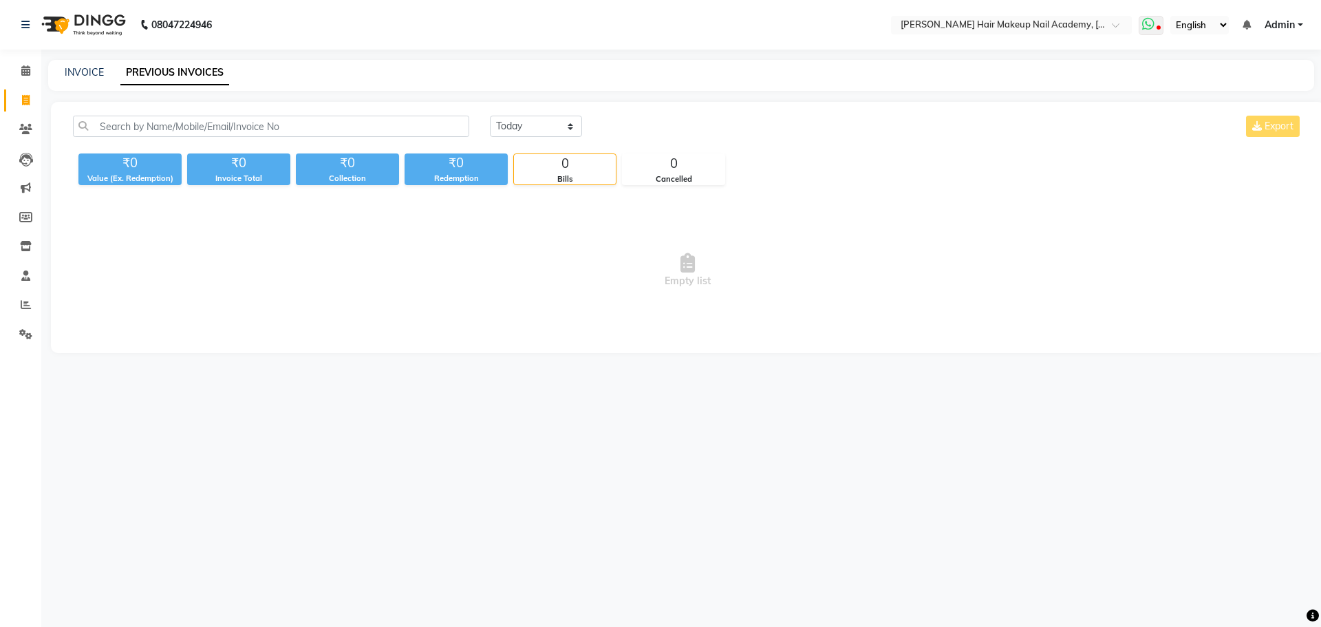
click at [1147, 29] on icon at bounding box center [1148, 24] width 12 height 14
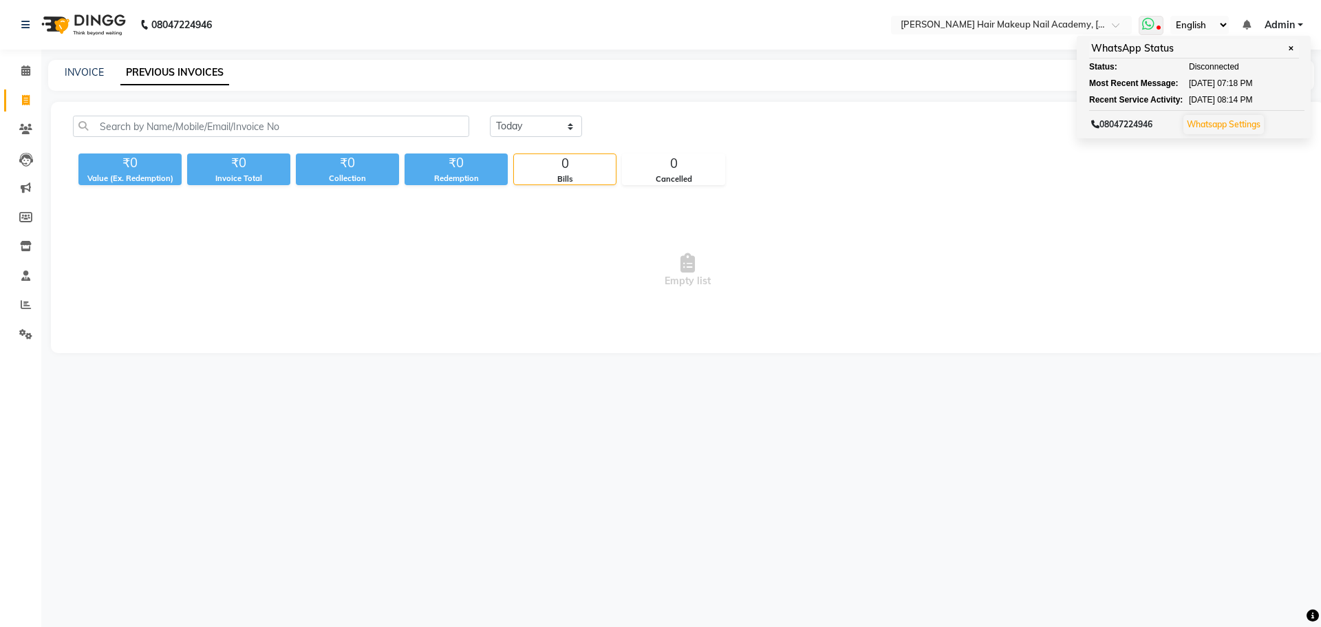
click at [1158, 25] on span at bounding box center [1150, 25] width 25 height 19
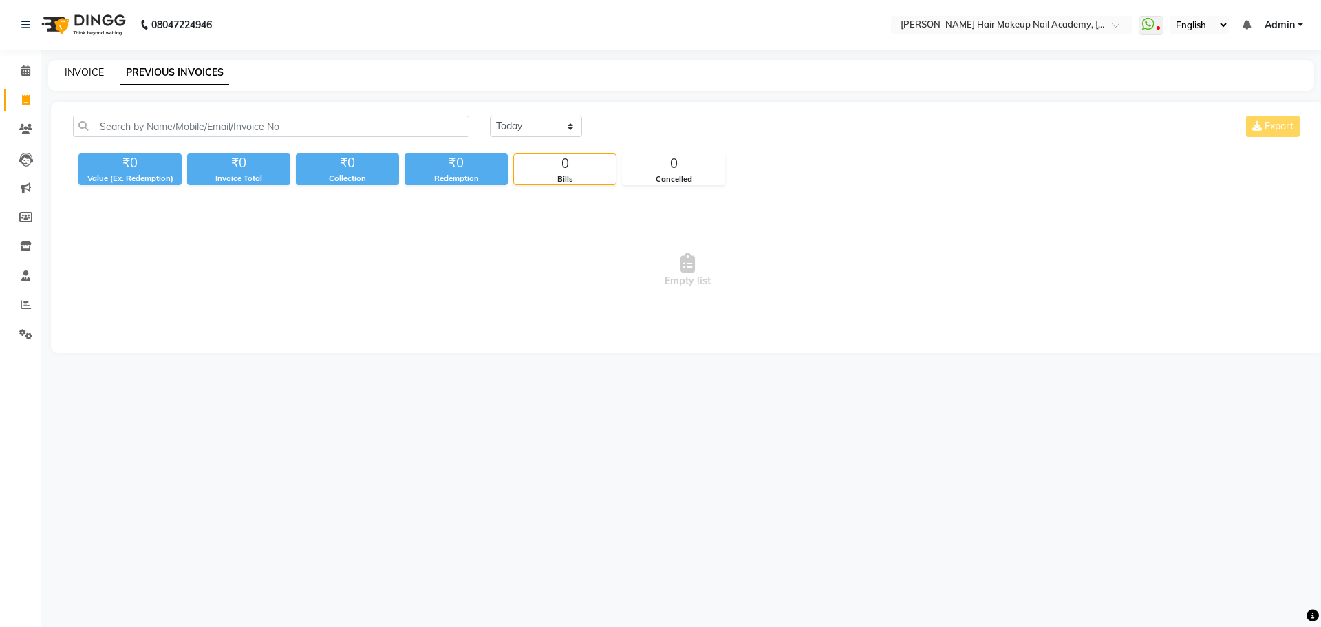
click at [89, 71] on link "INVOICE" at bounding box center [84, 72] width 39 height 12
select select "3468"
select select "service"
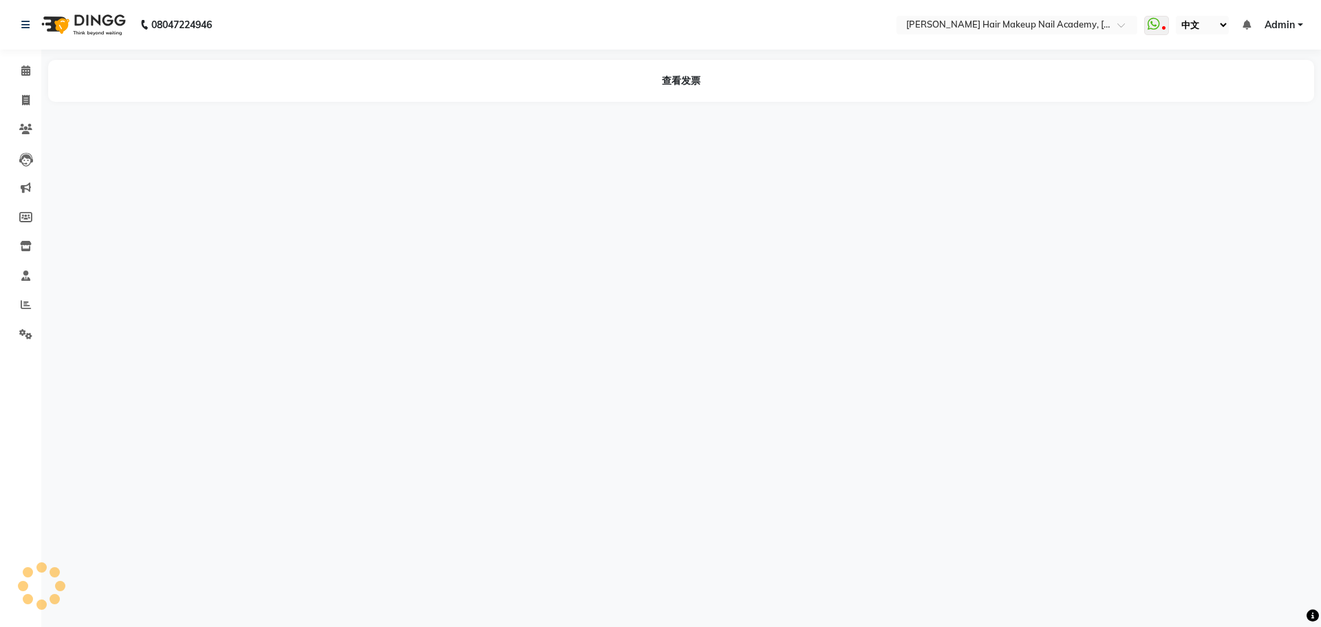
select select "zh"
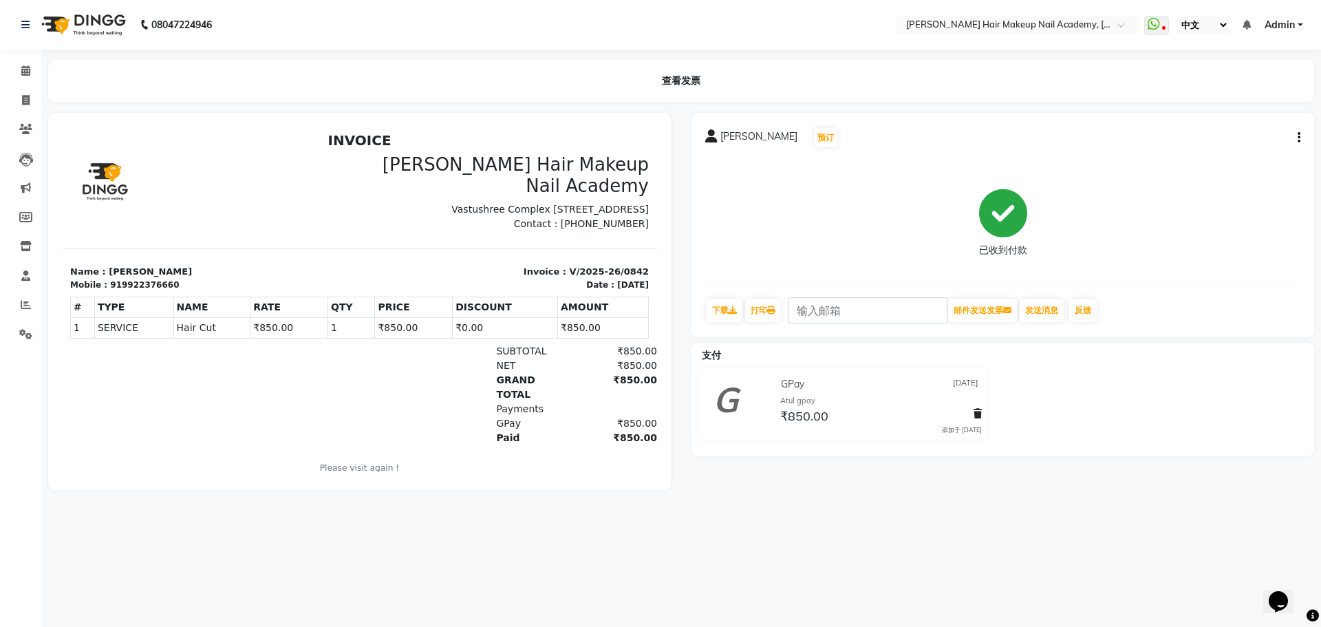
click at [1304, 133] on div "shapna shah 预订 已收到付款 下载 打印 邮件发送发票 发送消息 反馈" at bounding box center [1002, 225] width 623 height 224
click at [1299, 138] on icon "button" at bounding box center [1298, 138] width 3 height 1
click at [1253, 160] on div "编辑发票" at bounding box center [1245, 155] width 63 height 17
select select "service"
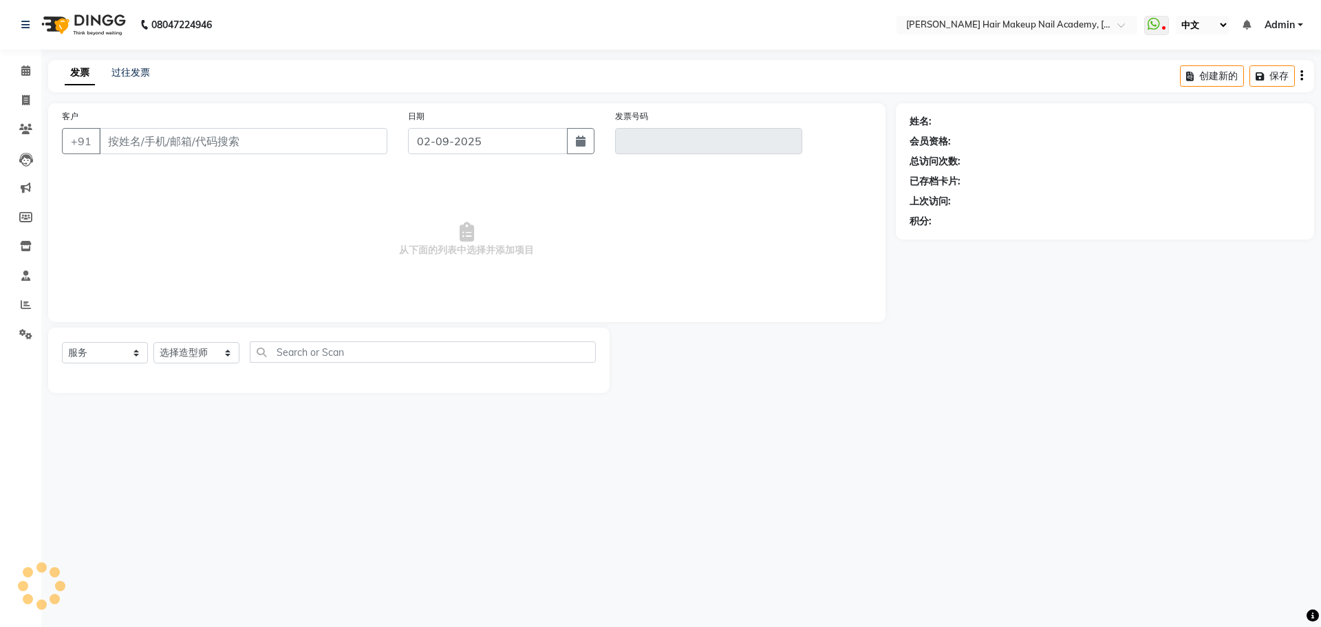
type input "9922376660"
type input "V/2025-26/0842"
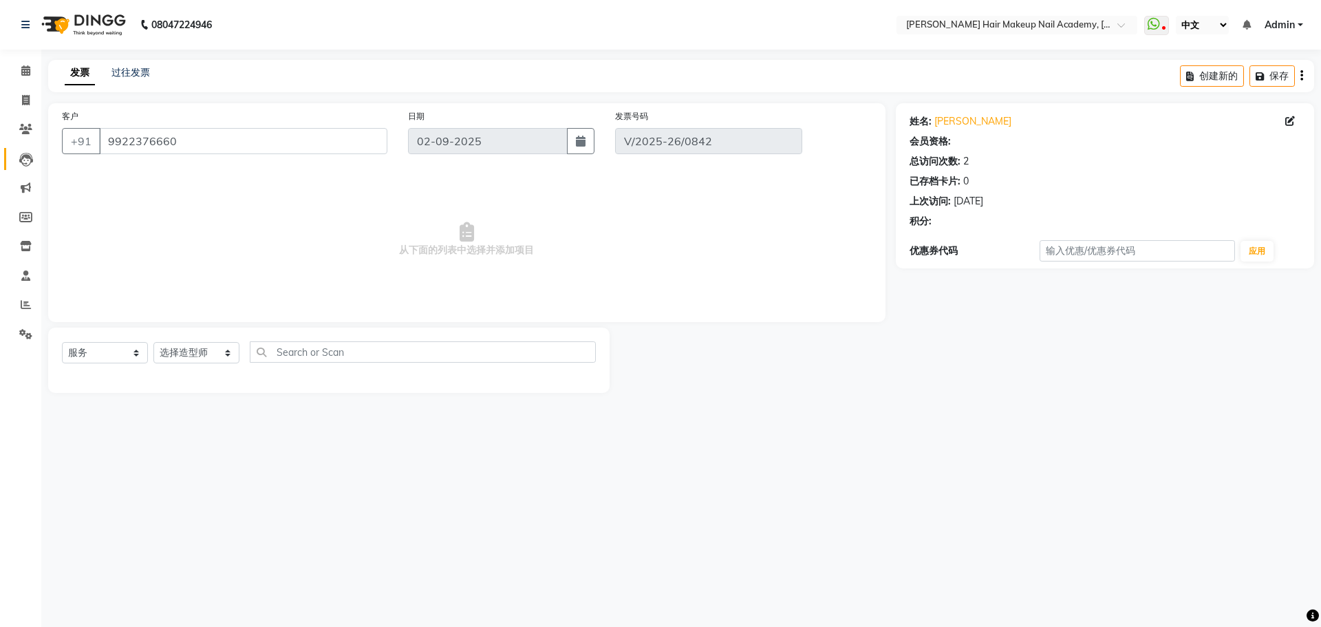
type input "[DATE]"
select select "select"
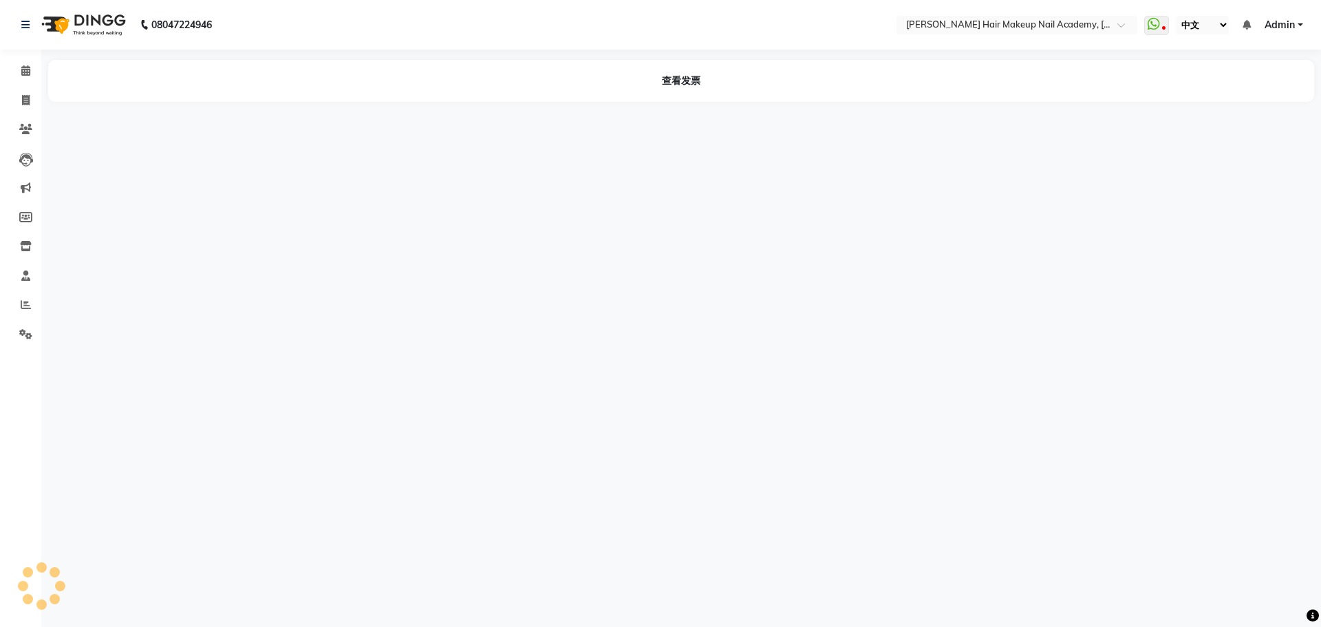
select select "zh"
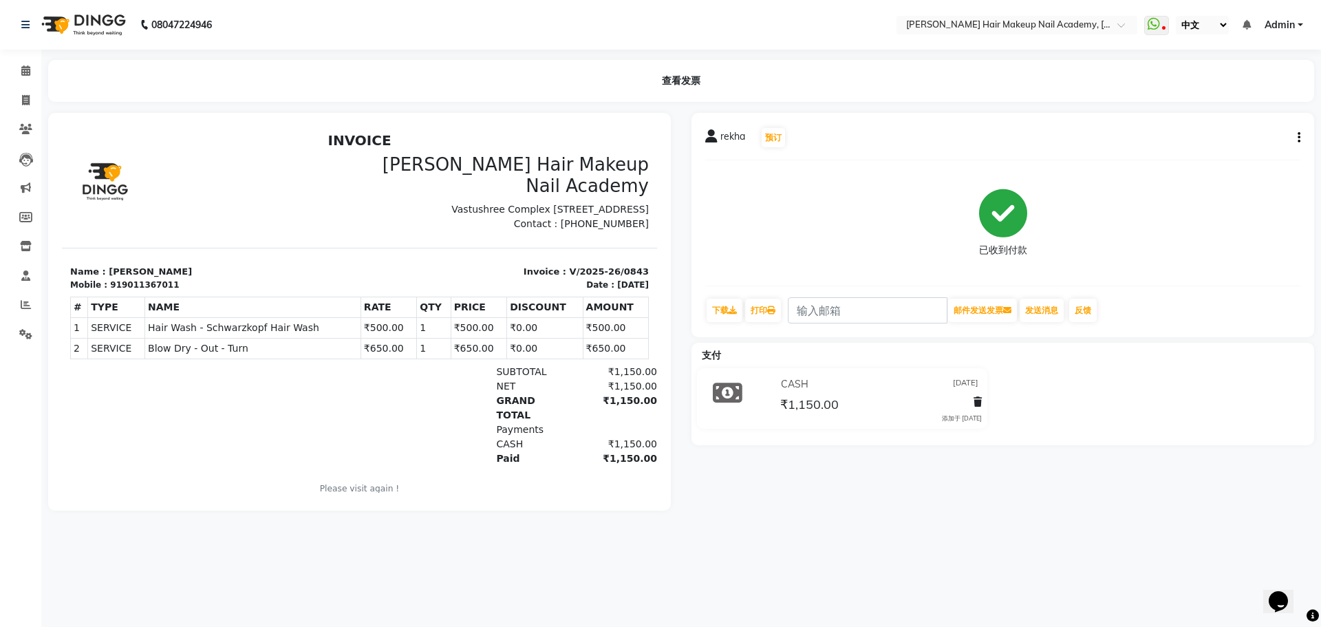
click at [1299, 138] on icon "button" at bounding box center [1298, 138] width 3 height 1
click at [1248, 151] on div "编辑发票" at bounding box center [1245, 155] width 63 height 17
select select "service"
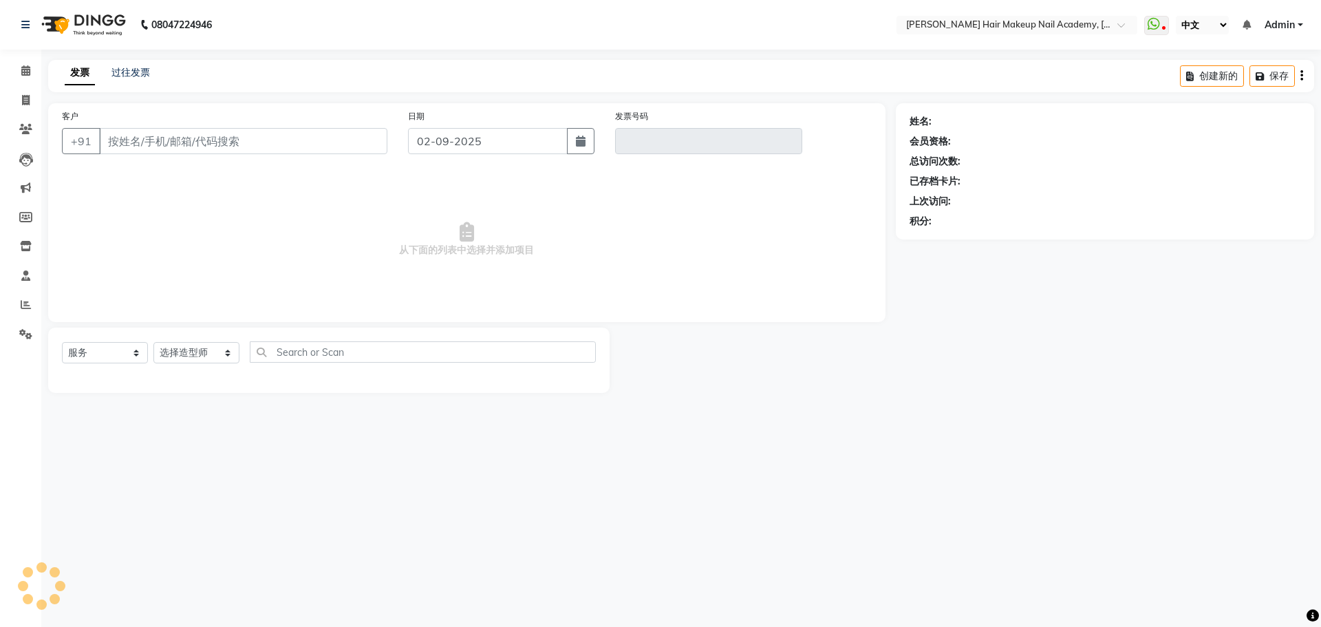
type input "9011367011"
type input "V/2025-26/0843"
type input "[DATE]"
select select "select"
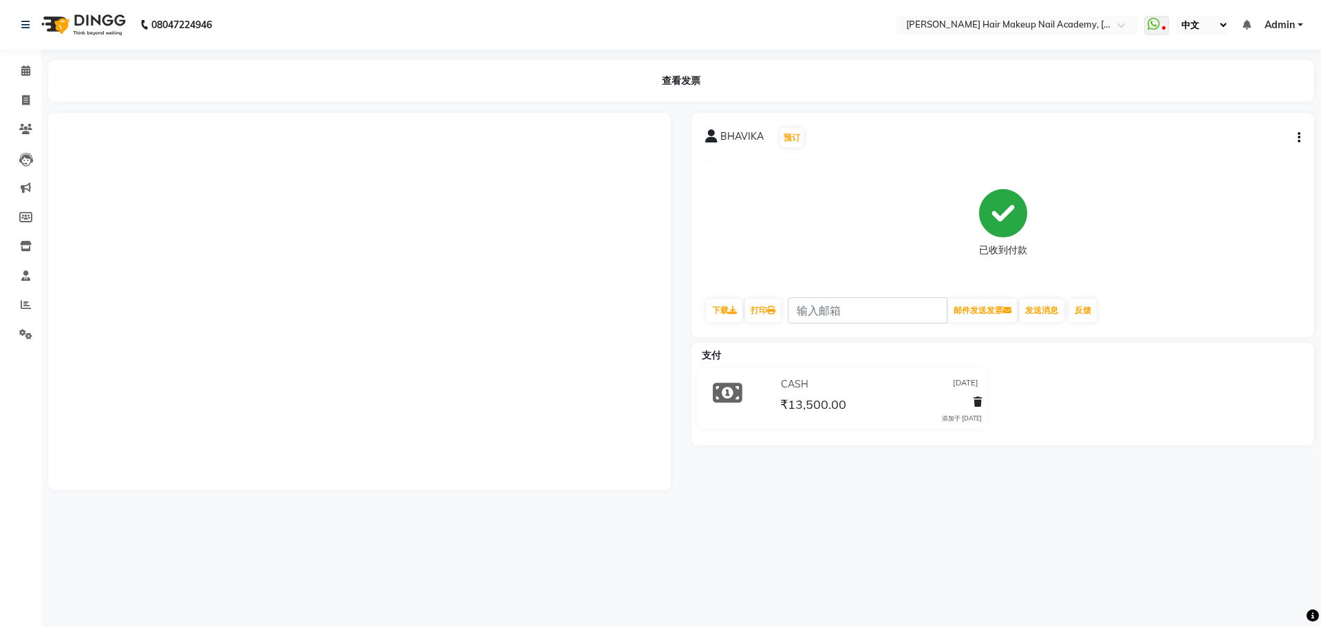
select select "zh"
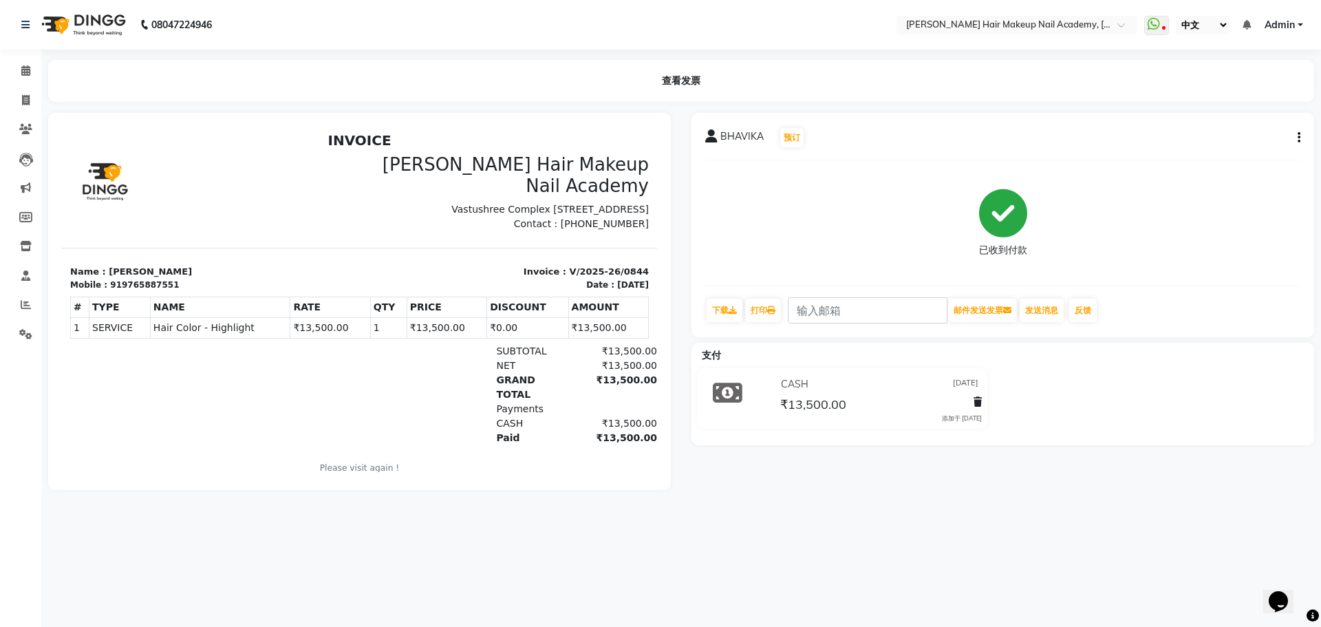
click at [1295, 144] on button "button" at bounding box center [1296, 138] width 8 height 14
click at [1276, 149] on div "编辑发票" at bounding box center [1245, 155] width 63 height 17
select select "service"
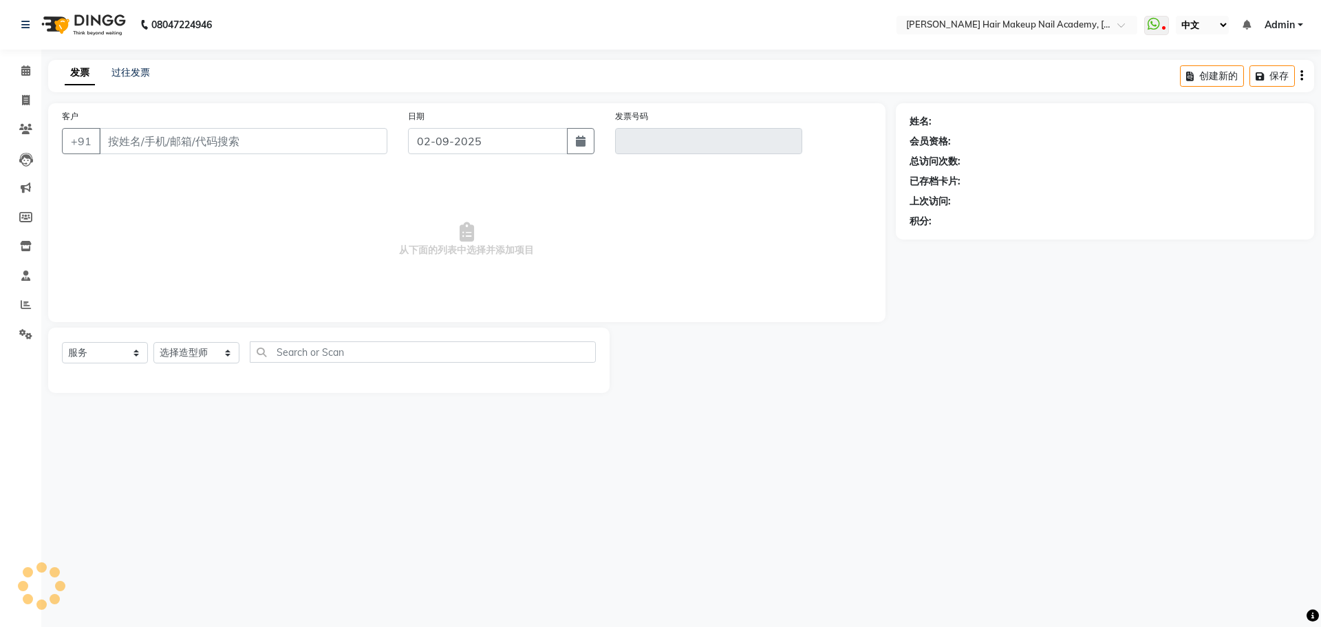
type input "9765887551"
type input "V/2025-26/0844"
type input "[DATE]"
select select "select"
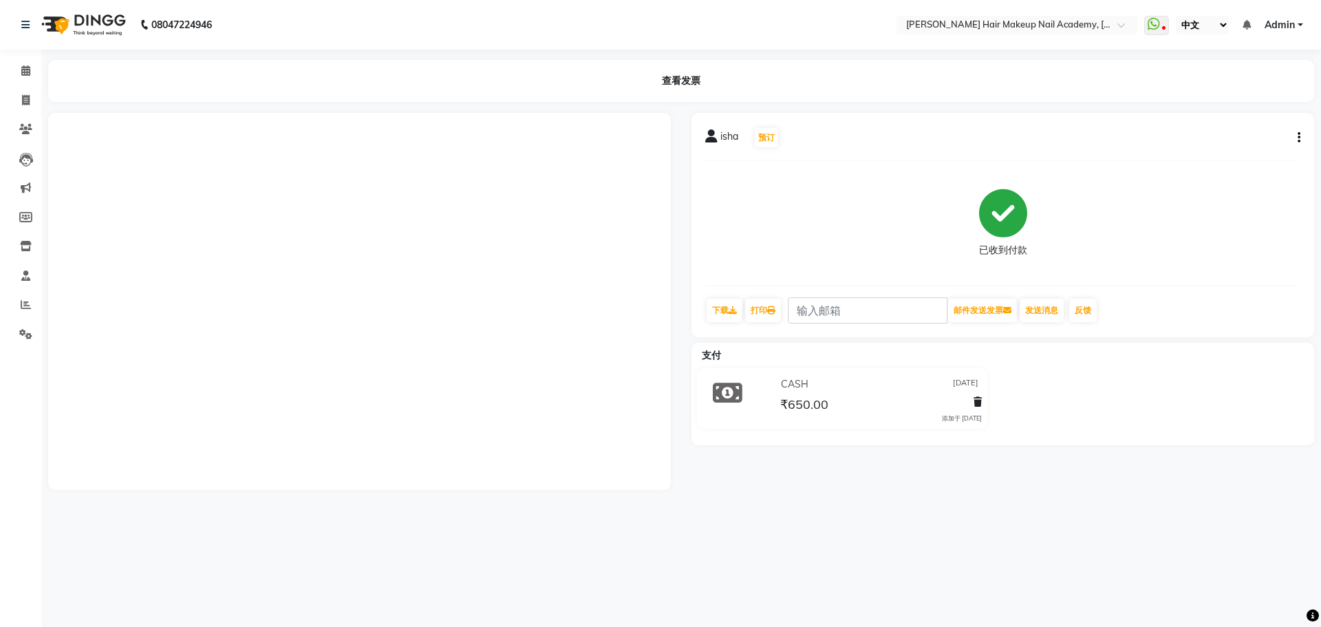
select select "zh"
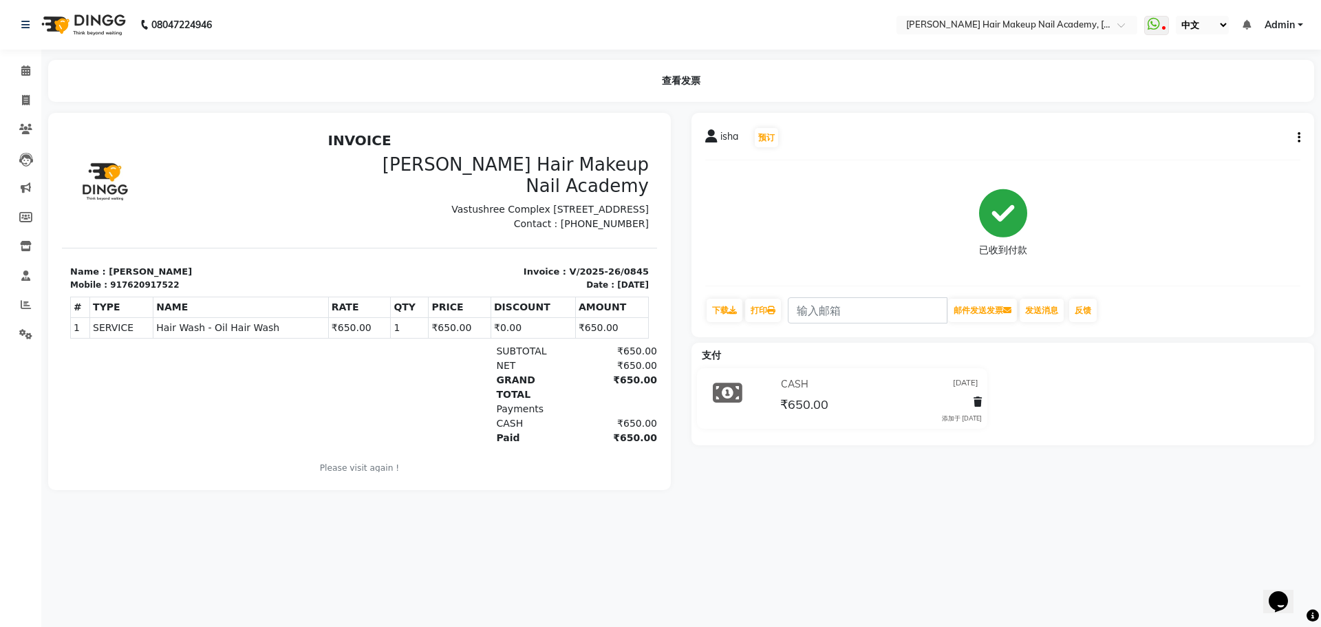
click at [1295, 139] on button "button" at bounding box center [1296, 138] width 8 height 14
click at [1271, 150] on div "编辑发票" at bounding box center [1245, 155] width 63 height 17
select select "service"
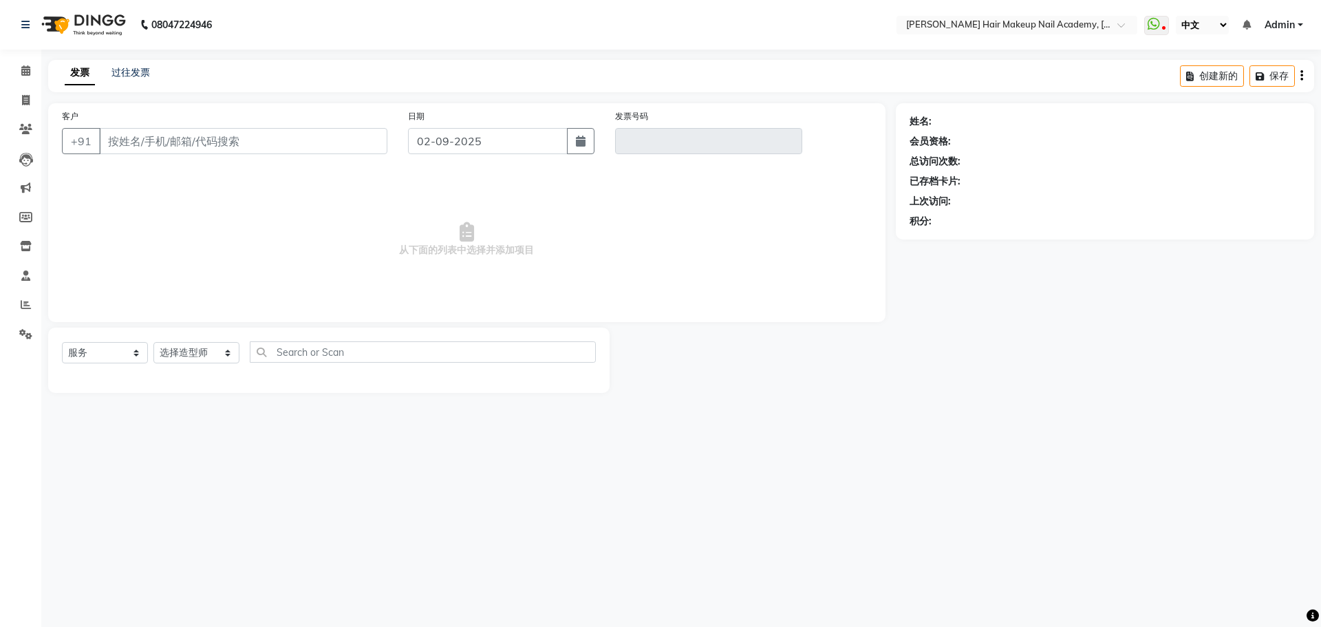
type input "7620917522"
type input "V/2025-26/0845"
type input "[DATE]"
select select "select"
